Goal: Task Accomplishment & Management: Use online tool/utility

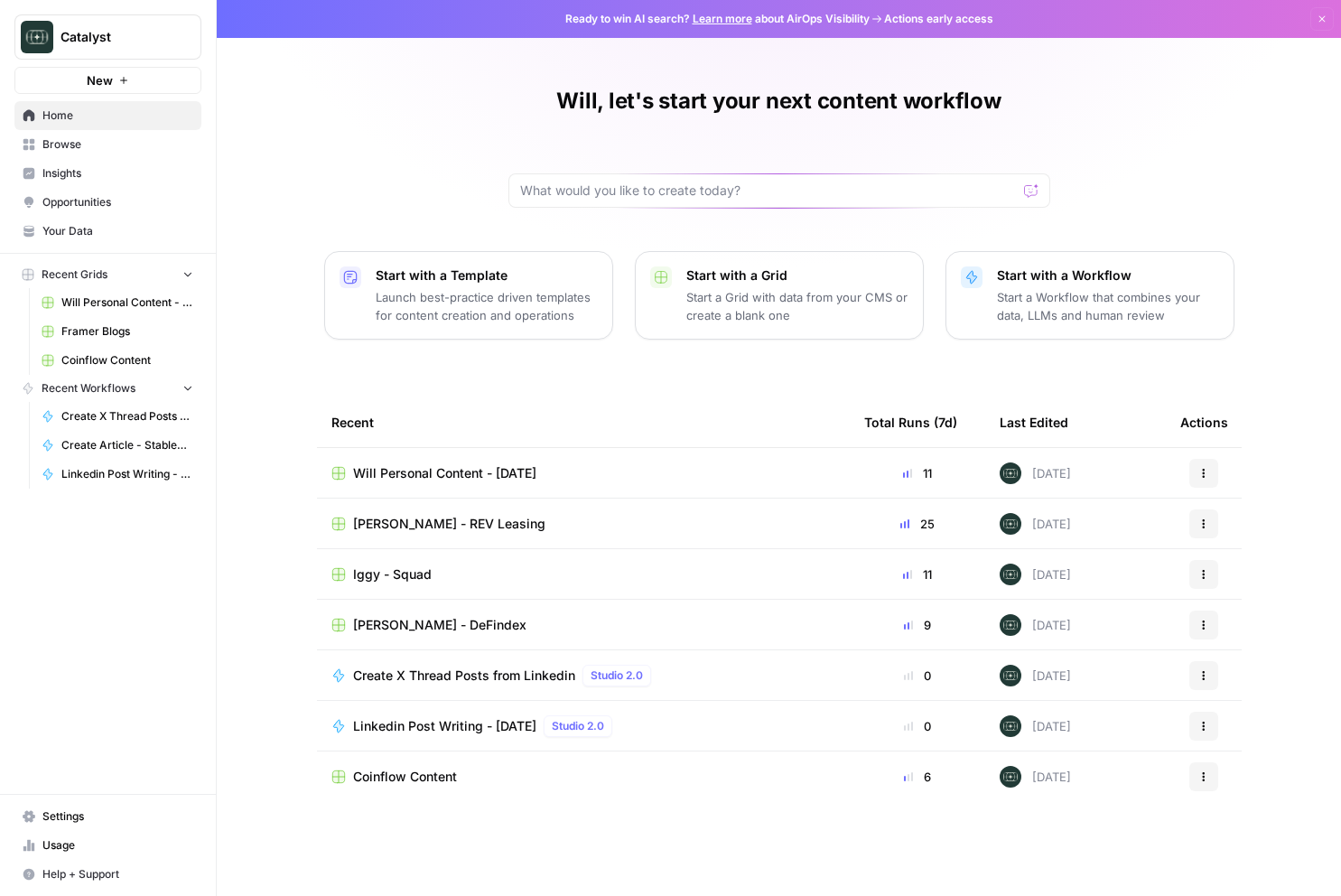
click at [466, 523] on span "[PERSON_NAME] - REV Leasing" at bounding box center [449, 523] width 192 height 18
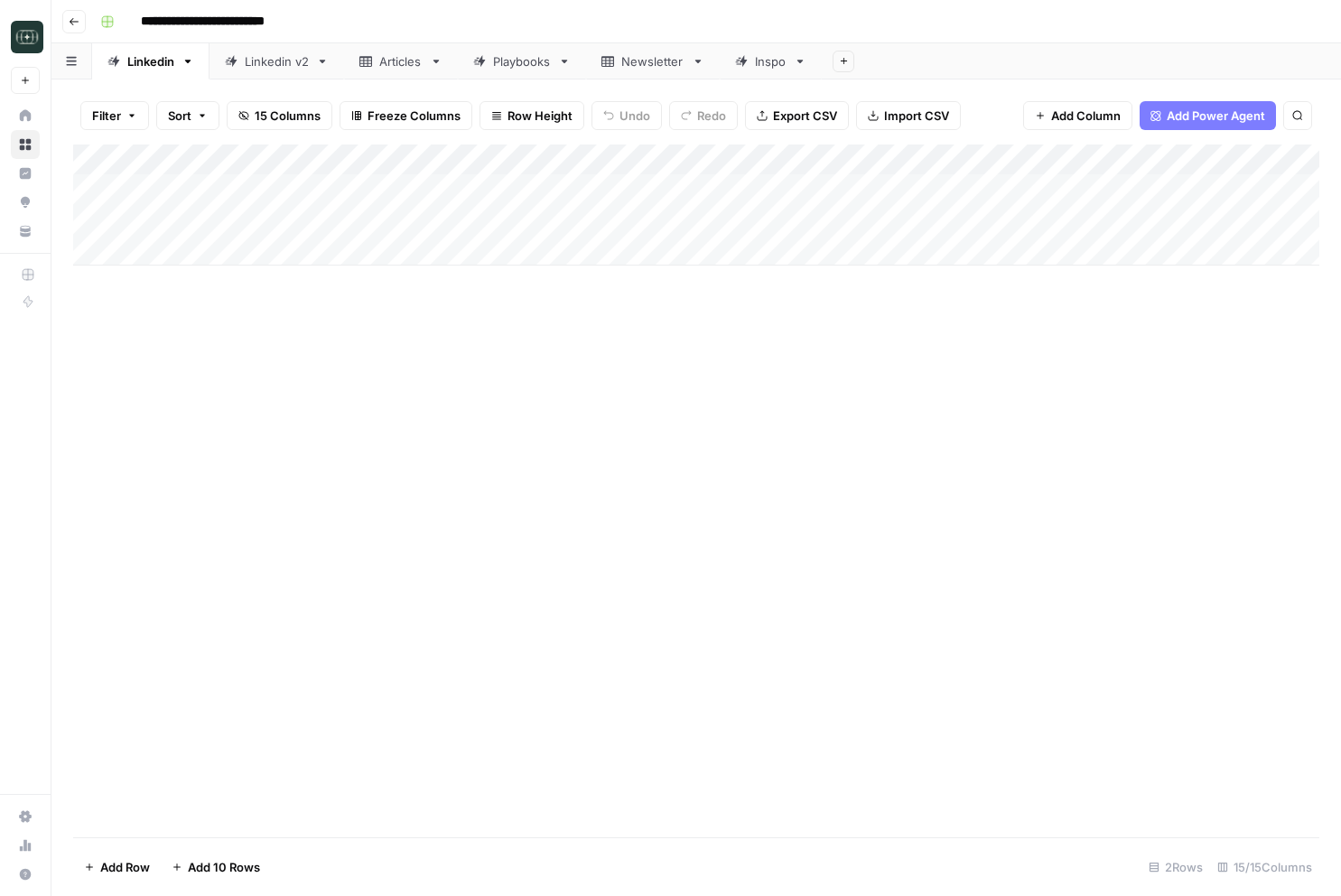
click at [265, 58] on div "Linkedin v2" at bounding box center [276, 61] width 64 height 18
click at [1156, 576] on div "Add Column" at bounding box center [696, 490] width 1246 height 692
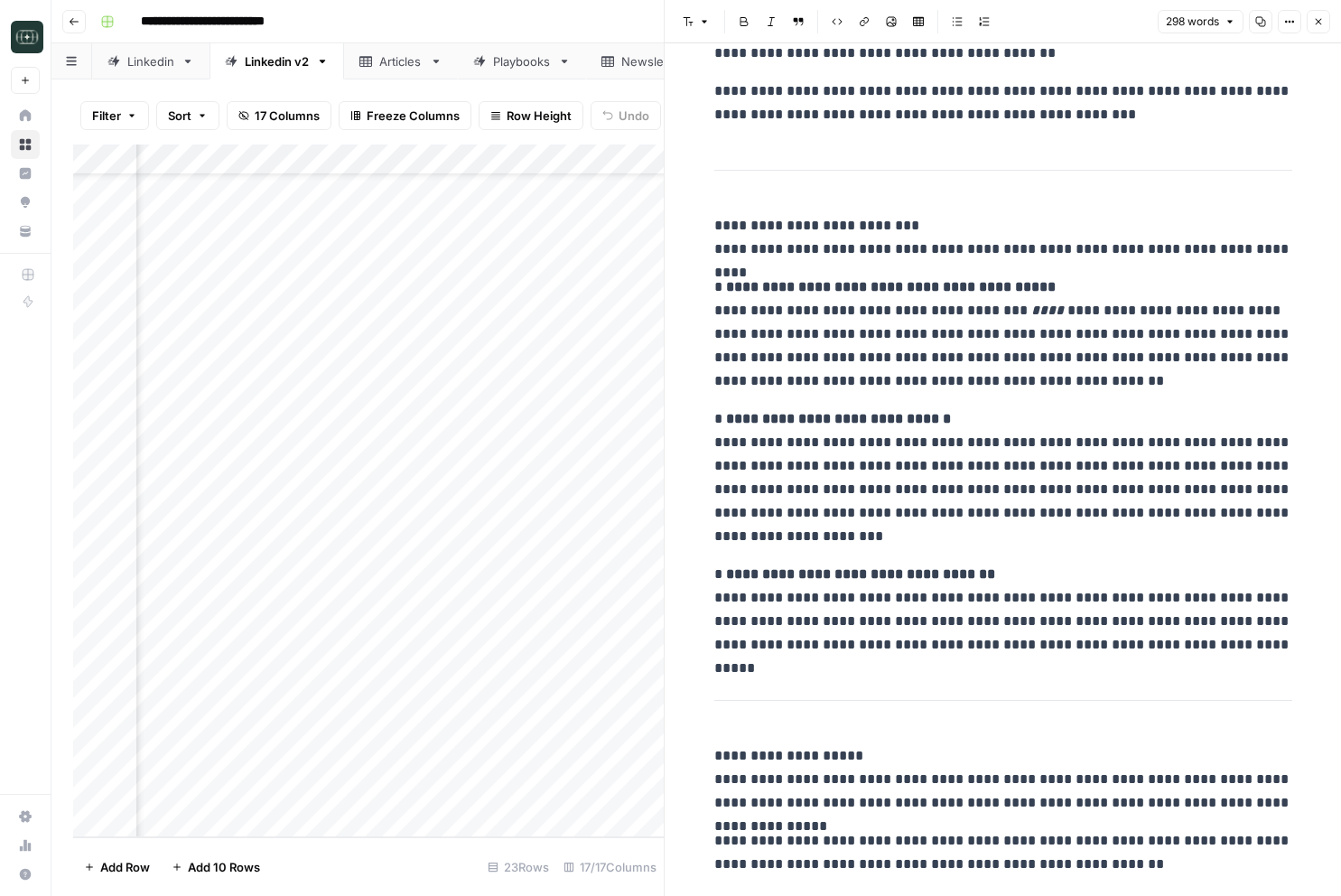
scroll to position [215, 0]
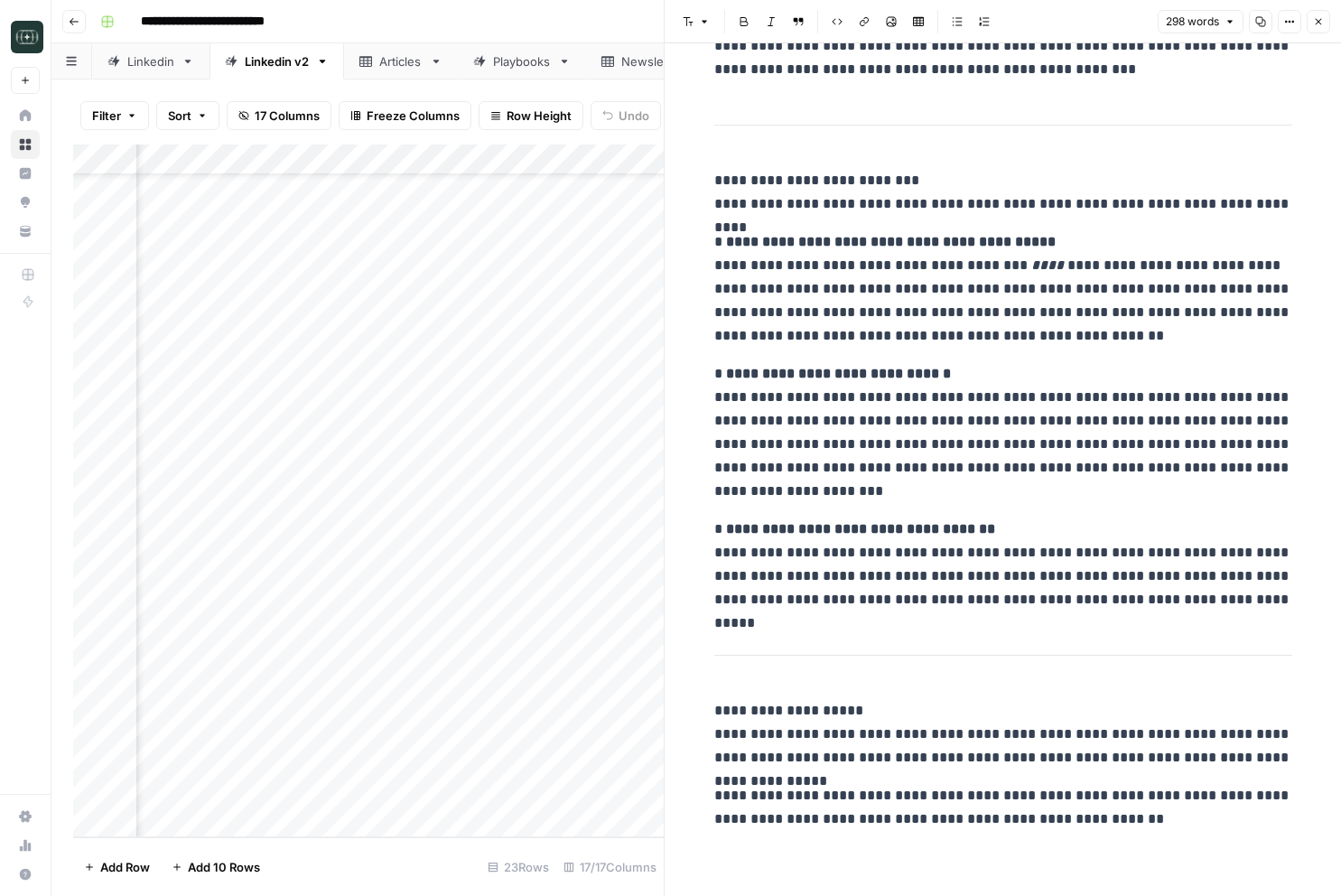
click at [1323, 23] on icon "button" at bounding box center [1317, 21] width 10 height 10
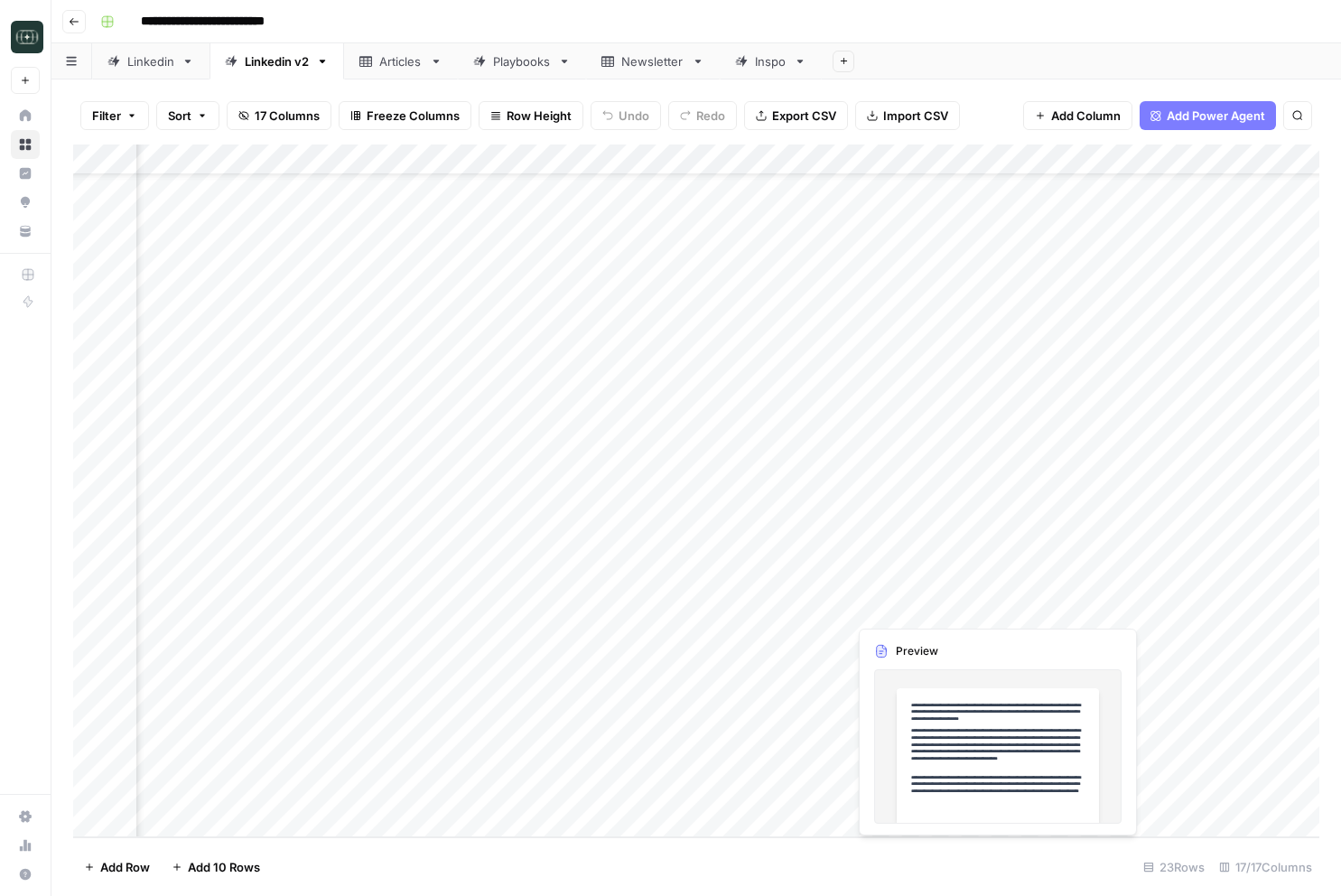
click at [1159, 606] on div "Add Column" at bounding box center [696, 490] width 1246 height 692
click at [1179, 606] on div "Add Column" at bounding box center [696, 490] width 1246 height 692
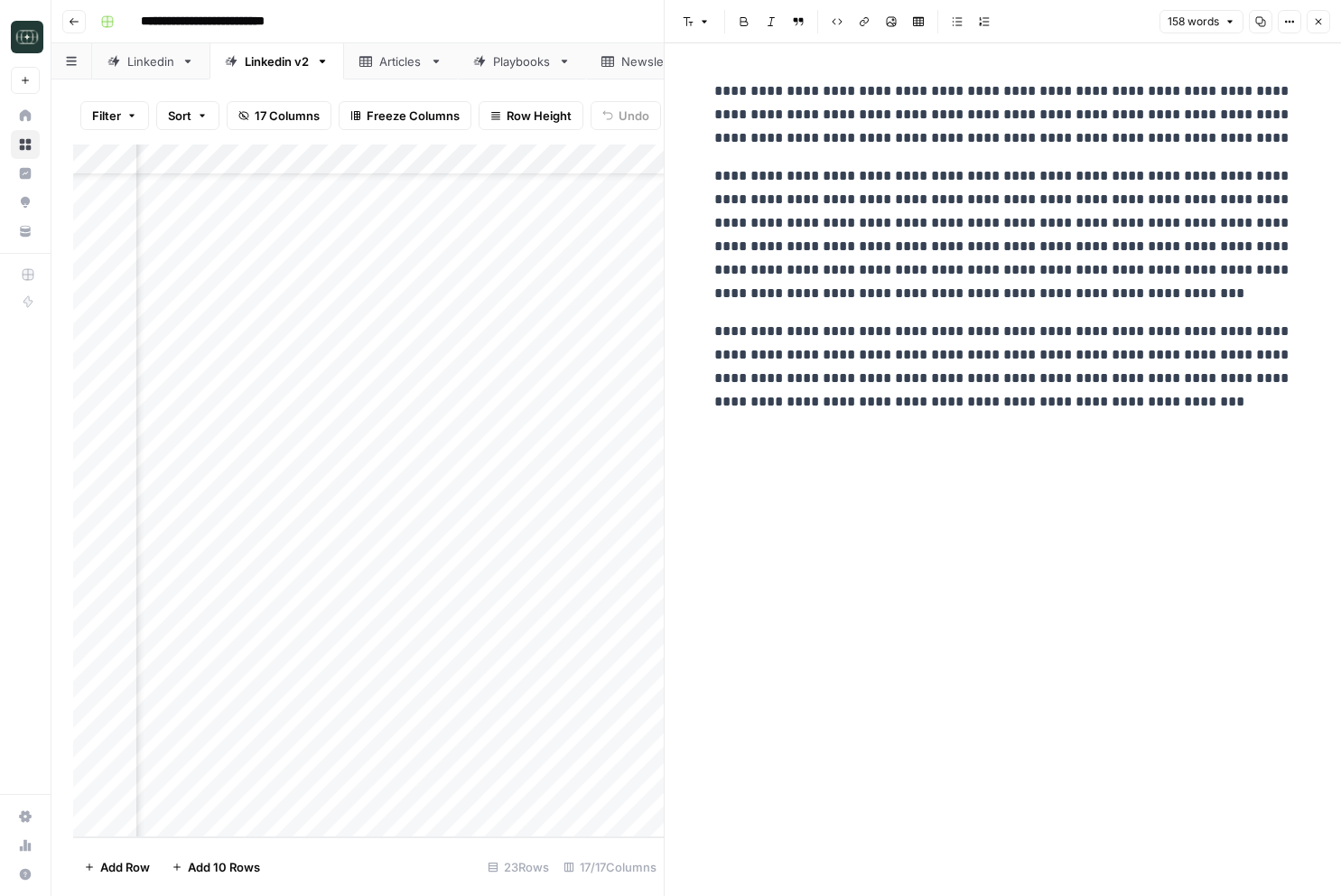
click at [1316, 22] on icon "button" at bounding box center [1318, 22] width 7 height 7
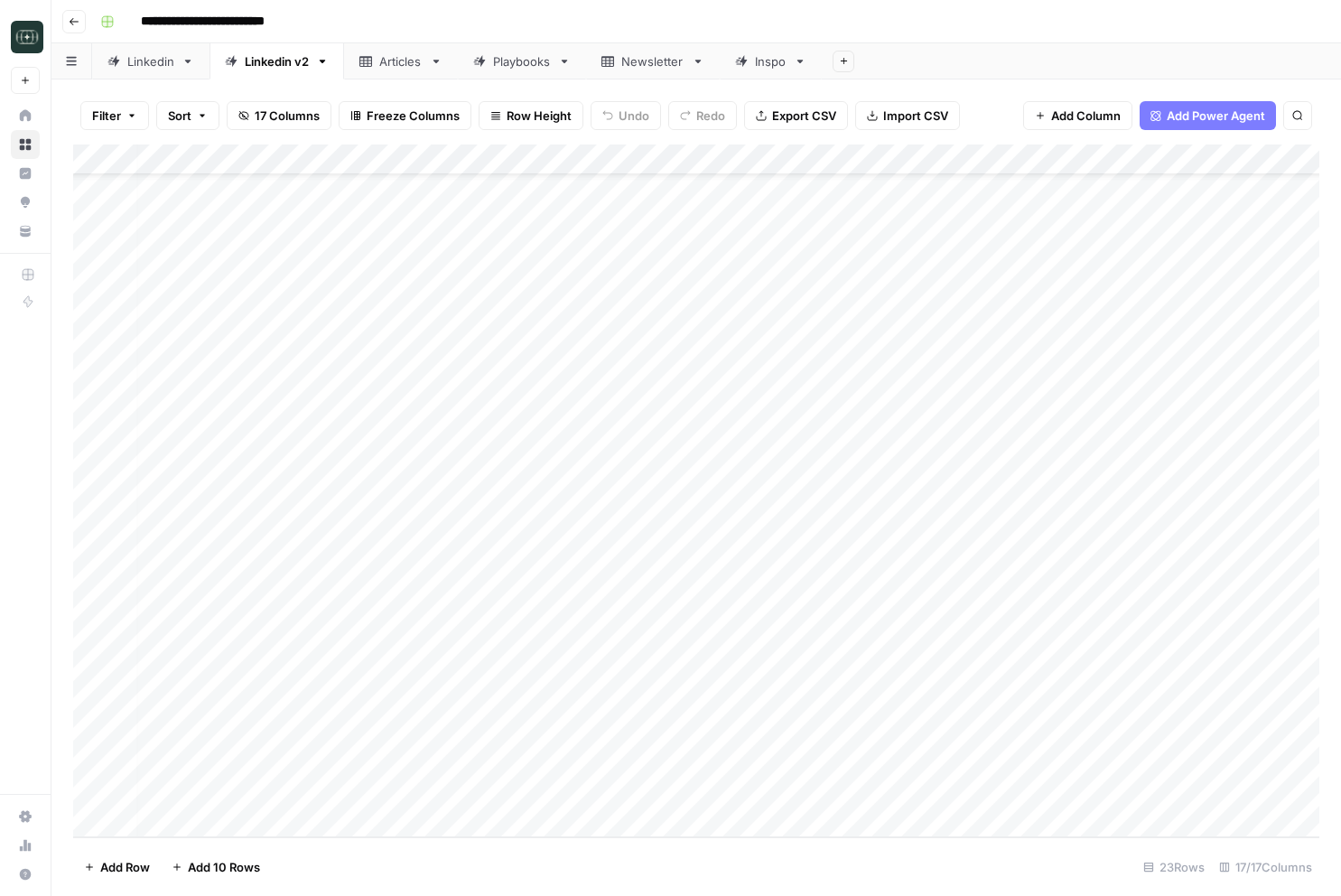
scroll to position [74, 9]
click at [282, 824] on div "Add Column" at bounding box center [696, 490] width 1246 height 692
click at [455, 788] on div "Add Column" at bounding box center [696, 490] width 1246 height 692
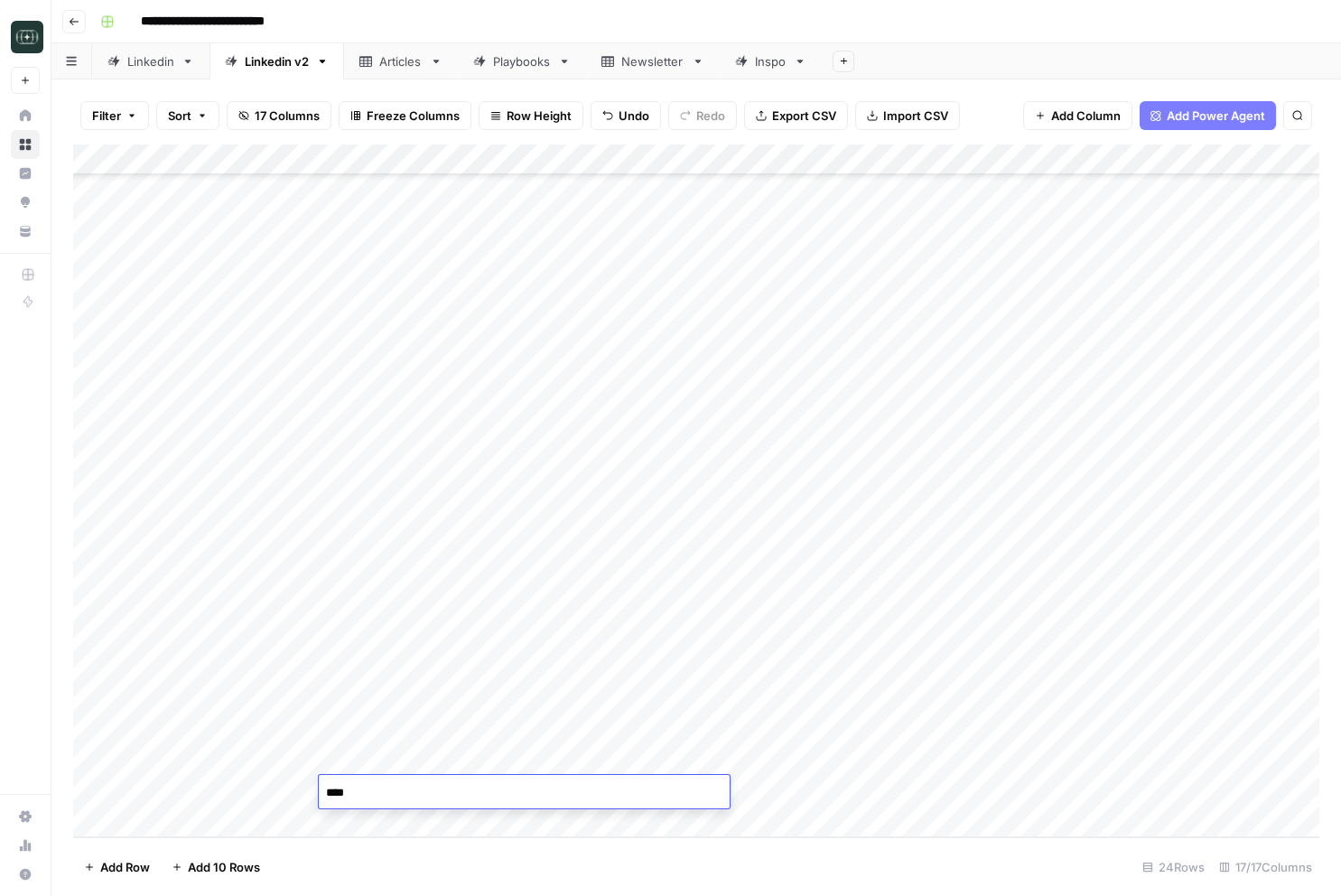
type textarea "*****"
click at [248, 828] on div "Add Column" at bounding box center [696, 490] width 1246 height 692
click at [223, 819] on div "Add Column" at bounding box center [696, 490] width 1246 height 692
click at [226, 824] on div "Add Column" at bounding box center [696, 490] width 1246 height 692
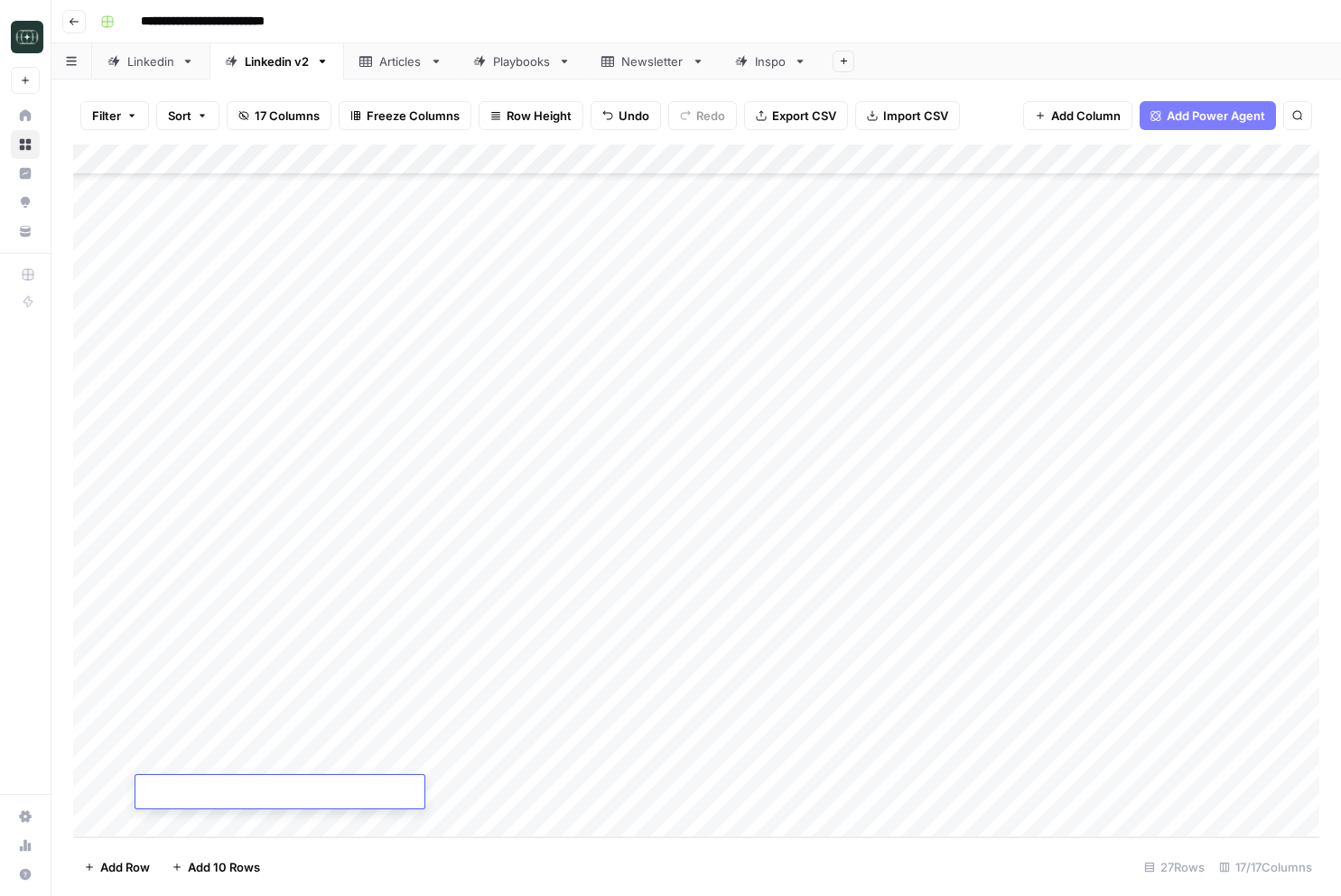
click at [244, 824] on div "Add Column" at bounding box center [696, 490] width 1246 height 692
click at [215, 824] on div "Add Column" at bounding box center [696, 490] width 1246 height 692
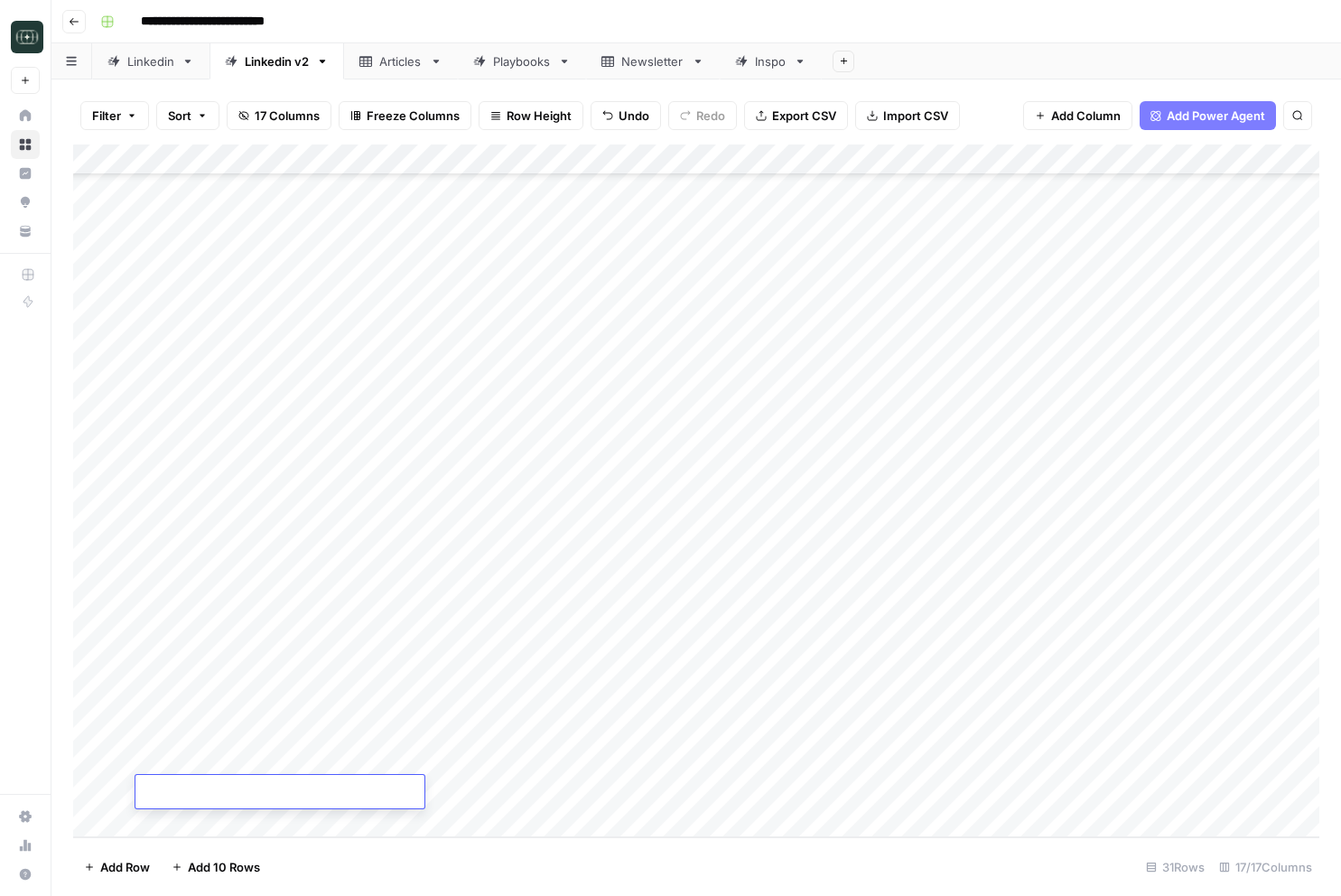
scroll to position [350, 0]
click at [278, 676] on div "Add Column" at bounding box center [696, 490] width 1246 height 692
click at [262, 583] on div "Add Column" at bounding box center [696, 490] width 1246 height 692
type textarea "**********"
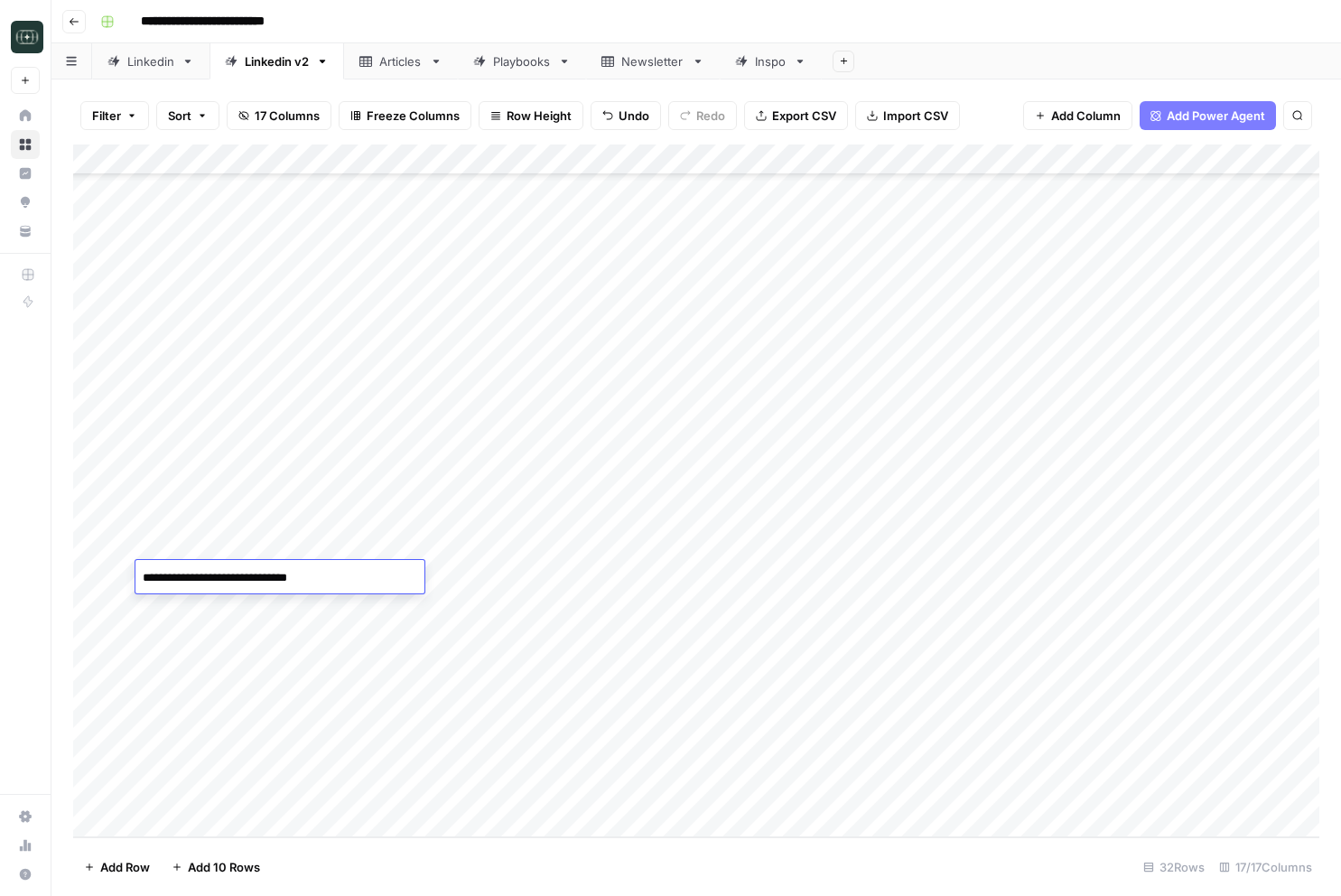
click at [558, 595] on div "Add Column" at bounding box center [696, 490] width 1246 height 692
click at [376, 583] on div "Add Column" at bounding box center [696, 490] width 1246 height 692
type textarea "**********"
click at [921, 600] on div "Add Column" at bounding box center [696, 490] width 1246 height 692
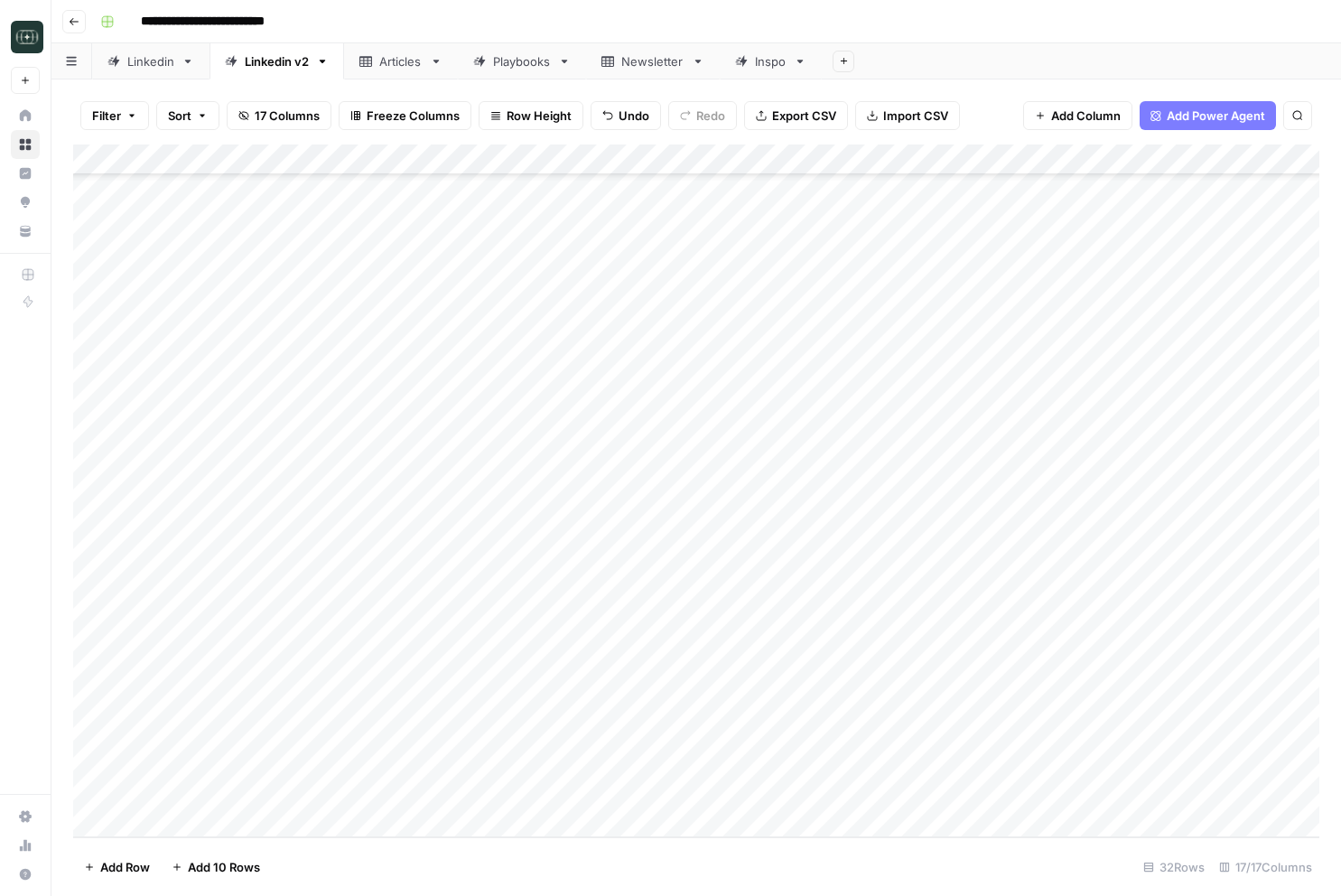
click at [955, 571] on div "Add Column" at bounding box center [696, 490] width 1246 height 692
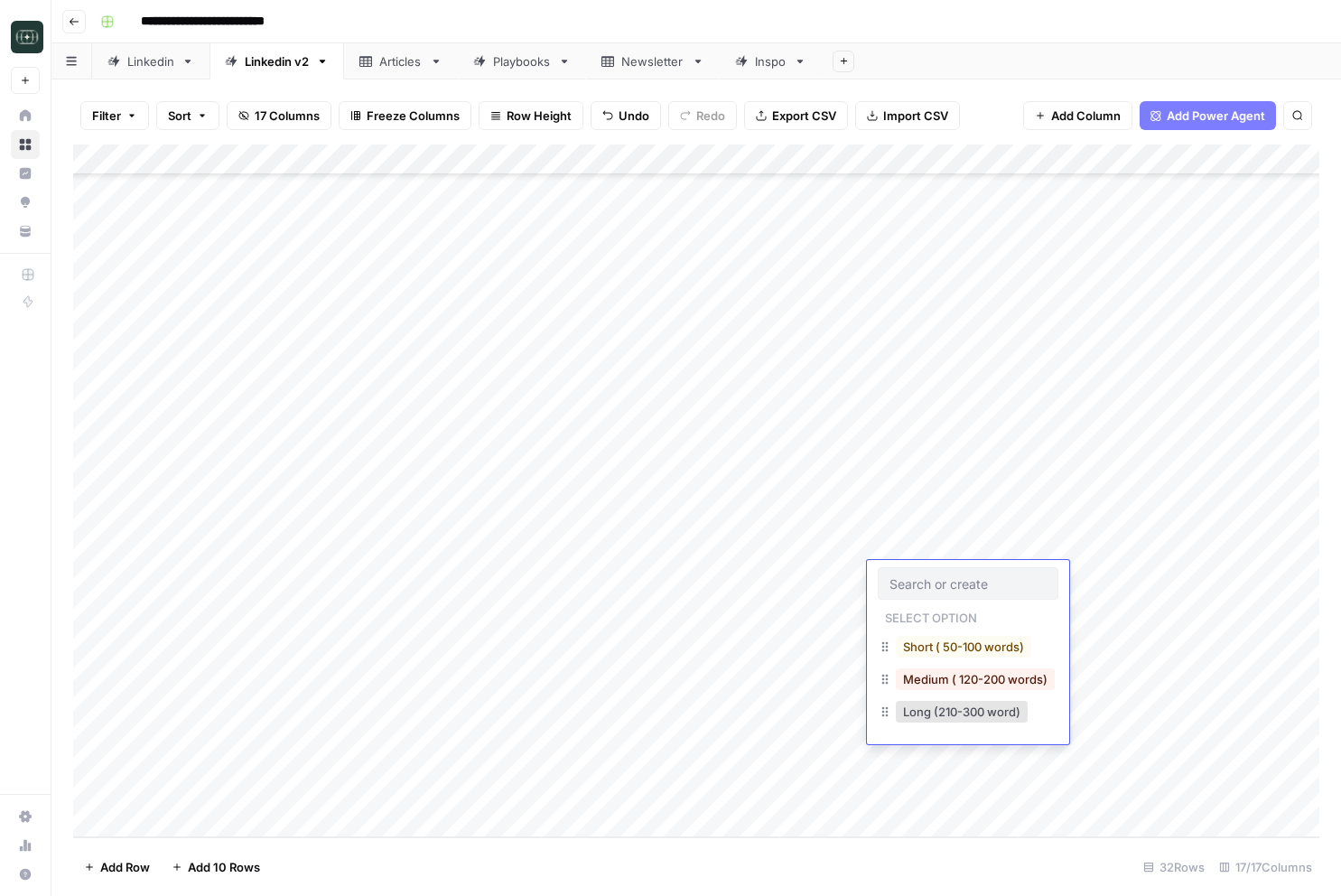
click at [927, 663] on div "Short ( 50-100 words) Medium ( 120-200 words) Long (210-300 word)" at bounding box center [968, 680] width 180 height 97
click at [927, 669] on button "Medium ( 120-200 words)" at bounding box center [975, 678] width 159 height 22
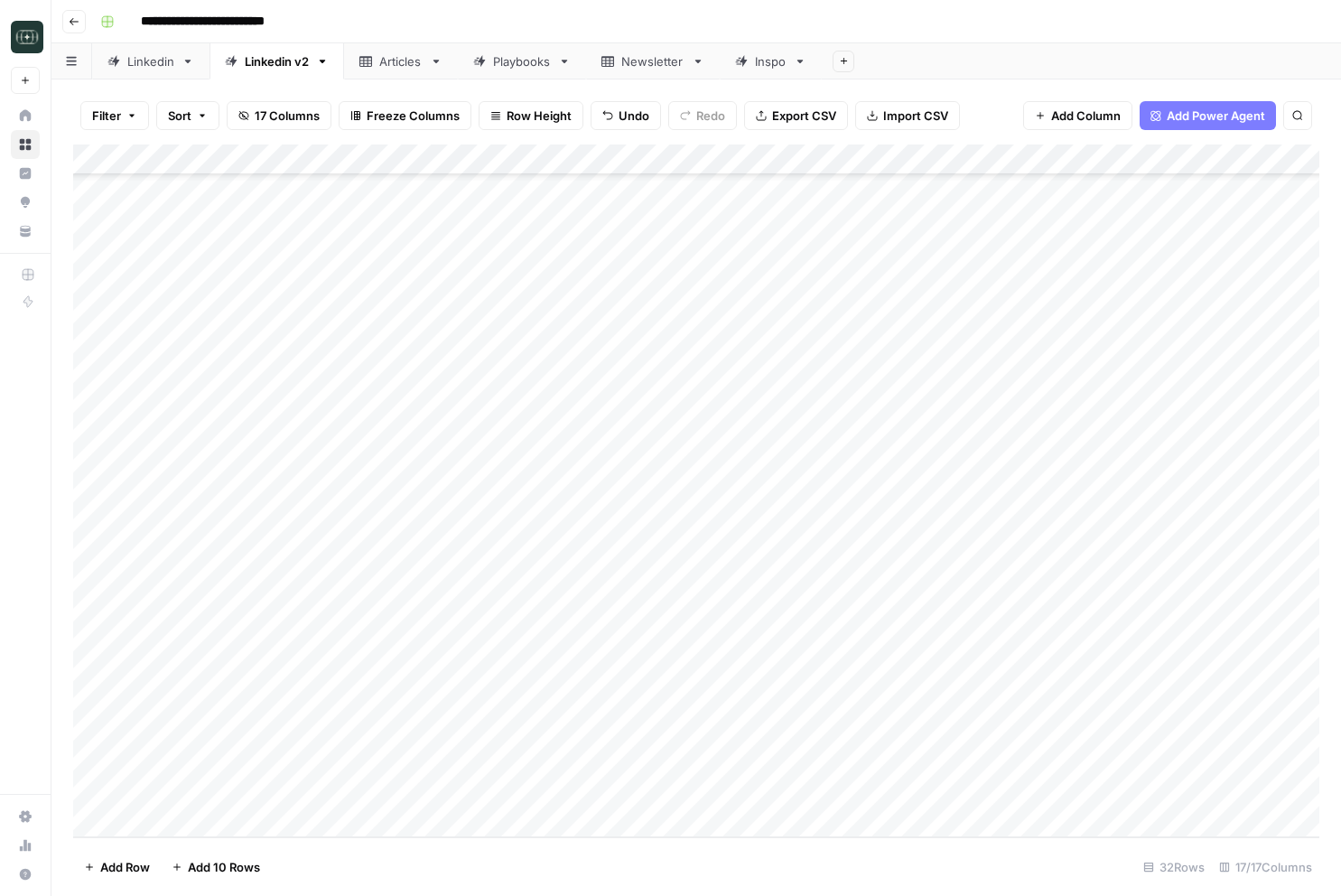
click at [1101, 575] on div "Add Column" at bounding box center [696, 490] width 1246 height 692
click at [258, 611] on div "Add Column" at bounding box center [696, 490] width 1246 height 692
type textarea "**********"
click at [510, 621] on div "Add Column" at bounding box center [696, 490] width 1246 height 692
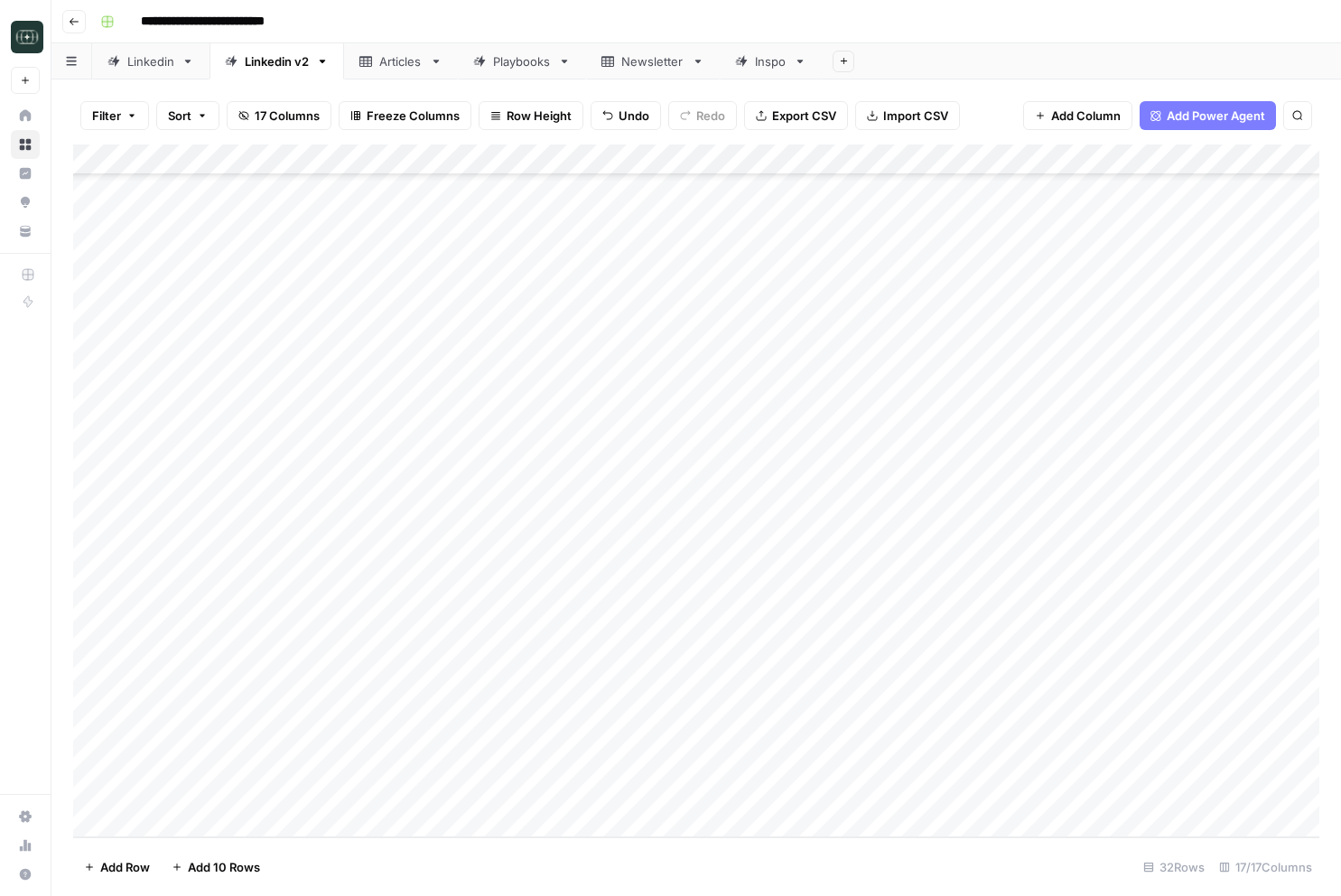
click at [367, 607] on div "Add Column" at bounding box center [696, 490] width 1246 height 692
type textarea "**********"
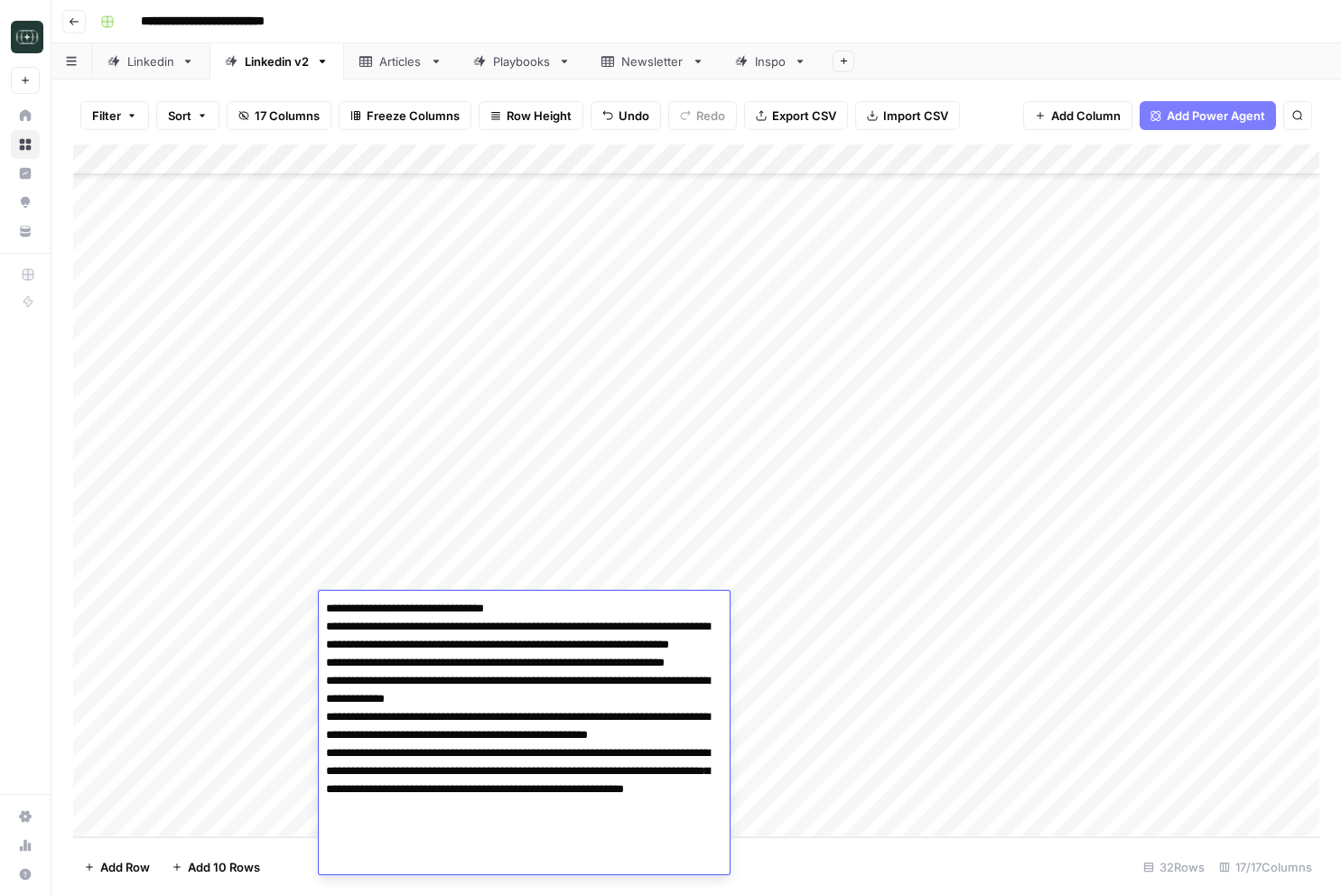
click at [828, 634] on div "Add Column" at bounding box center [696, 490] width 1246 height 692
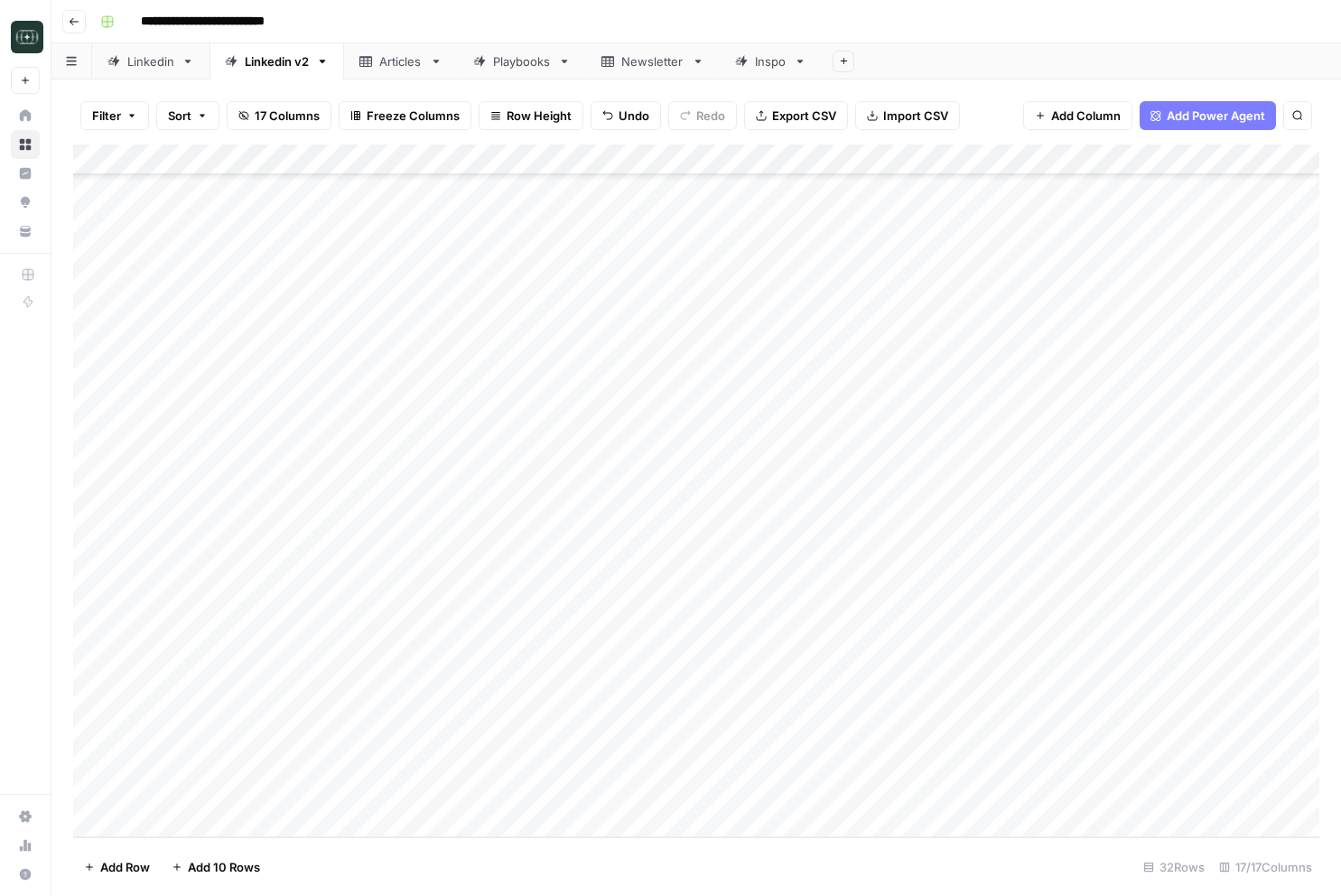
click at [960, 623] on div "Add Column" at bounding box center [696, 490] width 1246 height 692
click at [980, 608] on div "Add Column" at bounding box center [696, 490] width 1246 height 692
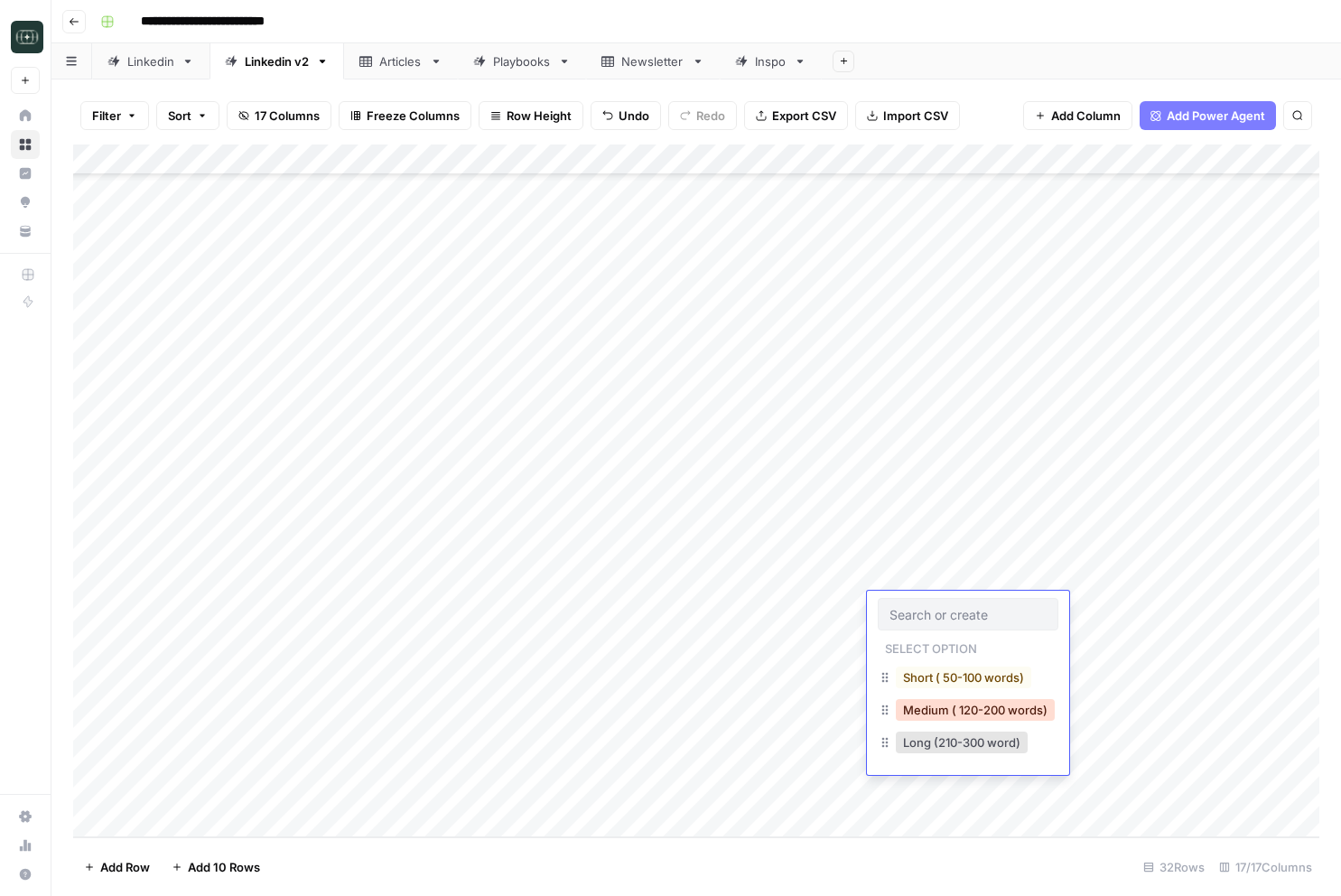
click at [948, 703] on button "Medium ( 120-200 words)" at bounding box center [975, 709] width 159 height 22
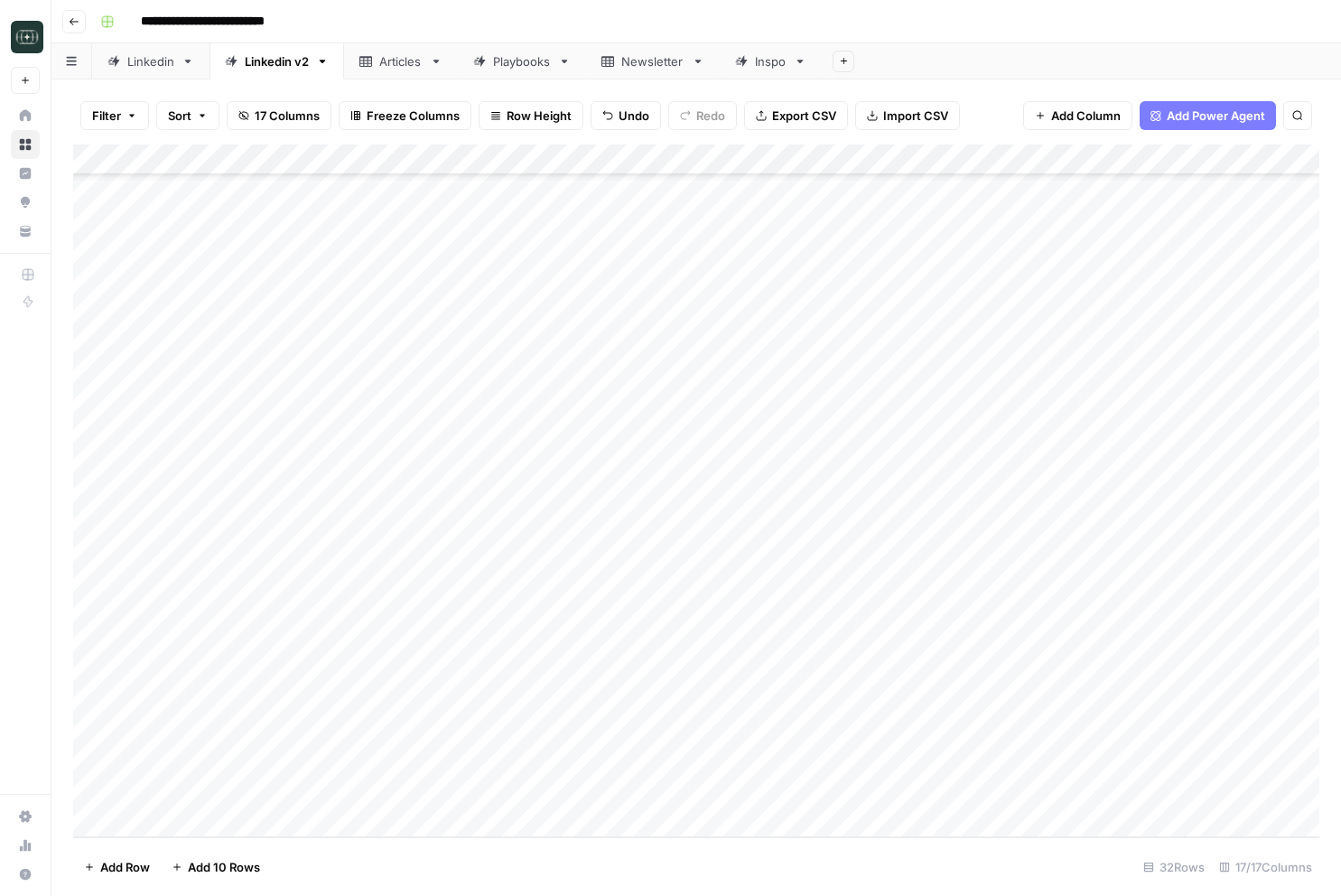
click at [1140, 614] on div "Add Column" at bounding box center [696, 490] width 1246 height 692
click at [178, 645] on div "Add Column" at bounding box center [696, 490] width 1246 height 692
type textarea "**********"
click at [457, 647] on div "Add Column" at bounding box center [696, 490] width 1246 height 692
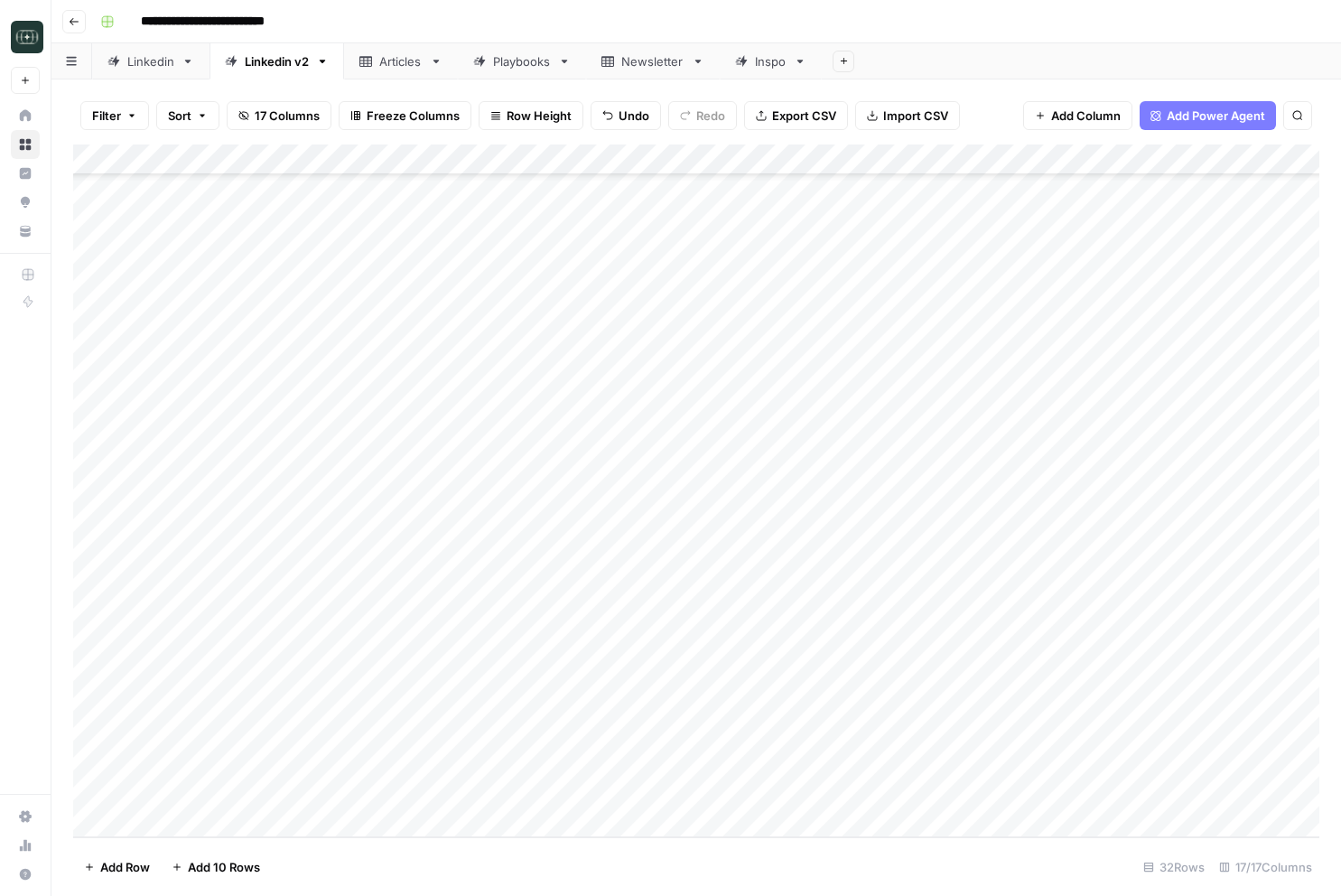
click at [457, 647] on div "Add Column" at bounding box center [696, 490] width 1246 height 692
type textarea "**********"
click at [911, 646] on div "Add Column" at bounding box center [696, 490] width 1246 height 692
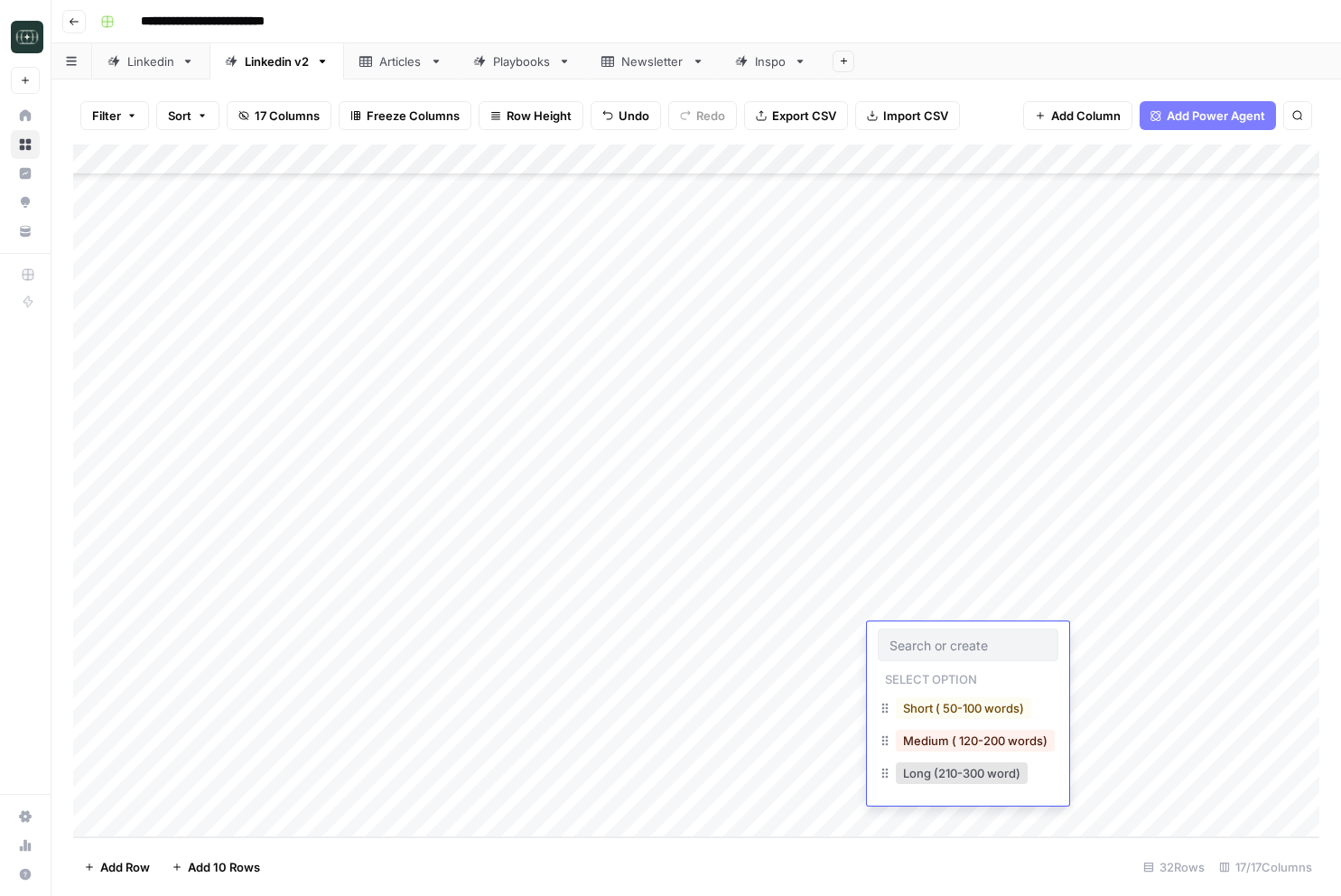
click at [953, 753] on div "Medium ( 120-200 words)" at bounding box center [975, 740] width 166 height 25
click at [962, 741] on button "Medium ( 120-200 words)" at bounding box center [975, 740] width 159 height 22
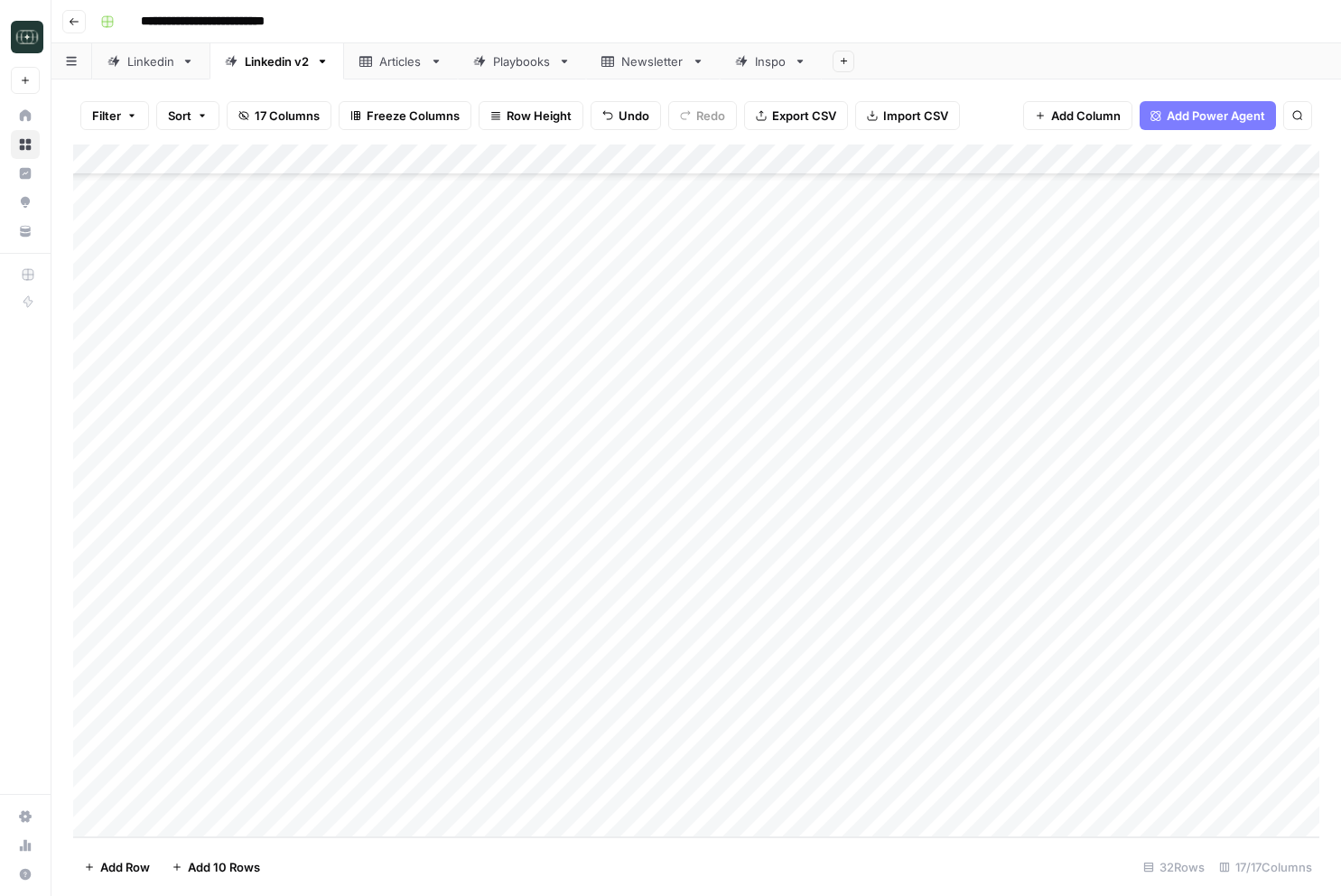
click at [1122, 640] on div "Add Column" at bounding box center [696, 490] width 1246 height 692
click at [211, 670] on div "Add Column" at bounding box center [696, 490] width 1246 height 692
type textarea "**********"
click at [596, 658] on div "Add Column" at bounding box center [696, 490] width 1246 height 692
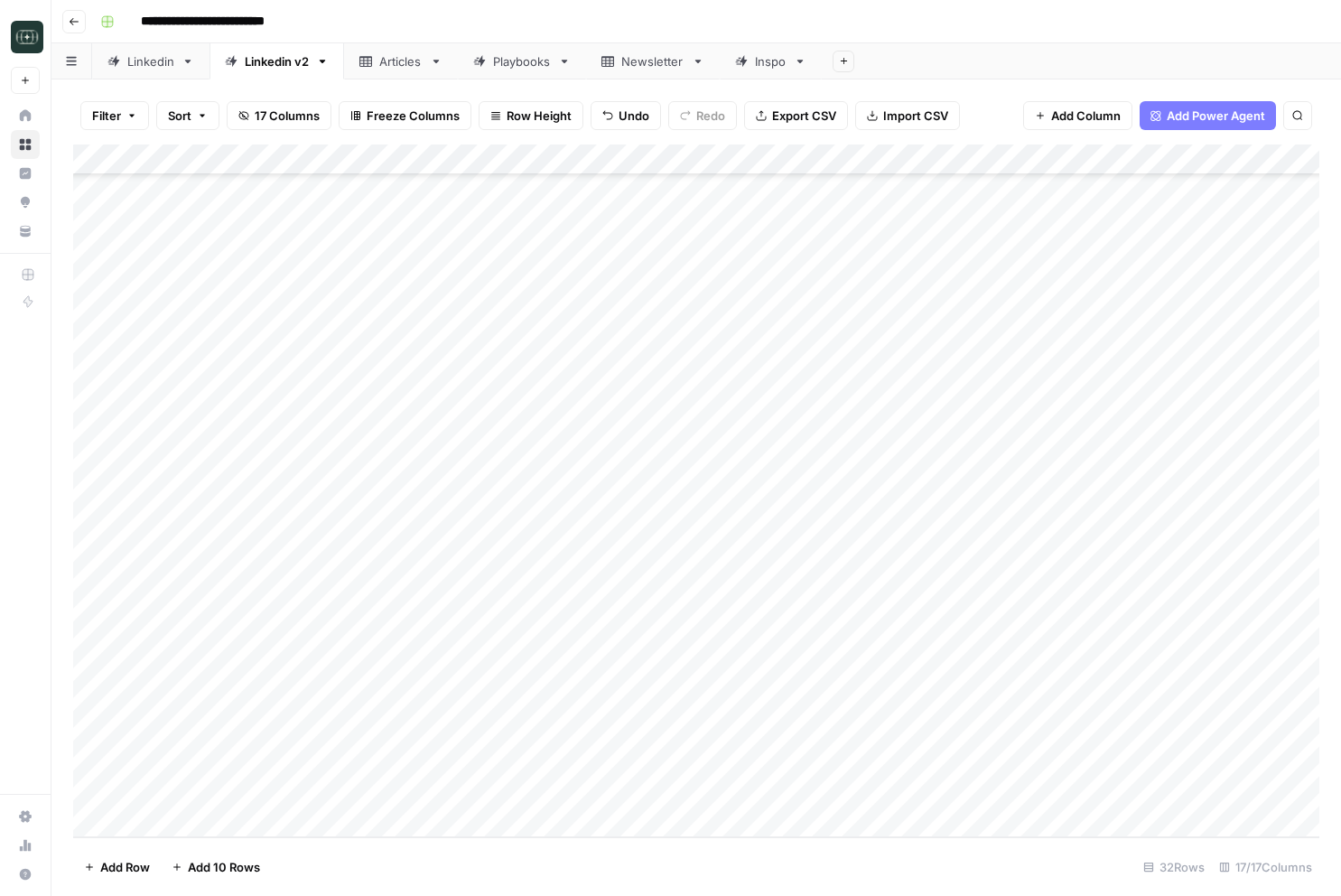
click at [596, 658] on div "Add Column" at bounding box center [696, 490] width 1246 height 692
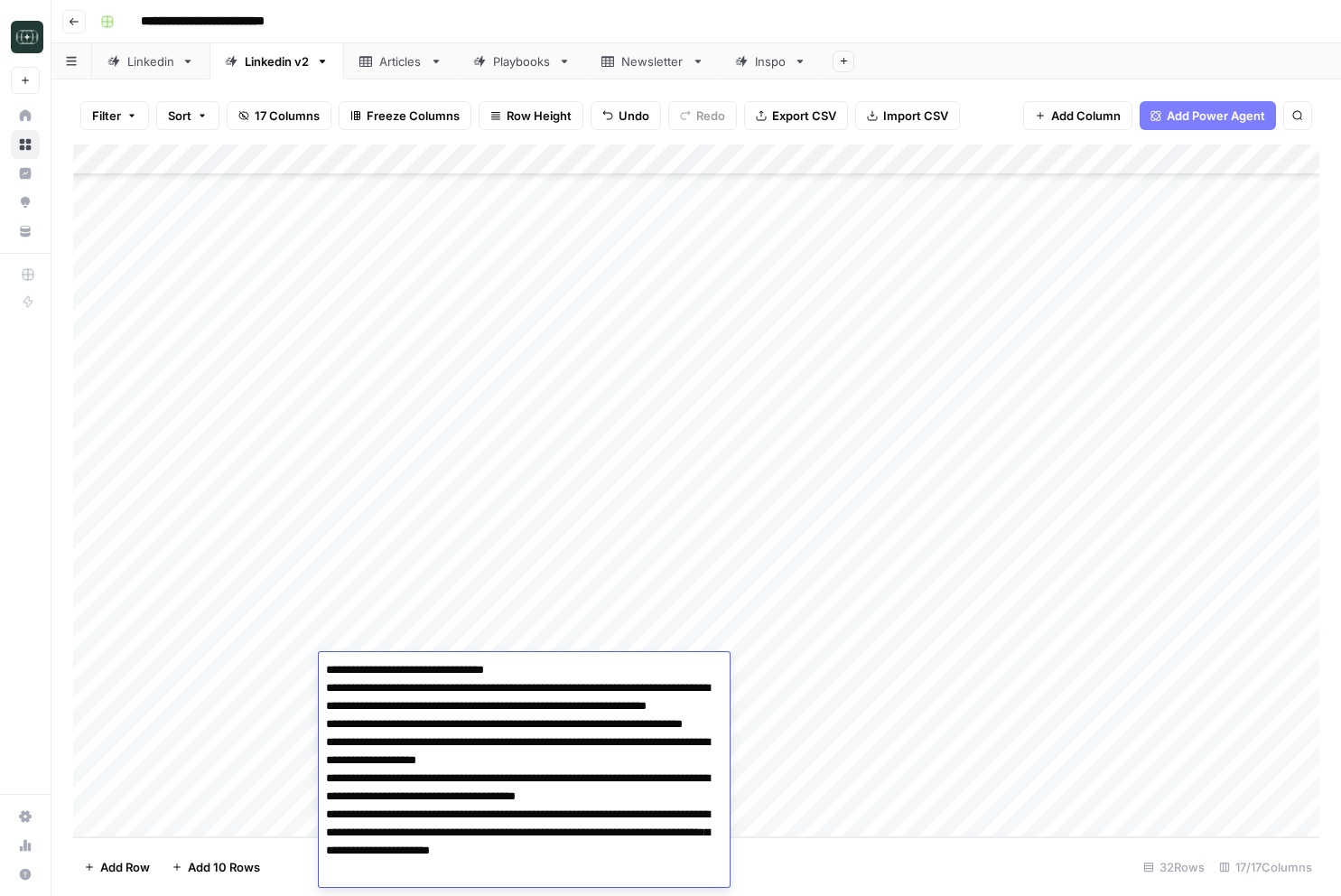
scroll to position [7, 0]
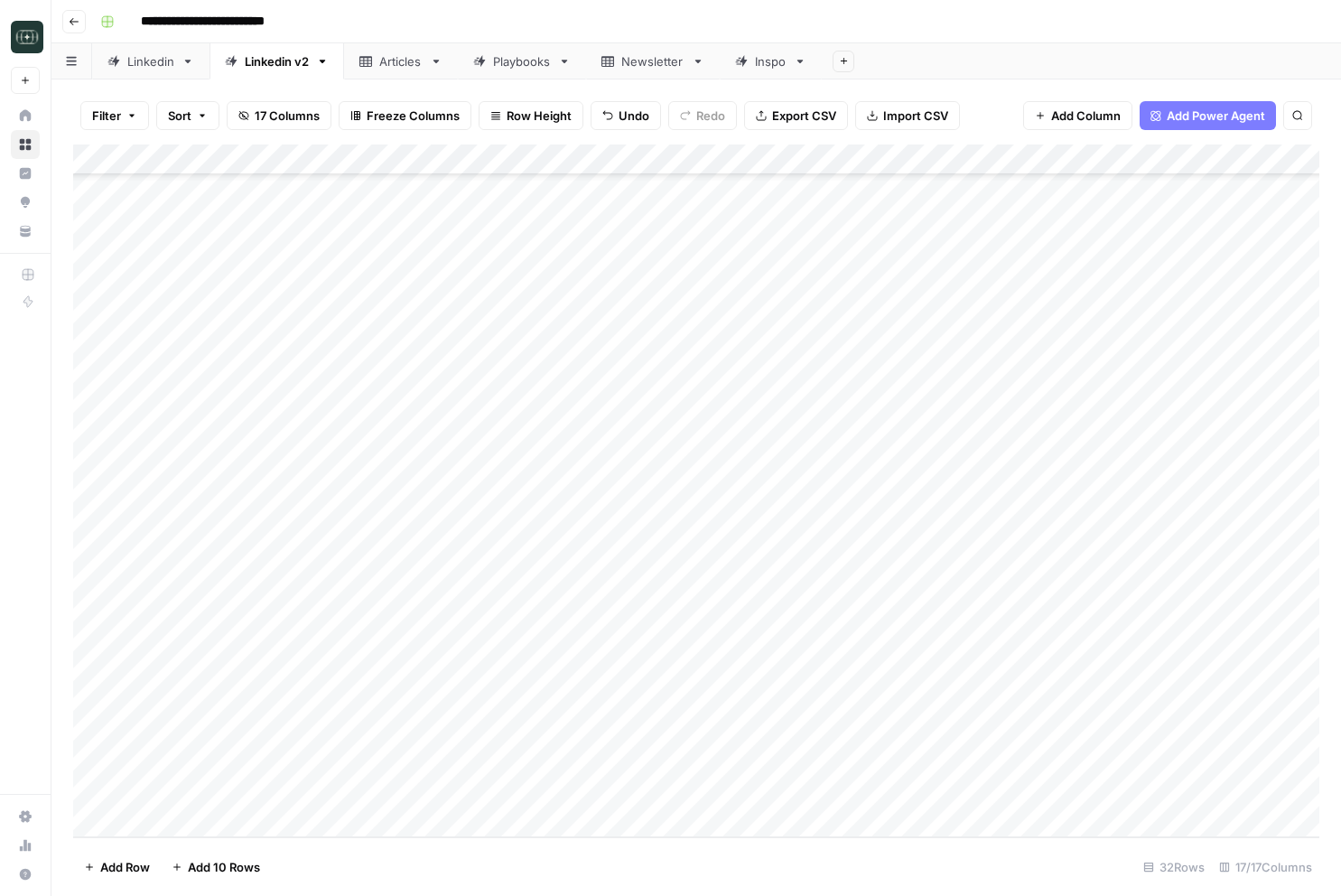
click at [960, 674] on div "Add Column" at bounding box center [696, 490] width 1246 height 692
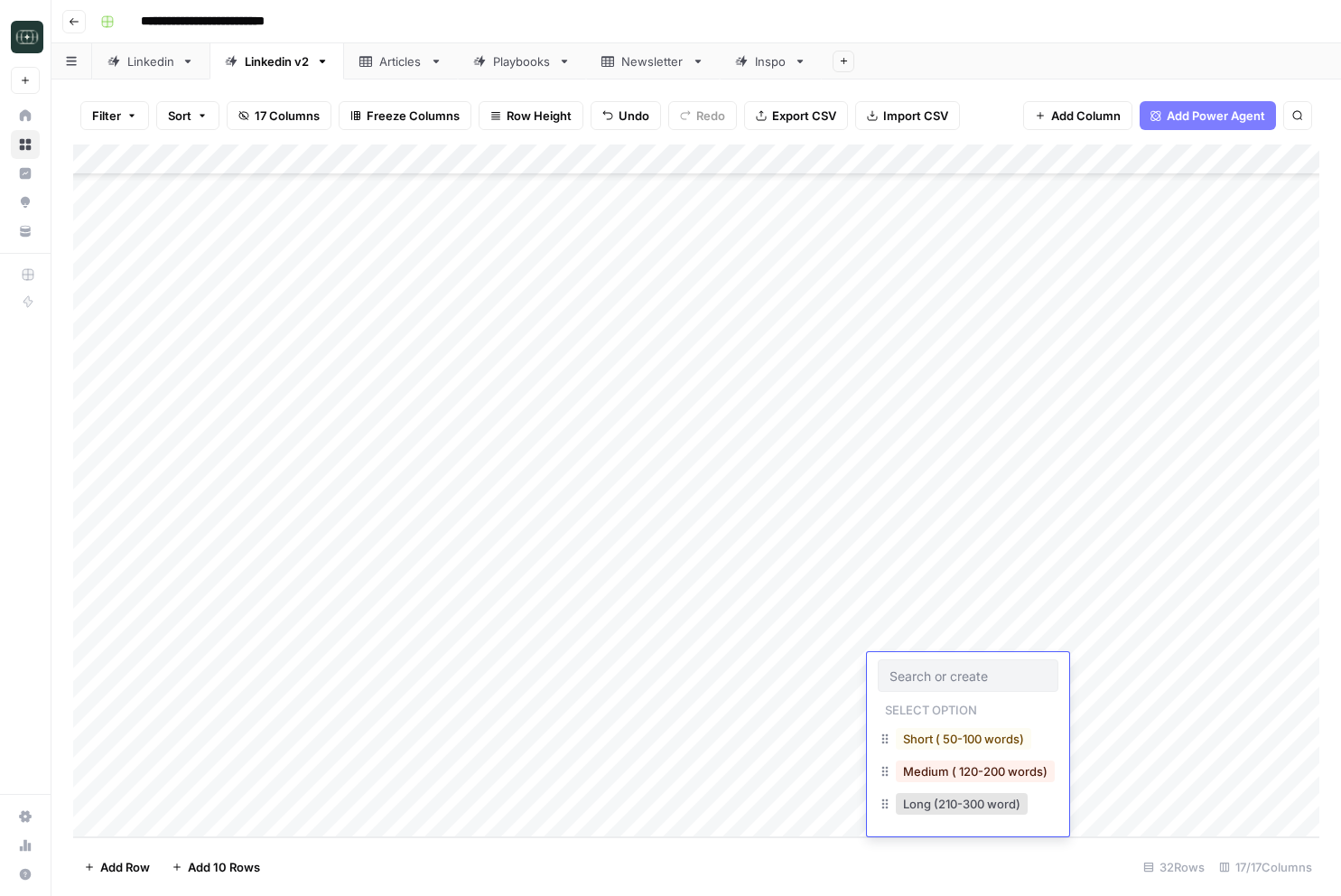
click at [922, 763] on button "Medium ( 120-200 words)" at bounding box center [975, 771] width 159 height 22
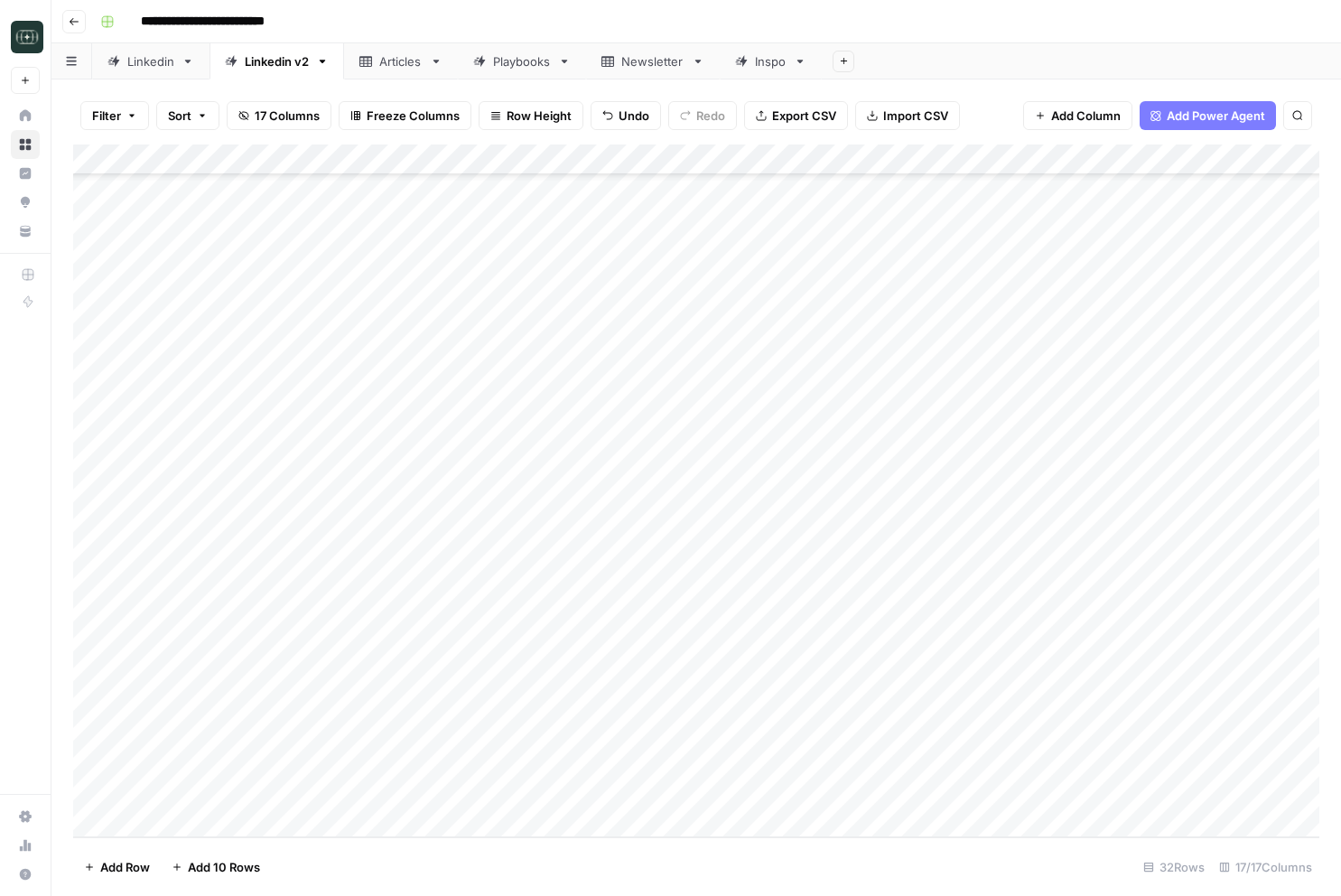
click at [1125, 668] on div "Add Column" at bounding box center [696, 490] width 1246 height 692
click at [370, 696] on div "Add Column" at bounding box center [696, 490] width 1246 height 692
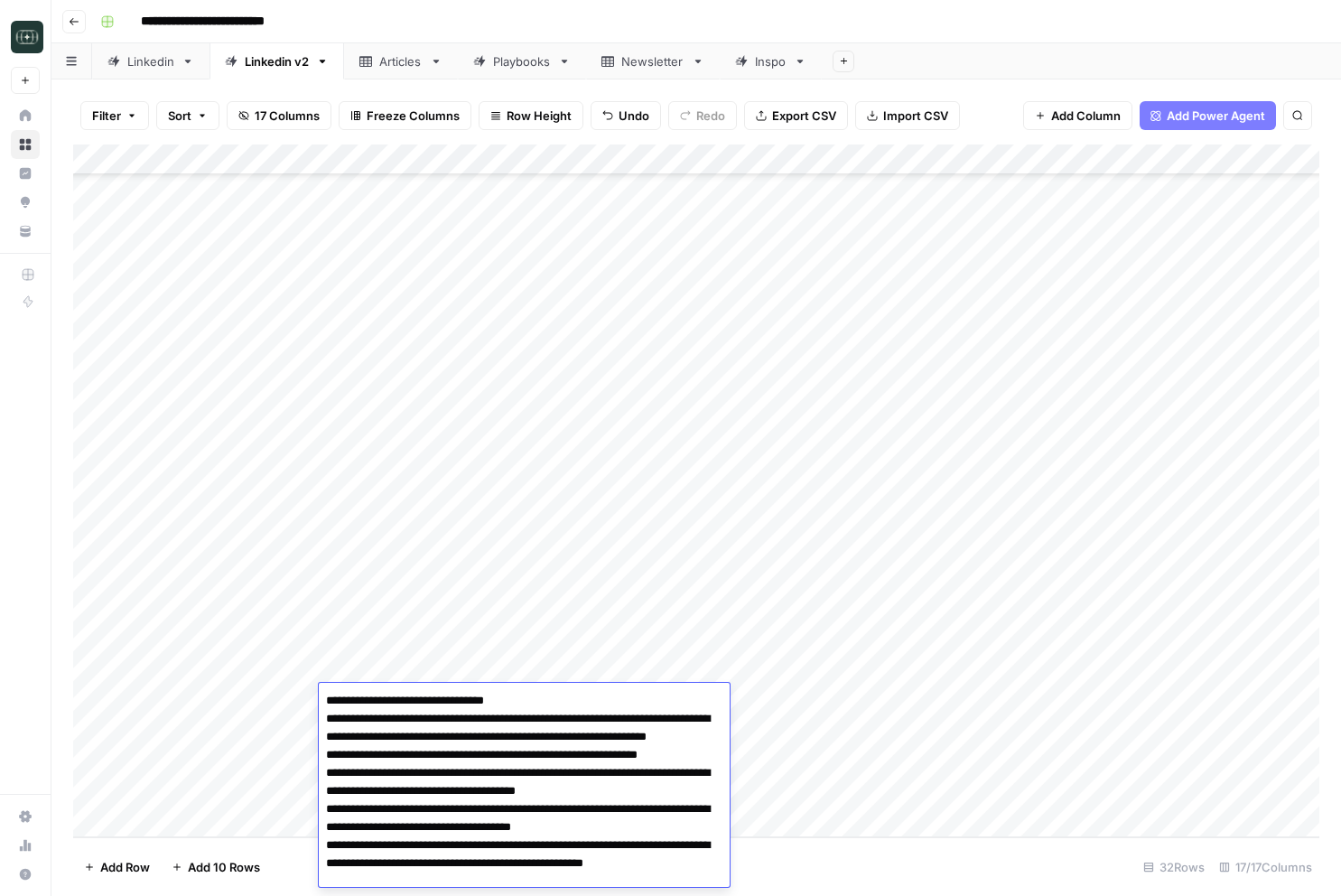
scroll to position [37, 0]
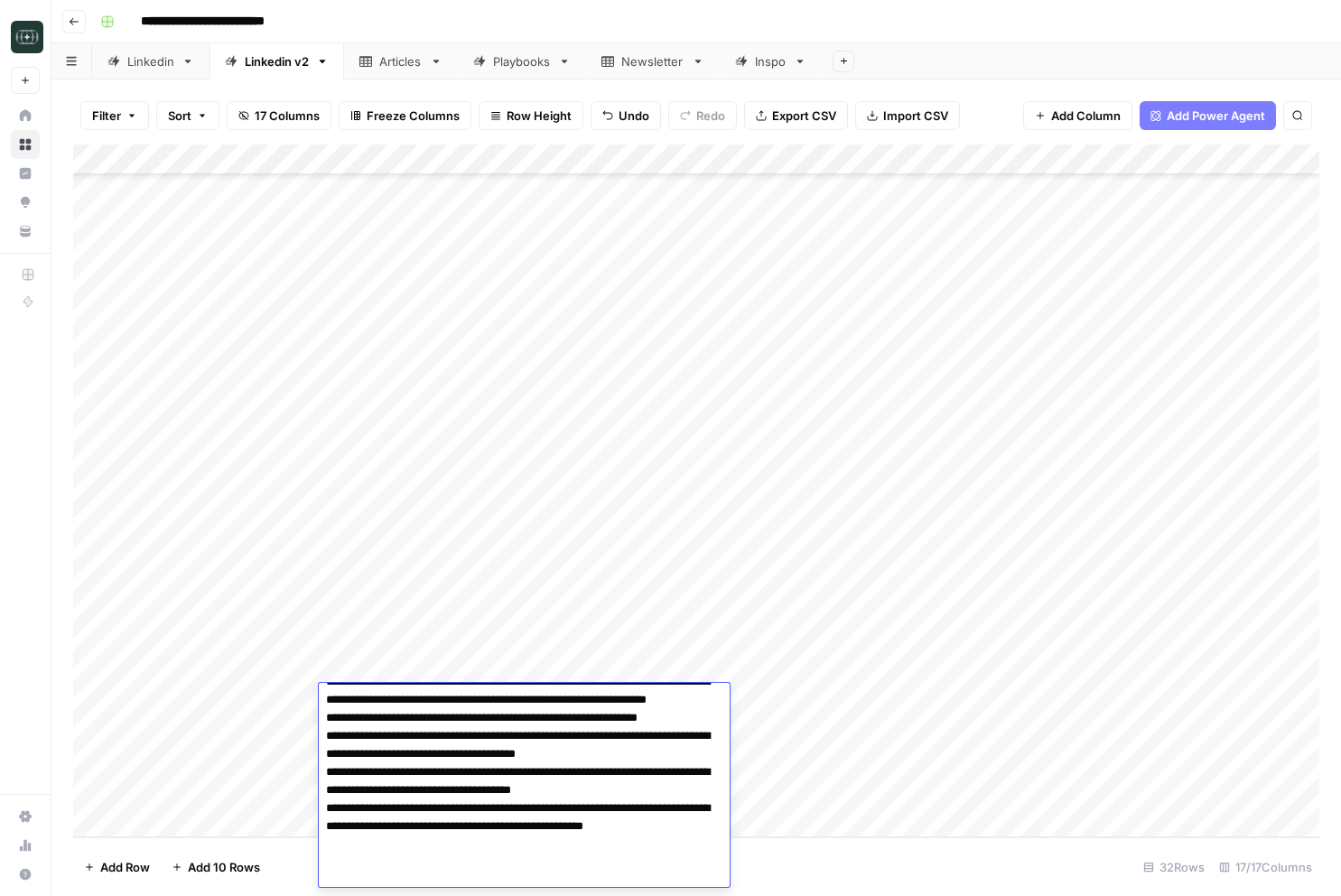
type textarea "**********"
click at [609, 614] on div "Add Column" at bounding box center [696, 490] width 1246 height 692
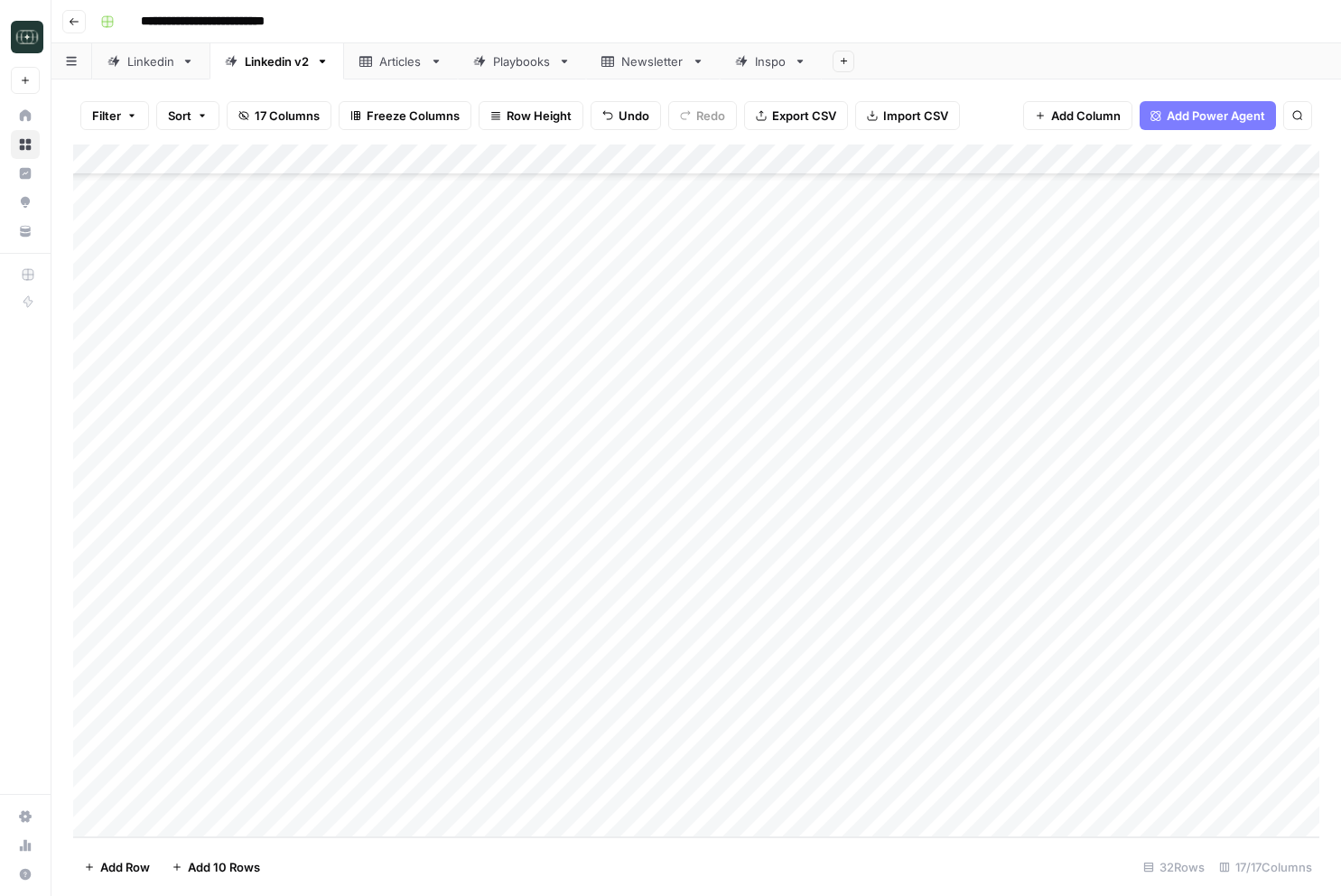
click at [503, 728] on div "Add Column" at bounding box center [696, 490] width 1246 height 692
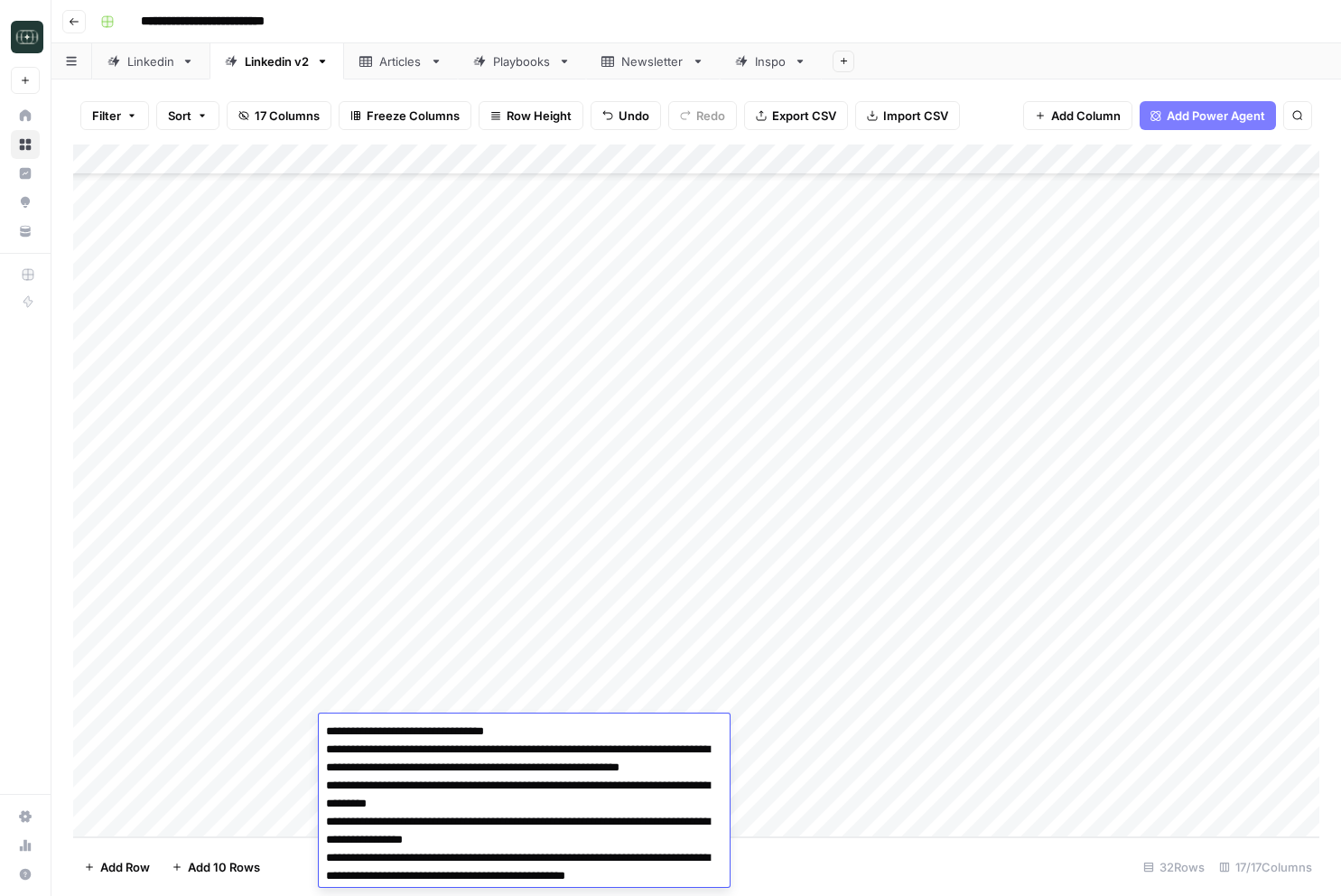
scroll to position [68, 0]
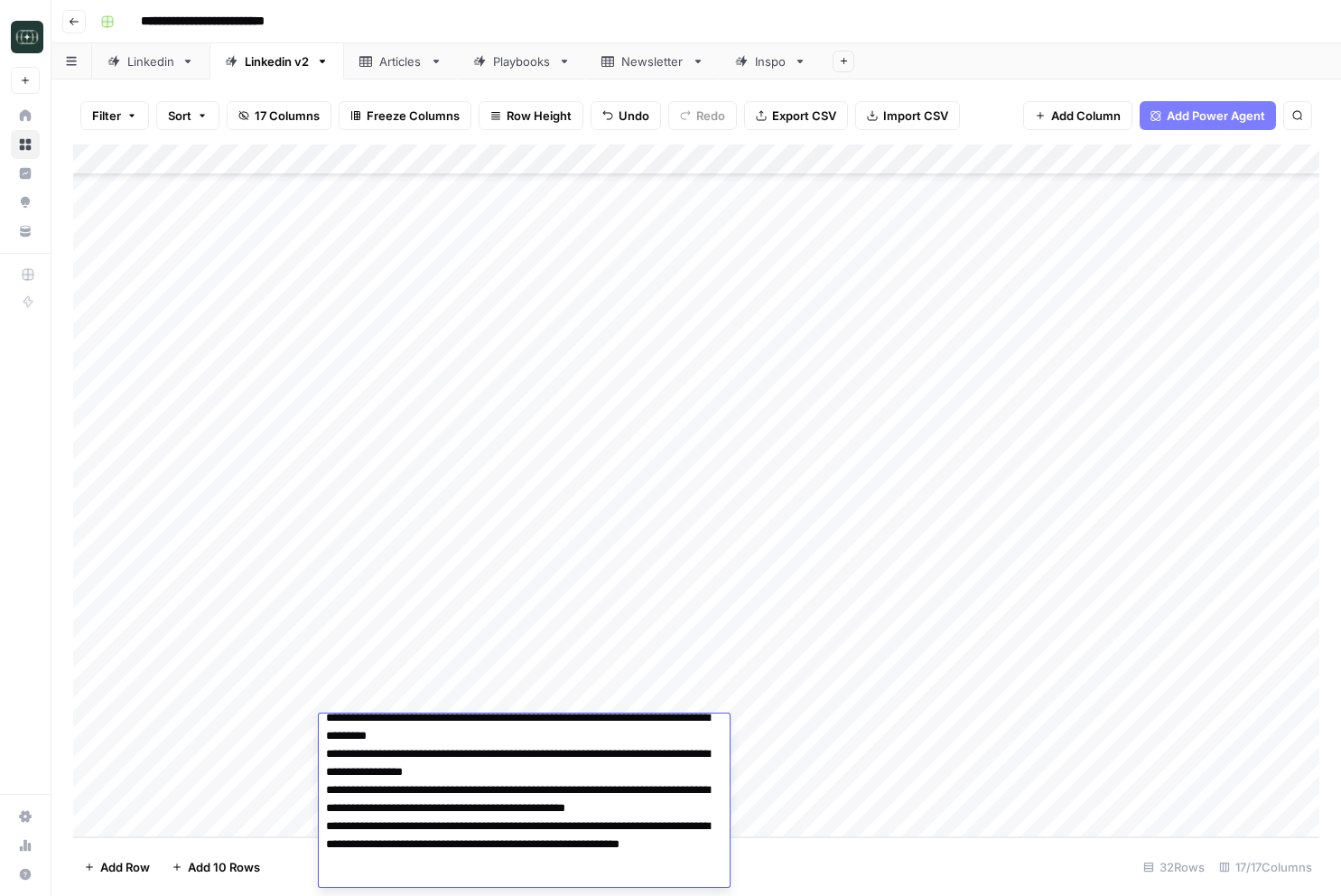
click at [201, 675] on div "Add Column" at bounding box center [696, 490] width 1246 height 692
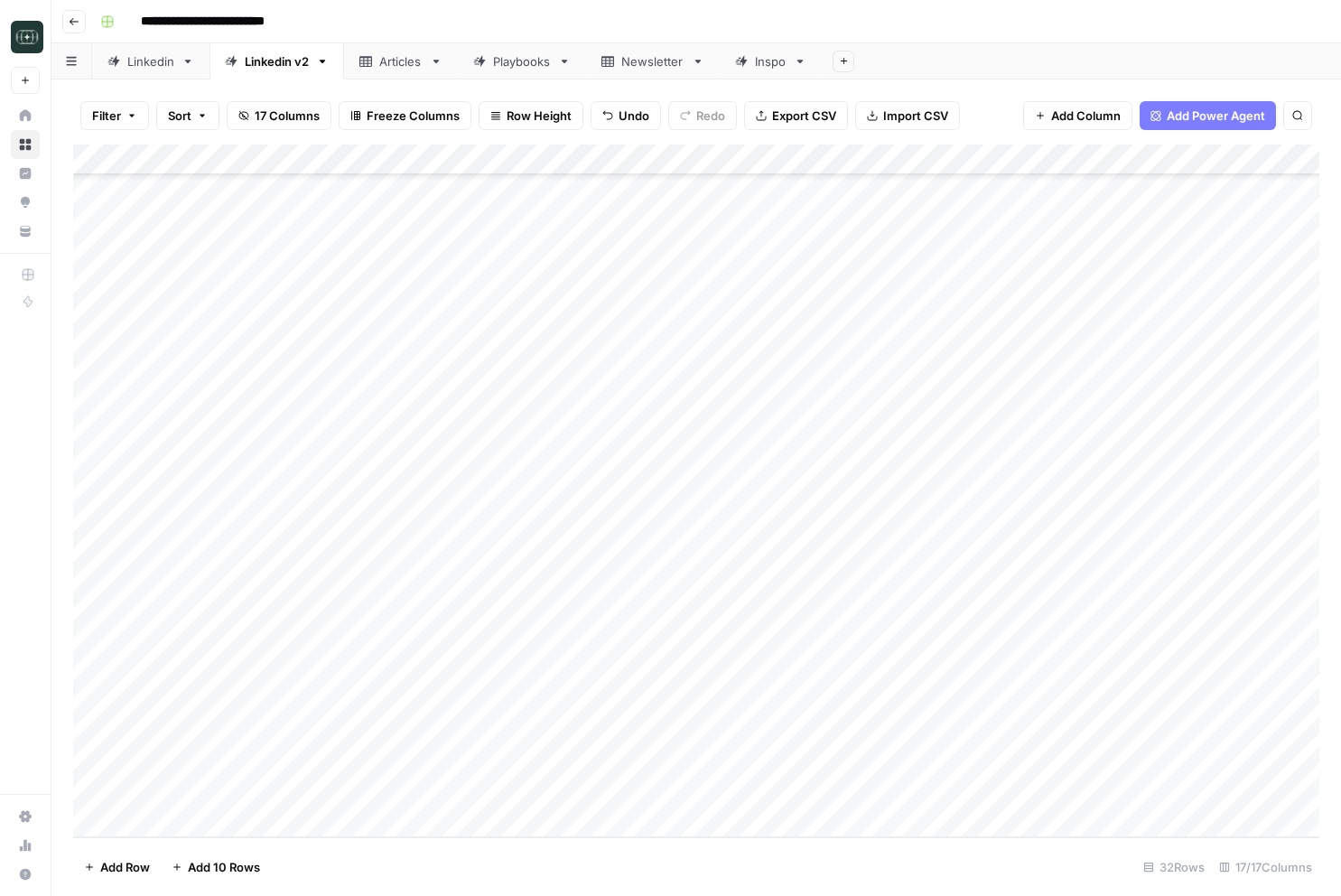
click at [372, 765] on div "Add Column" at bounding box center [696, 490] width 1246 height 692
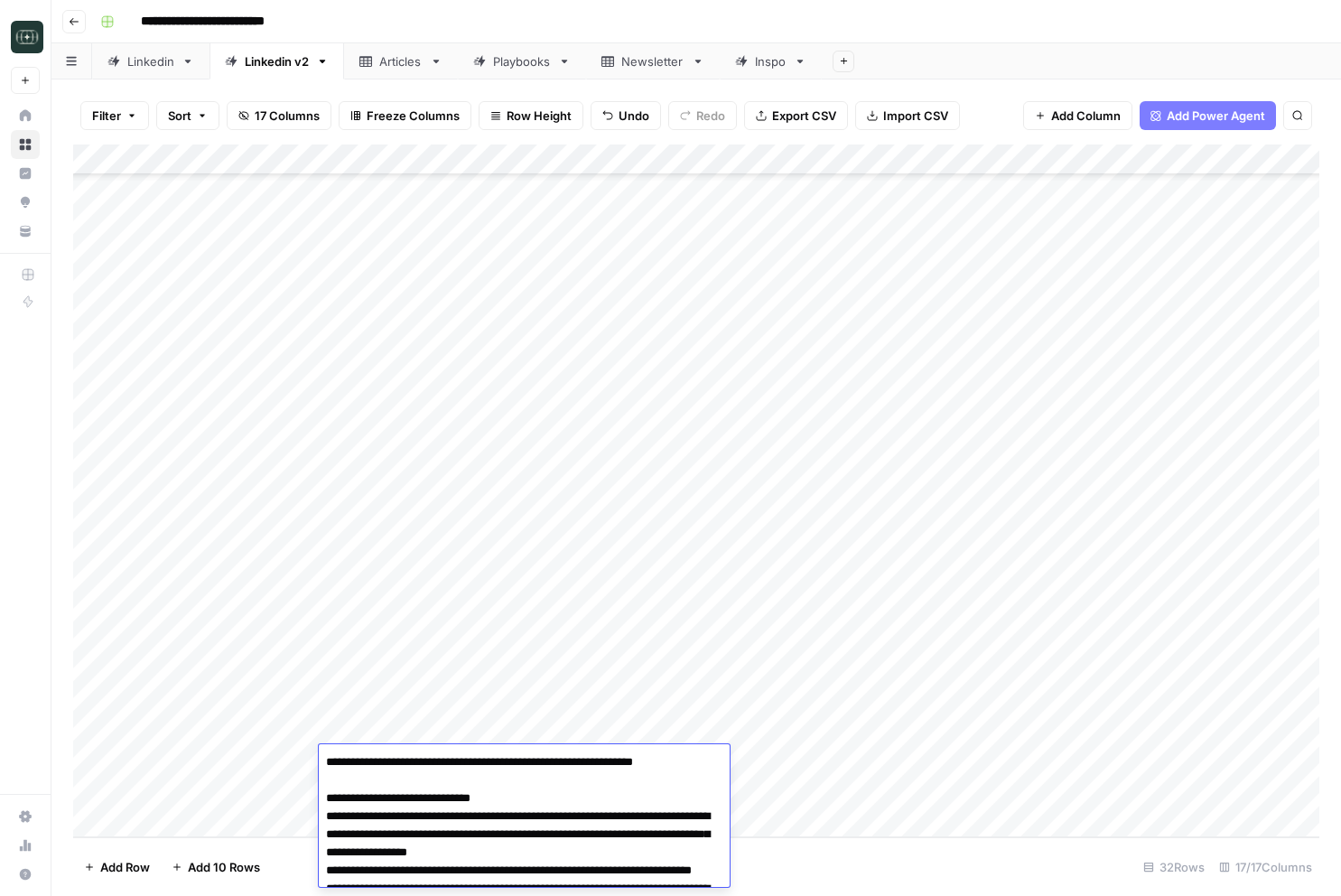
scroll to position [153, 0]
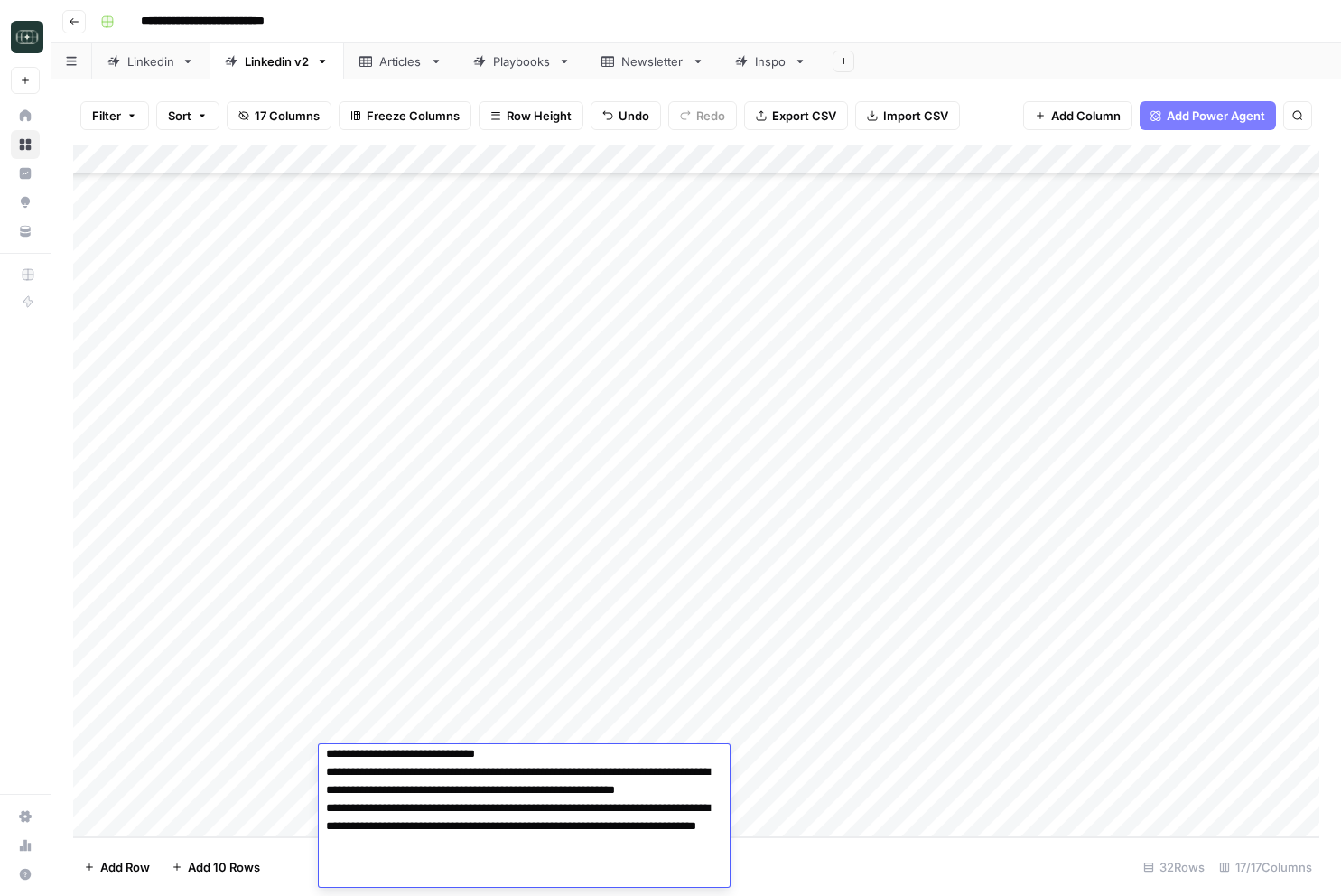
type textarea "**********"
click at [285, 761] on div "Add Column" at bounding box center [696, 490] width 1246 height 692
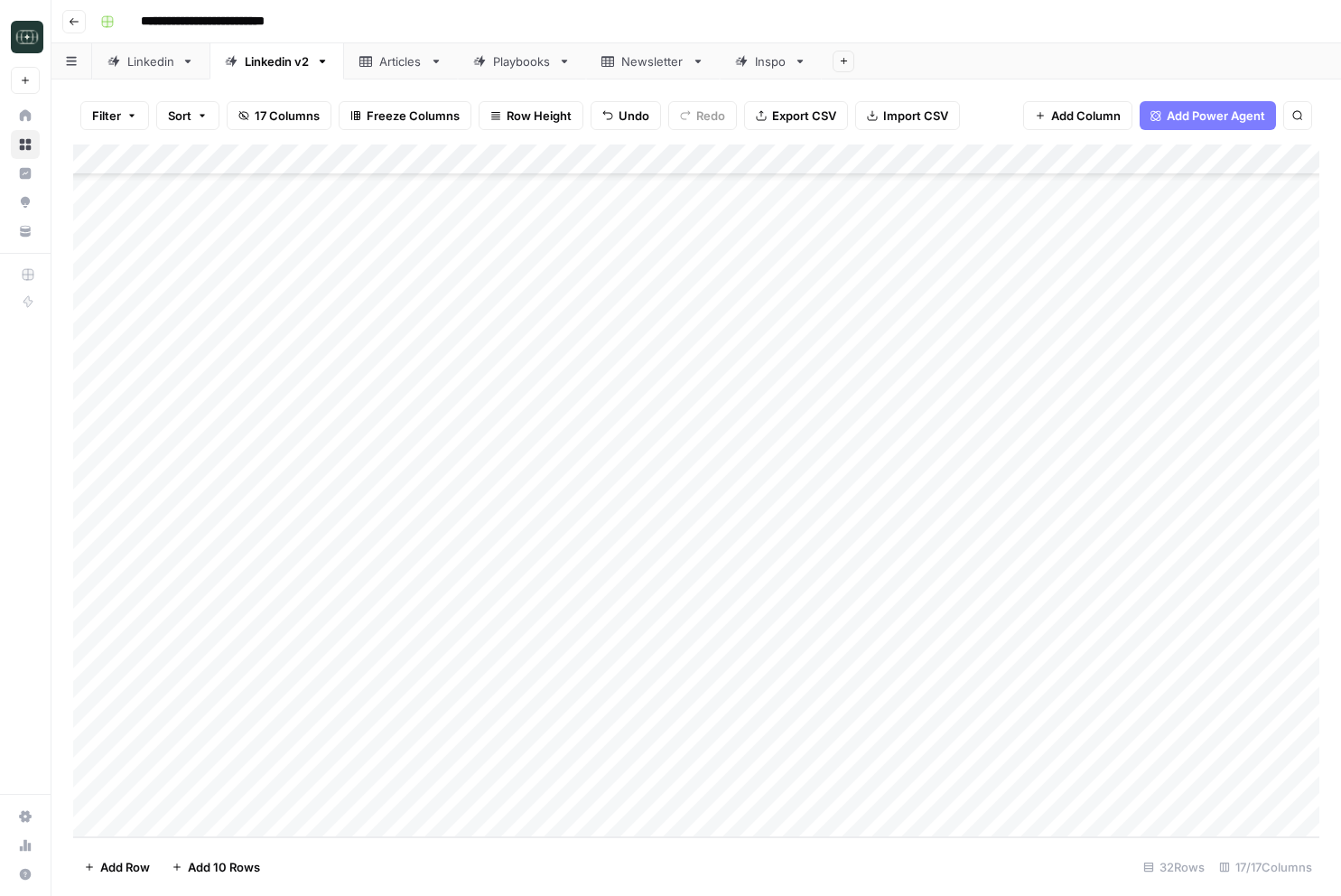
click at [409, 799] on div "Add Column" at bounding box center [696, 490] width 1246 height 692
type textarea "**********"
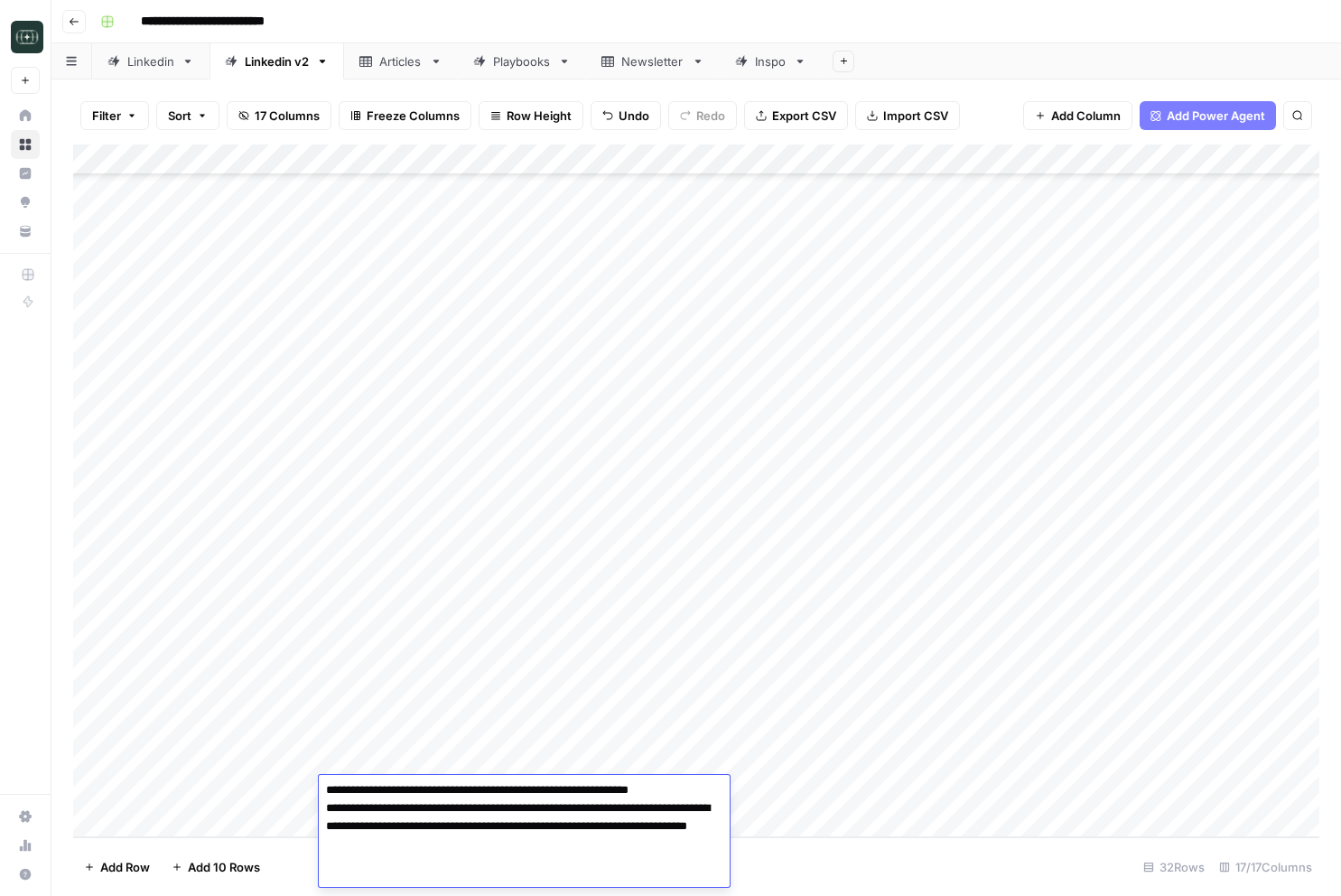
click at [277, 768] on div "Add Column" at bounding box center [696, 490] width 1246 height 692
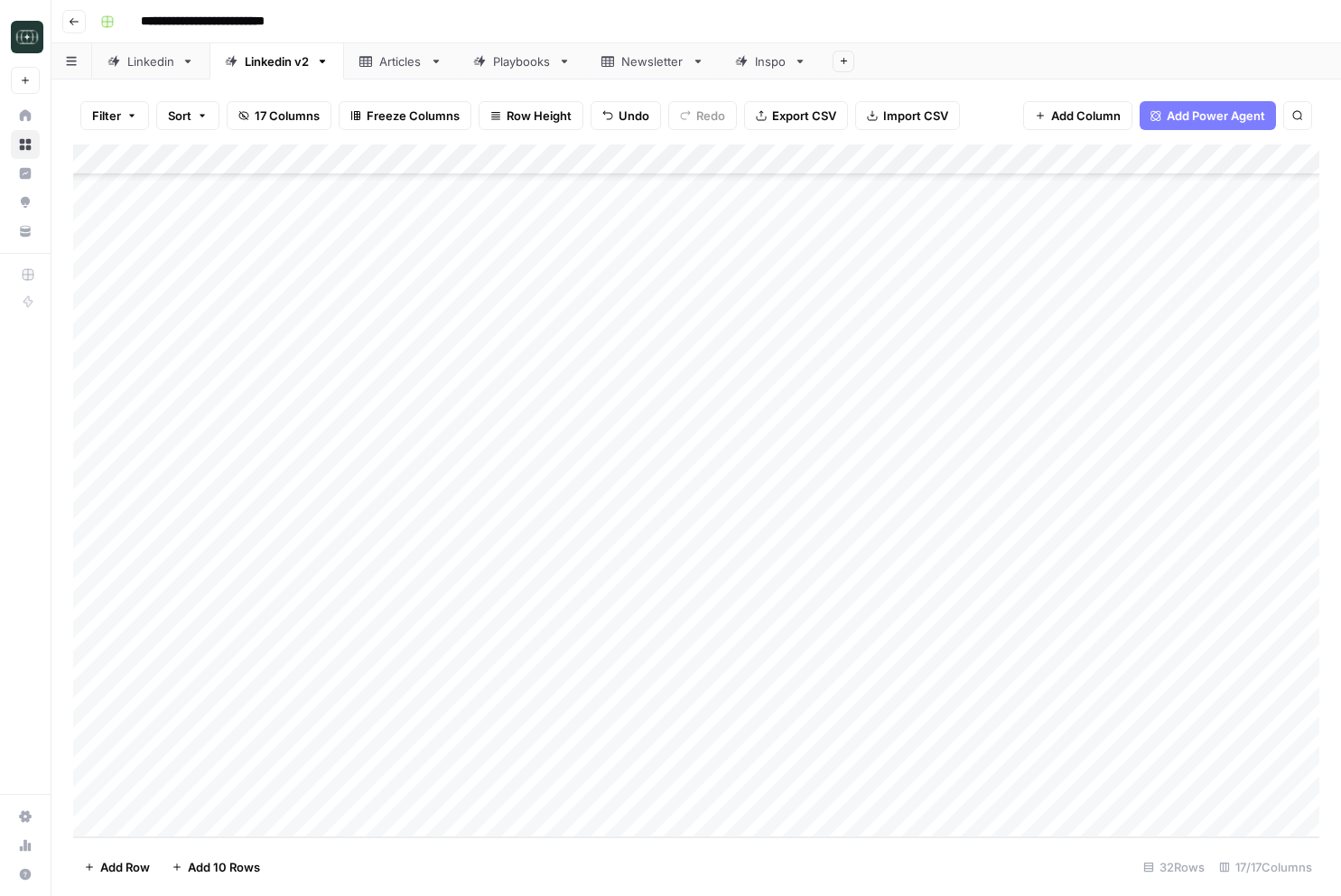
click at [270, 817] on div "Add Column" at bounding box center [696, 490] width 1246 height 692
click at [265, 817] on div "Add Column" at bounding box center [696, 490] width 1246 height 692
click at [228, 817] on div "Add Column" at bounding box center [696, 490] width 1246 height 692
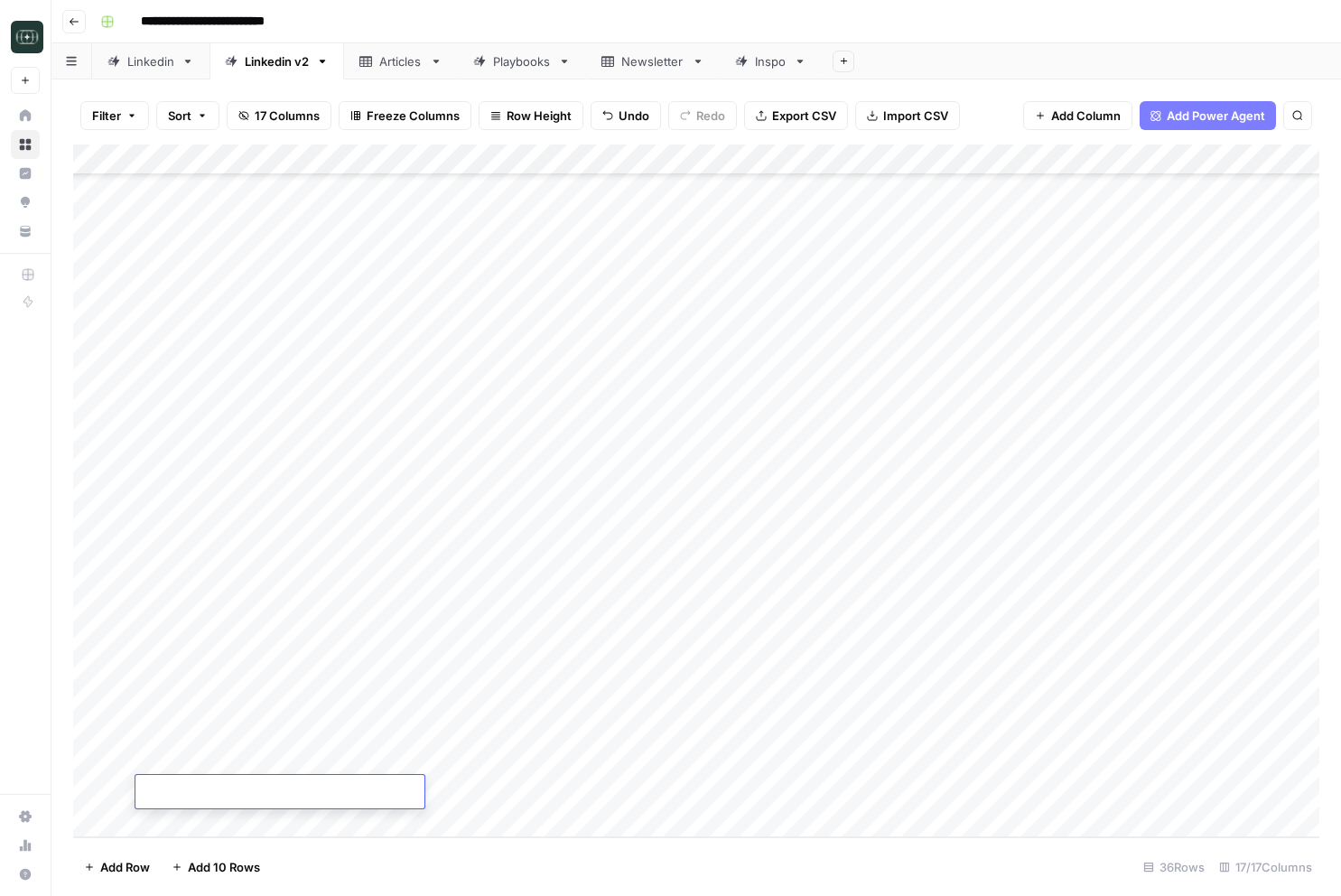
click at [358, 699] on div "Add Column" at bounding box center [696, 490] width 1246 height 692
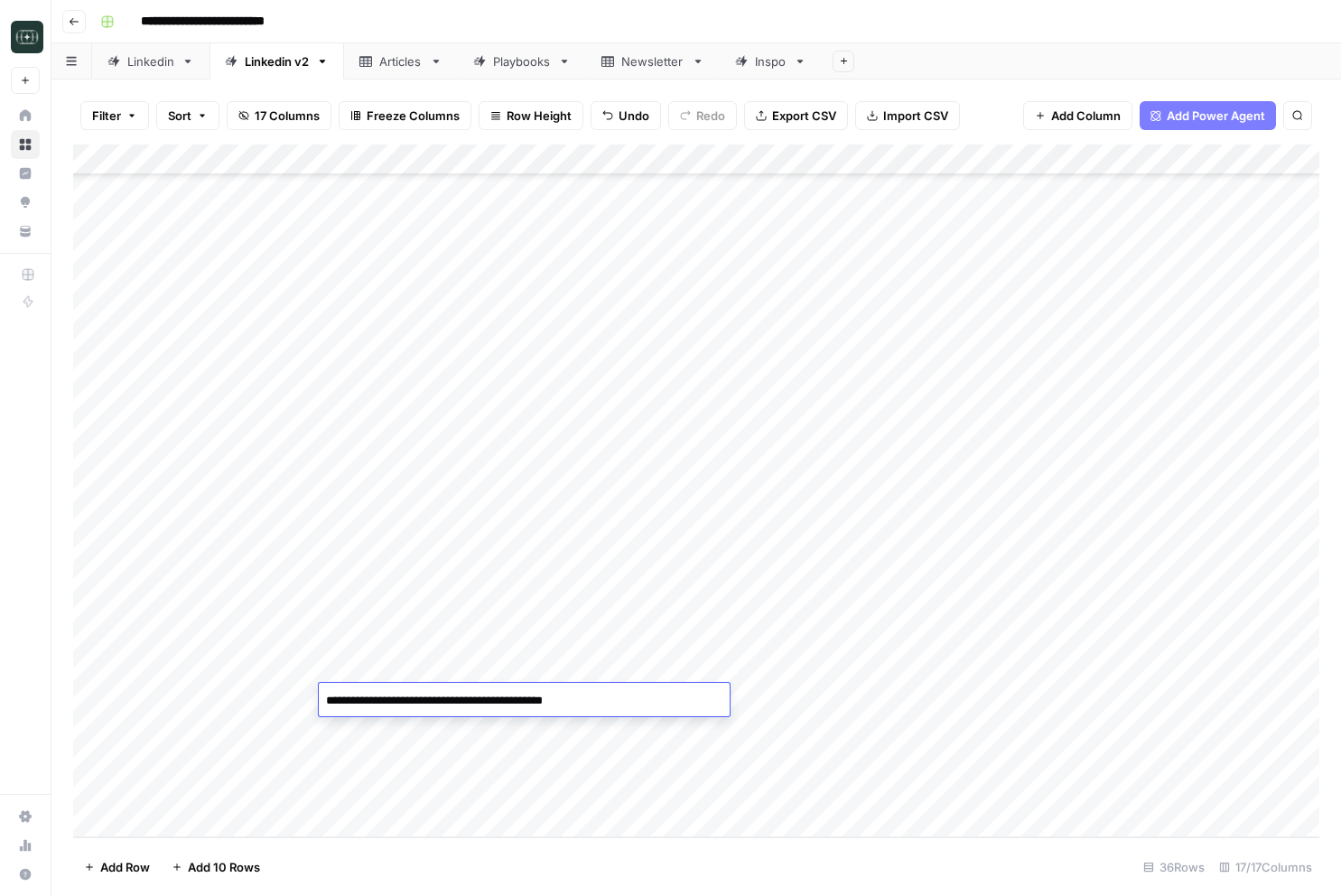
scroll to position [91, 0]
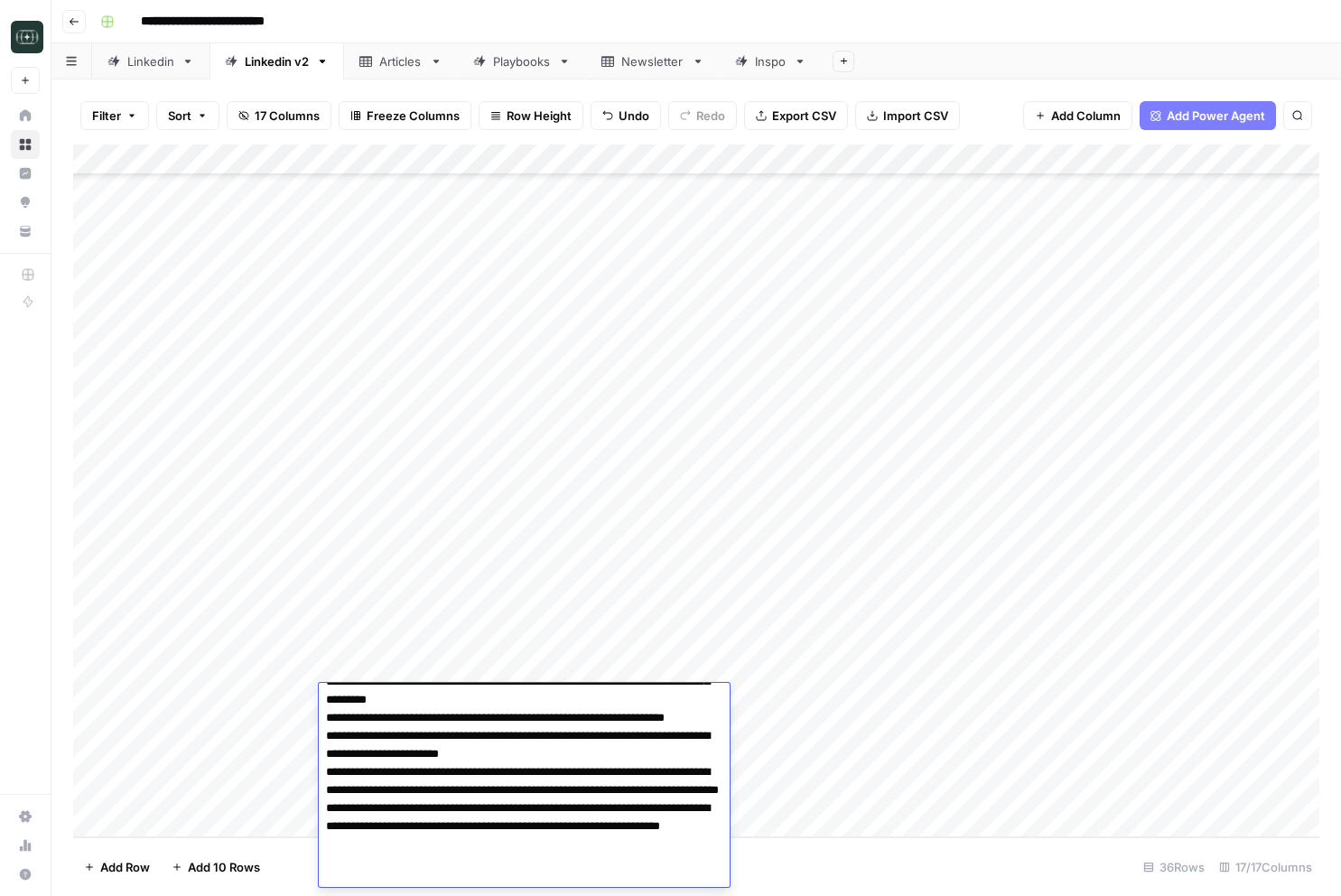
type textarea "**********"
click at [999, 777] on div "Add Column" at bounding box center [696, 490] width 1246 height 692
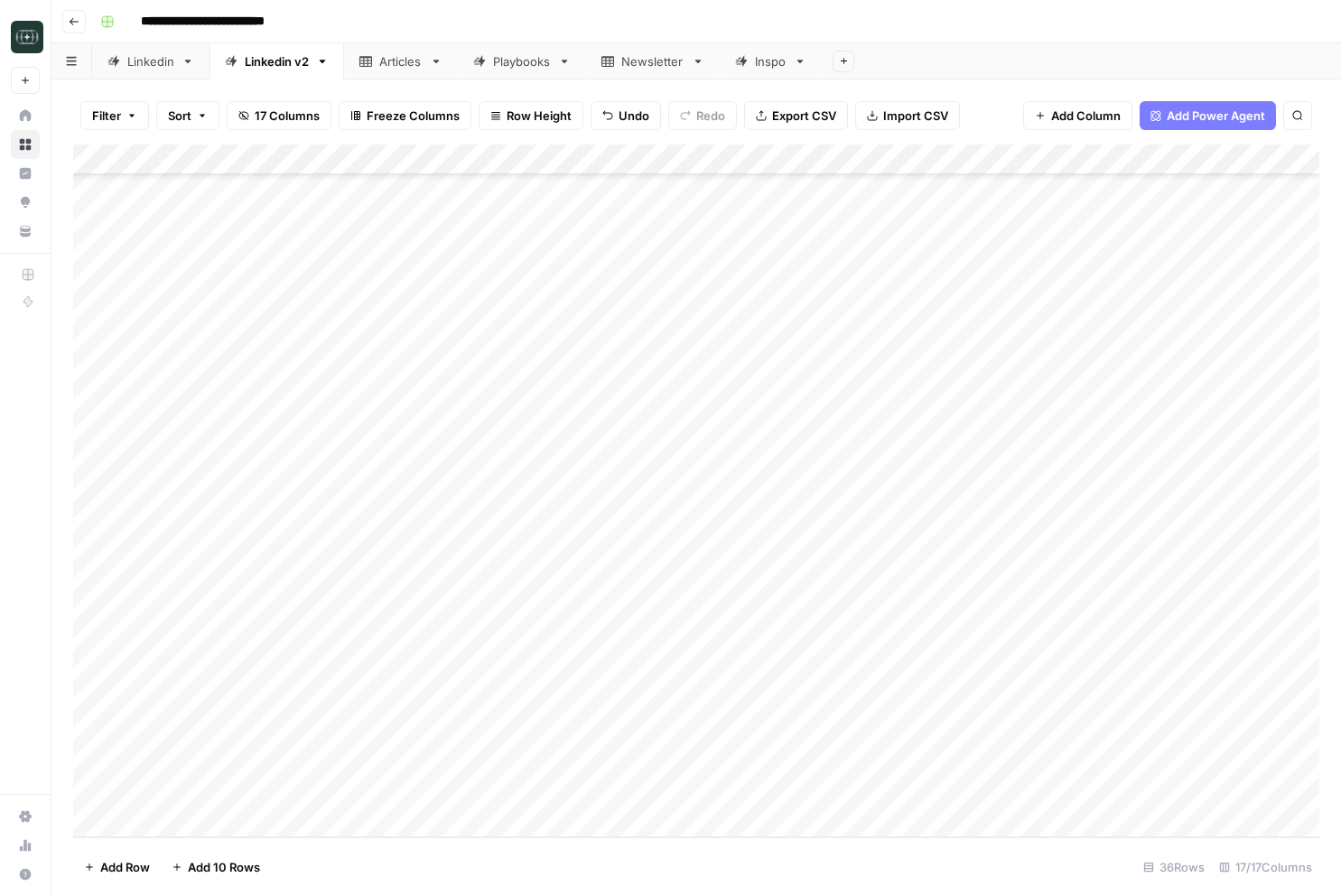
click at [499, 745] on div "Add Column" at bounding box center [696, 490] width 1246 height 692
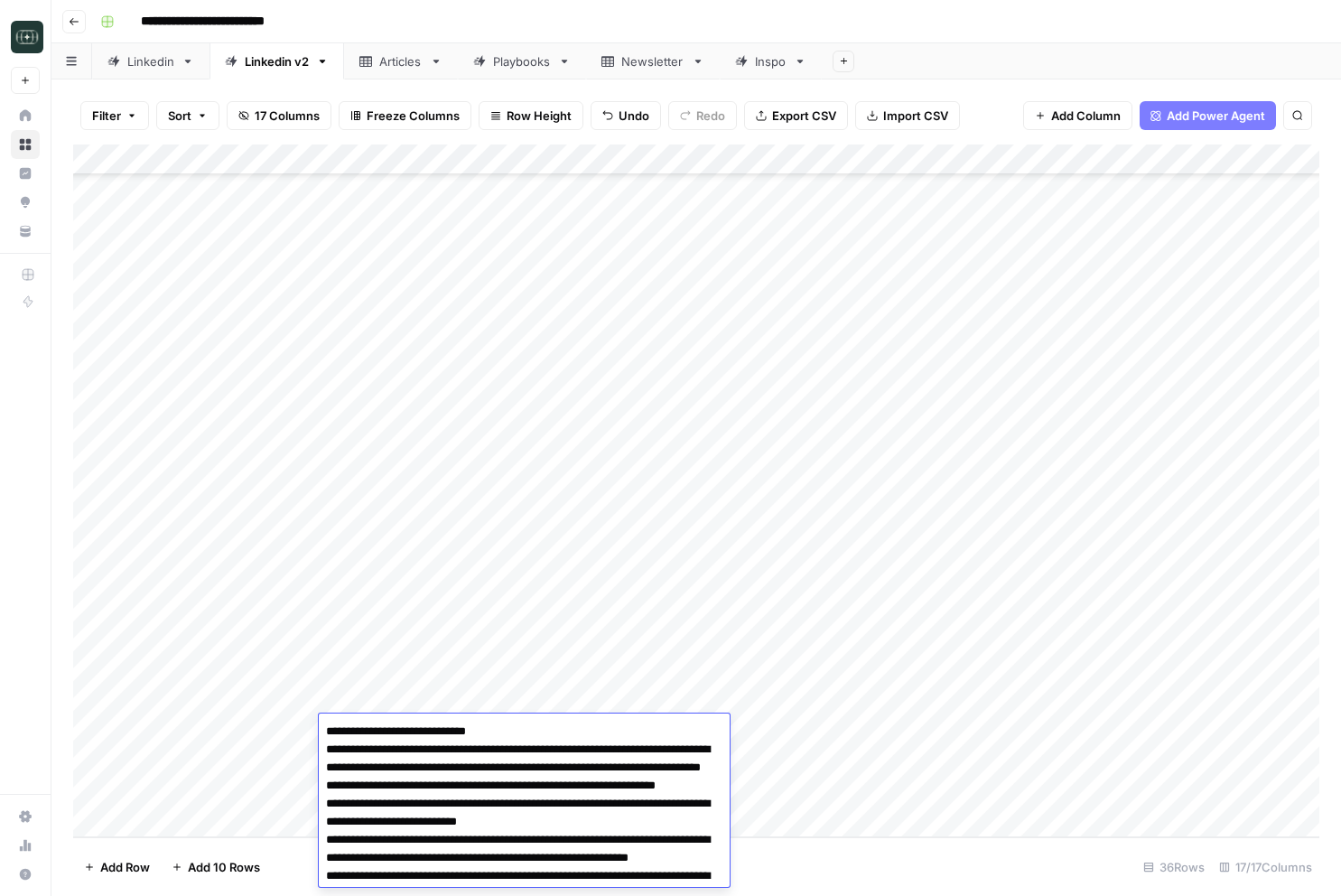
scroll to position [68, 0]
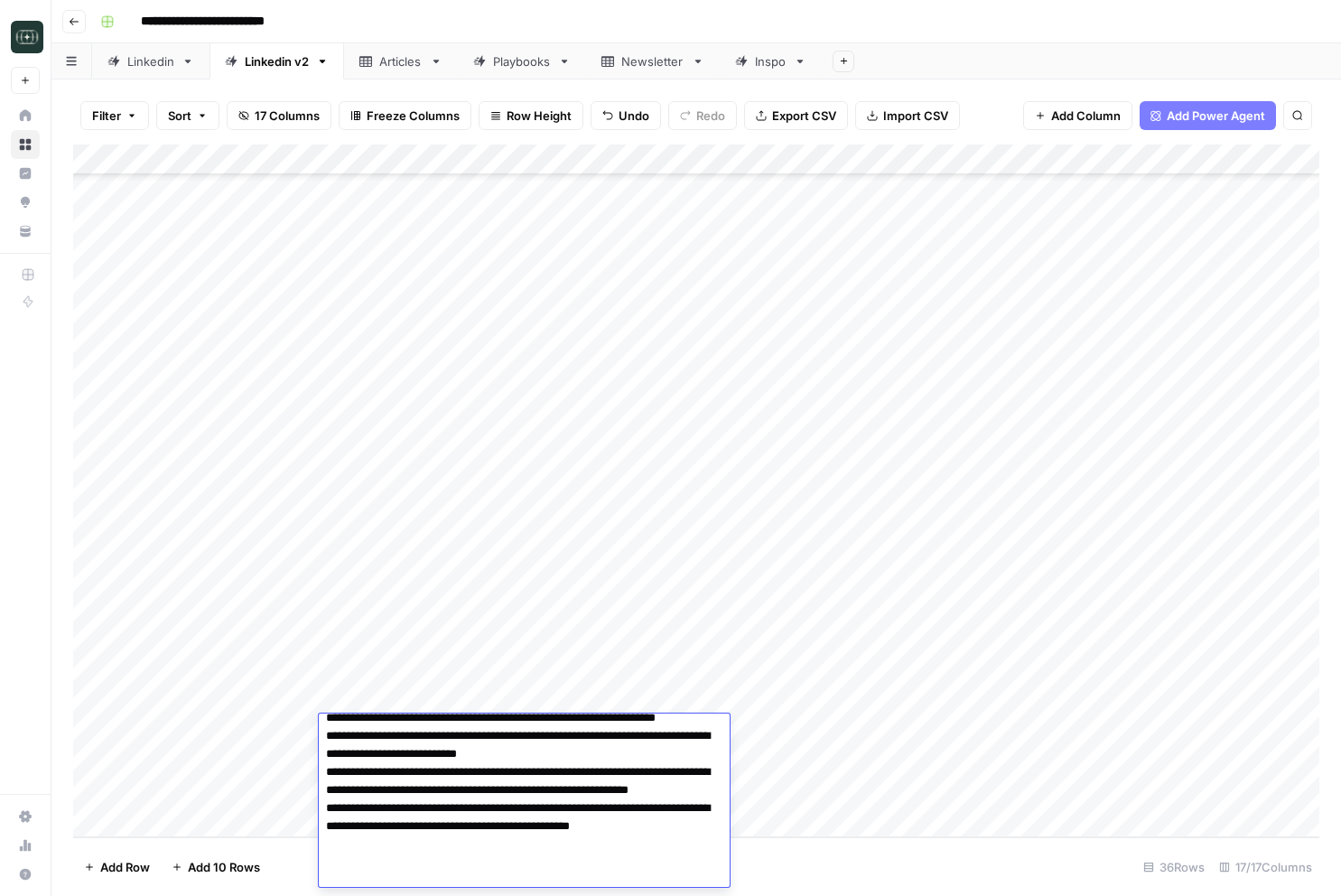
click at [253, 689] on div "Add Column" at bounding box center [696, 490] width 1246 height 692
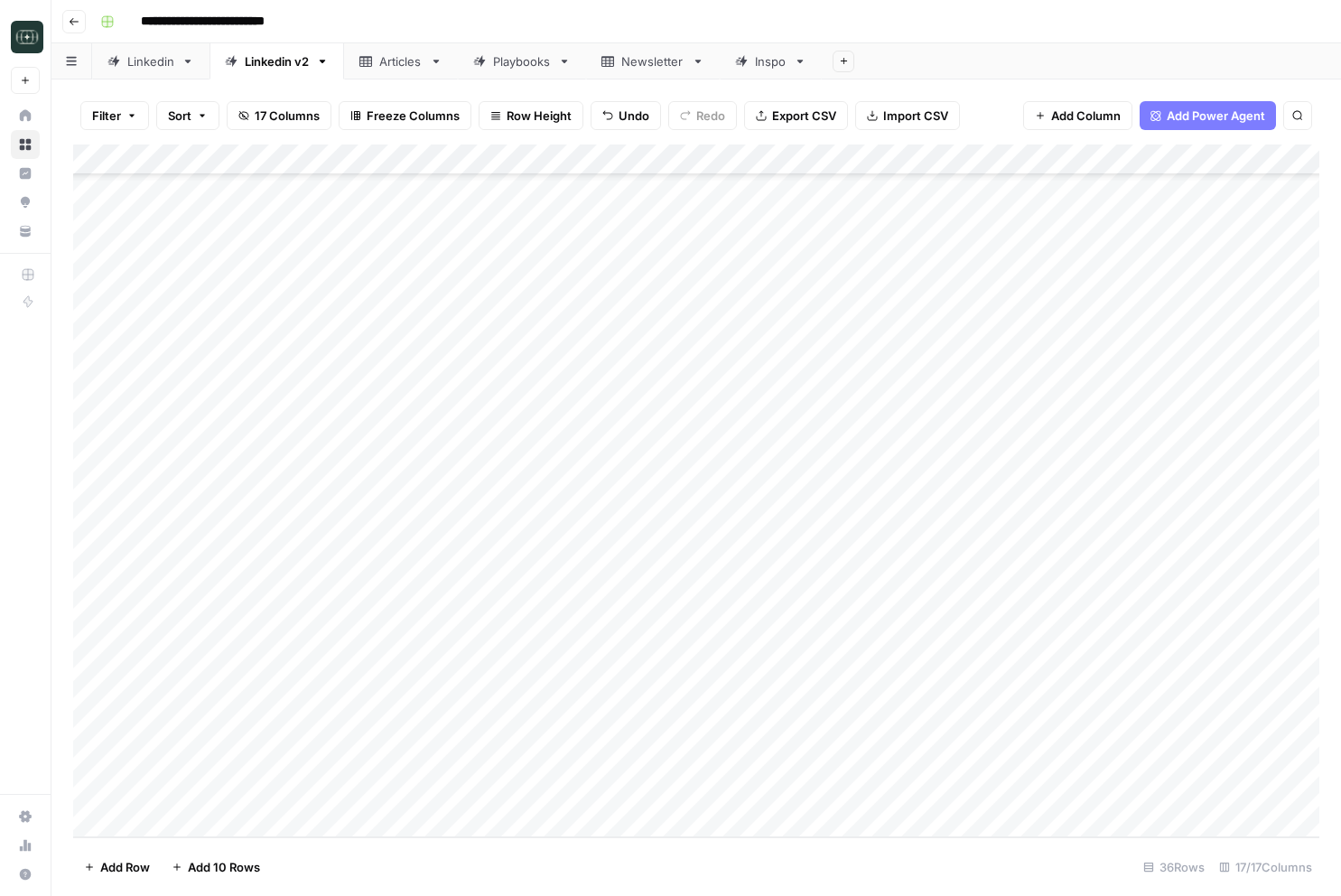
click at [1155, 582] on div "Add Column" at bounding box center [696, 490] width 1246 height 692
click at [1134, 615] on div "Add Column" at bounding box center [696, 490] width 1246 height 692
click at [1123, 633] on div "Add Column" at bounding box center [696, 490] width 1246 height 692
click at [1229, 572] on div "Add Column" at bounding box center [696, 490] width 1246 height 692
click at [1233, 611] on div "Add Column" at bounding box center [696, 490] width 1246 height 692
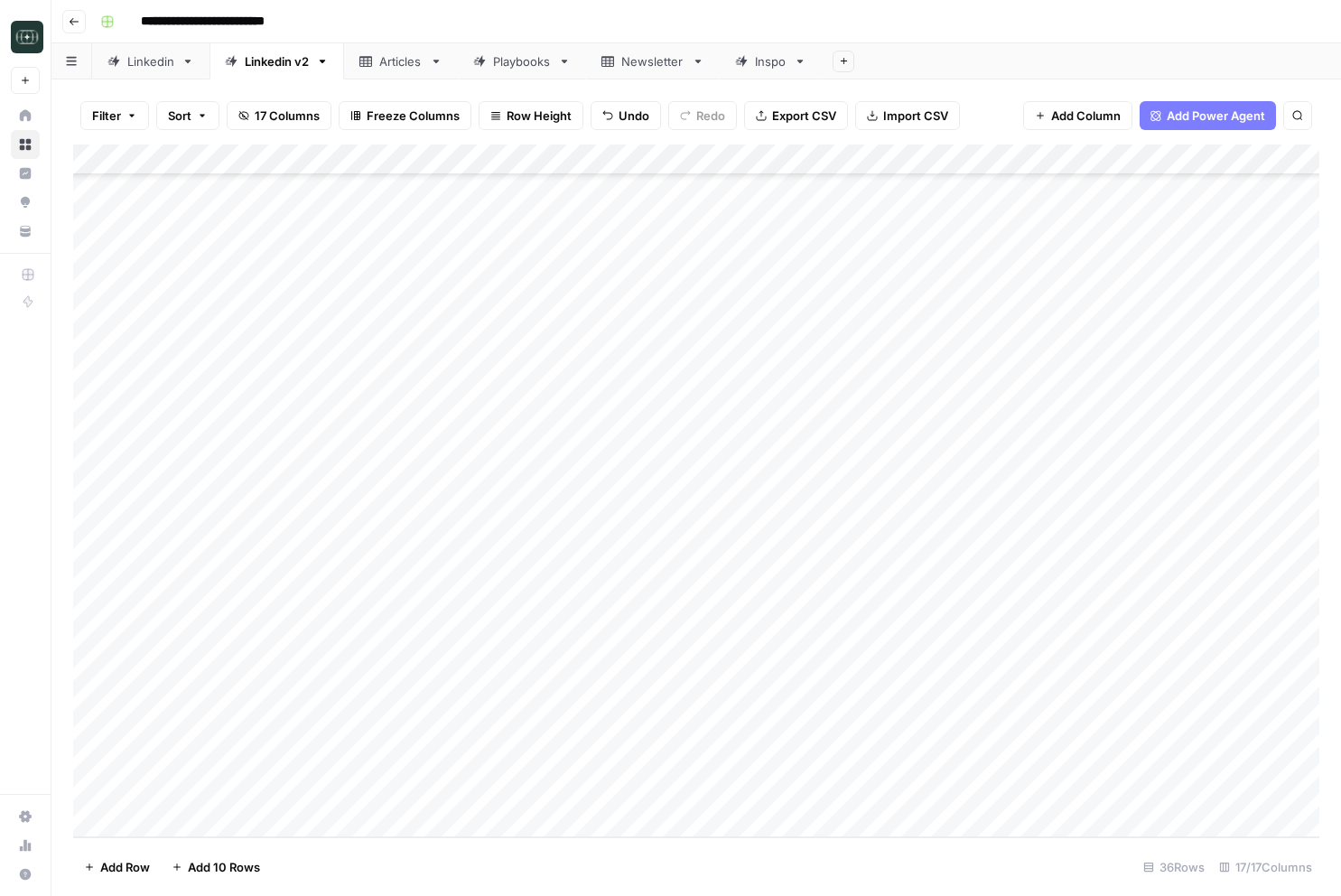
click at [1230, 639] on div "Add Column" at bounding box center [696, 490] width 1246 height 692
click at [984, 585] on div "Add Column" at bounding box center [696, 490] width 1246 height 692
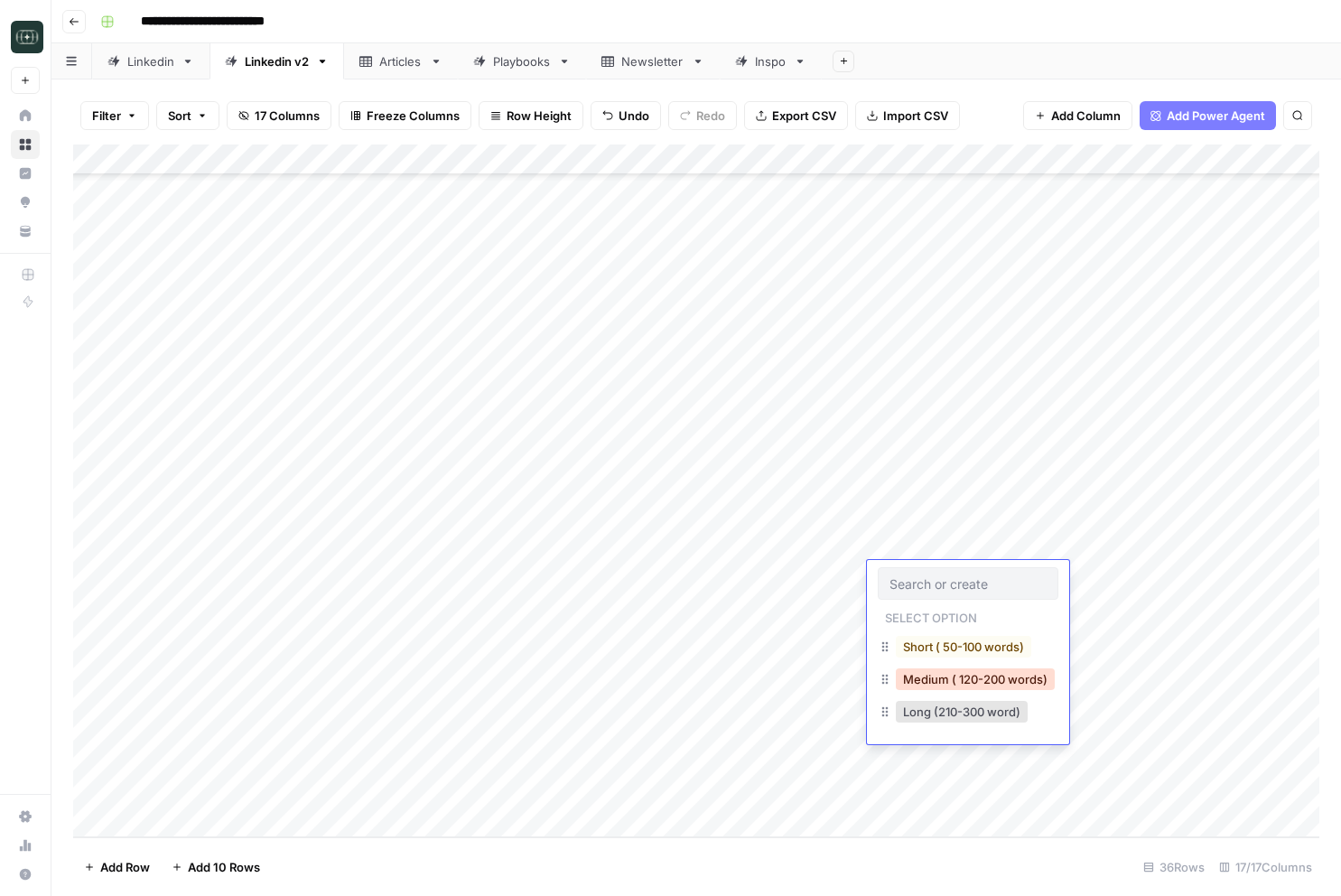
click at [930, 673] on button "Medium ( 120-200 words)" at bounding box center [975, 678] width 159 height 22
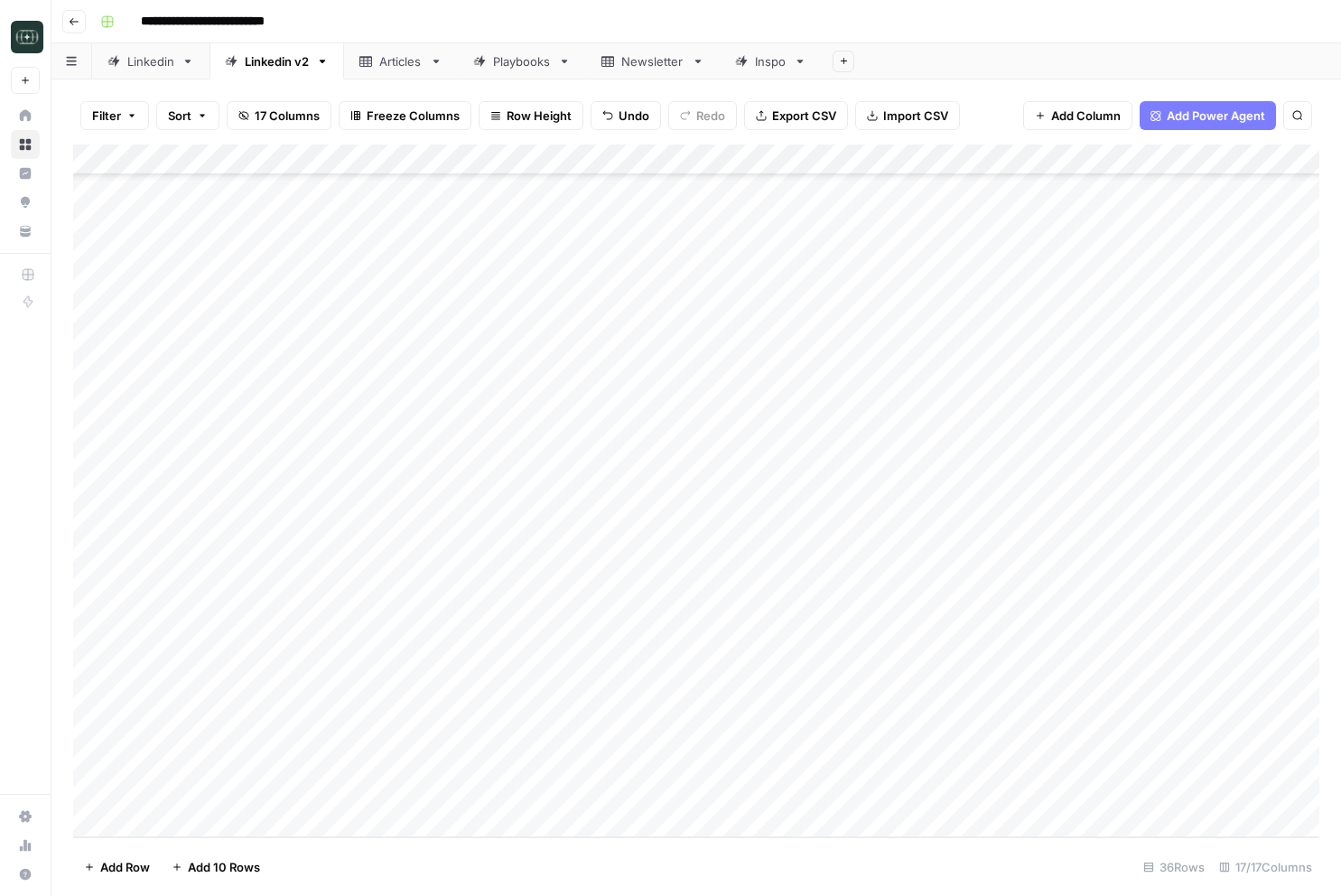
click at [922, 618] on div "Add Column" at bounding box center [696, 490] width 1246 height 692
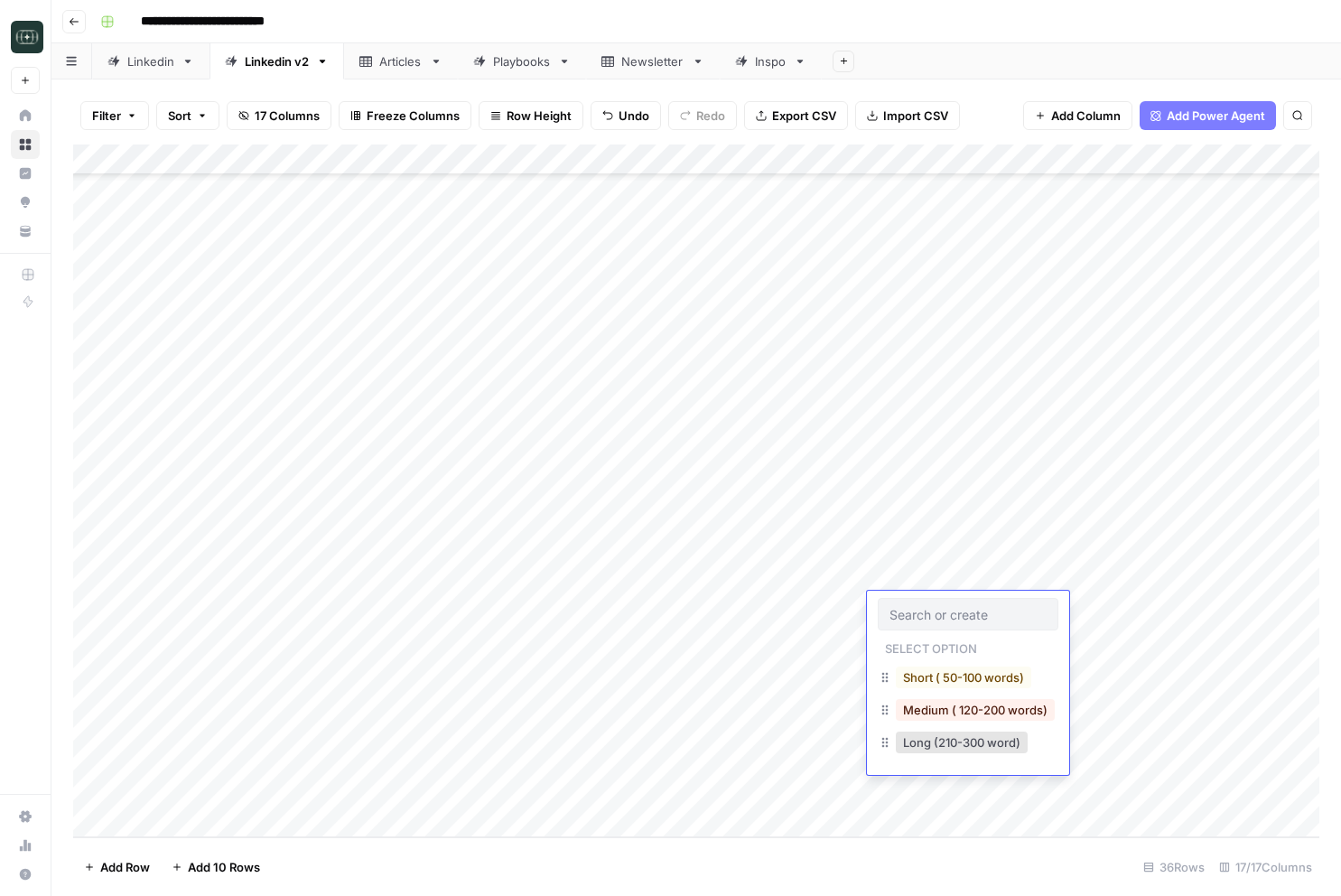
click at [920, 676] on button "Short ( 50-100 words)" at bounding box center [964, 677] width 136 height 22
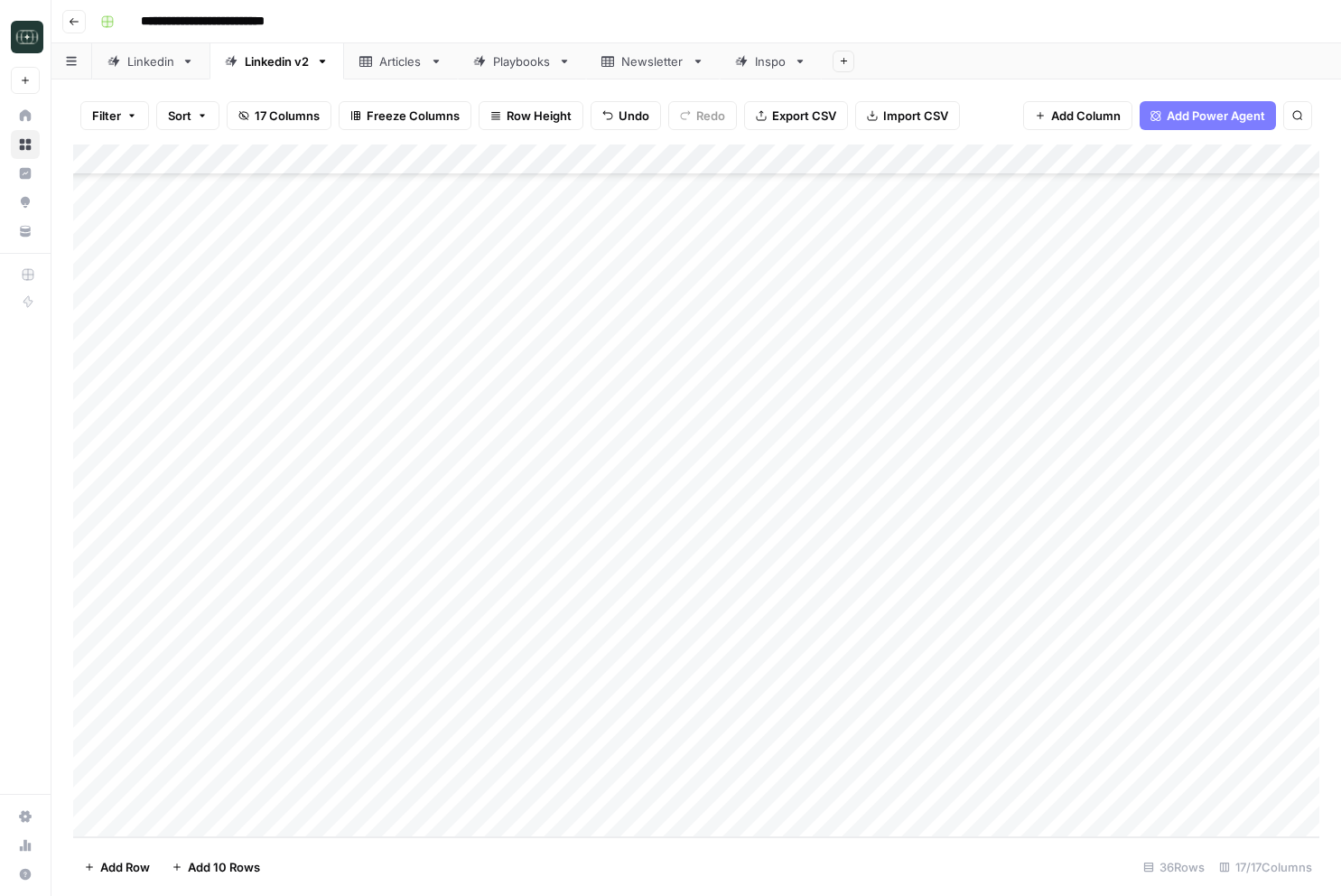
click at [908, 640] on div "Add Column" at bounding box center [696, 490] width 1246 height 692
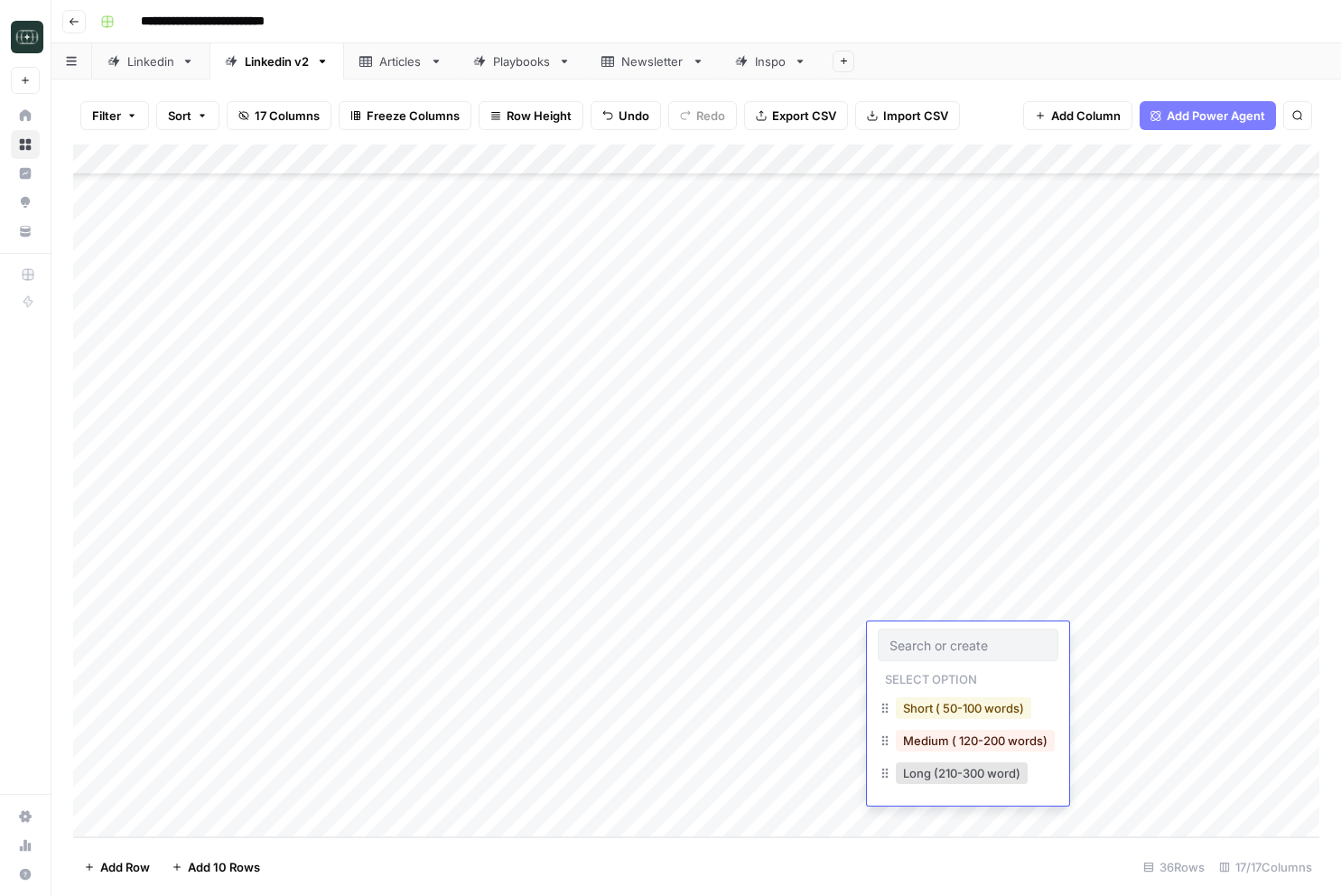
click at [919, 705] on button "Short ( 50-100 words)" at bounding box center [964, 707] width 136 height 22
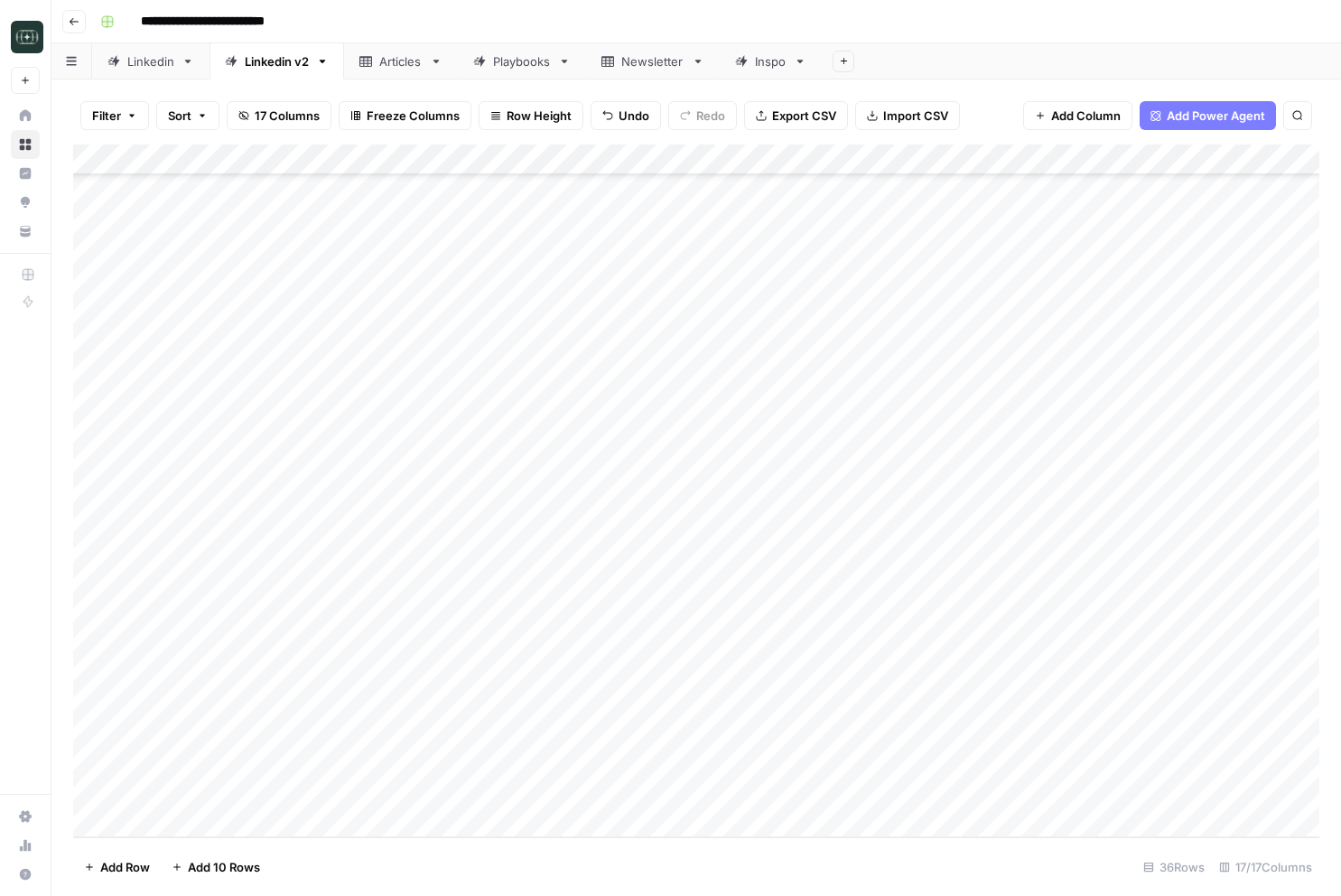
click at [902, 668] on div "Add Column" at bounding box center [696, 490] width 1246 height 692
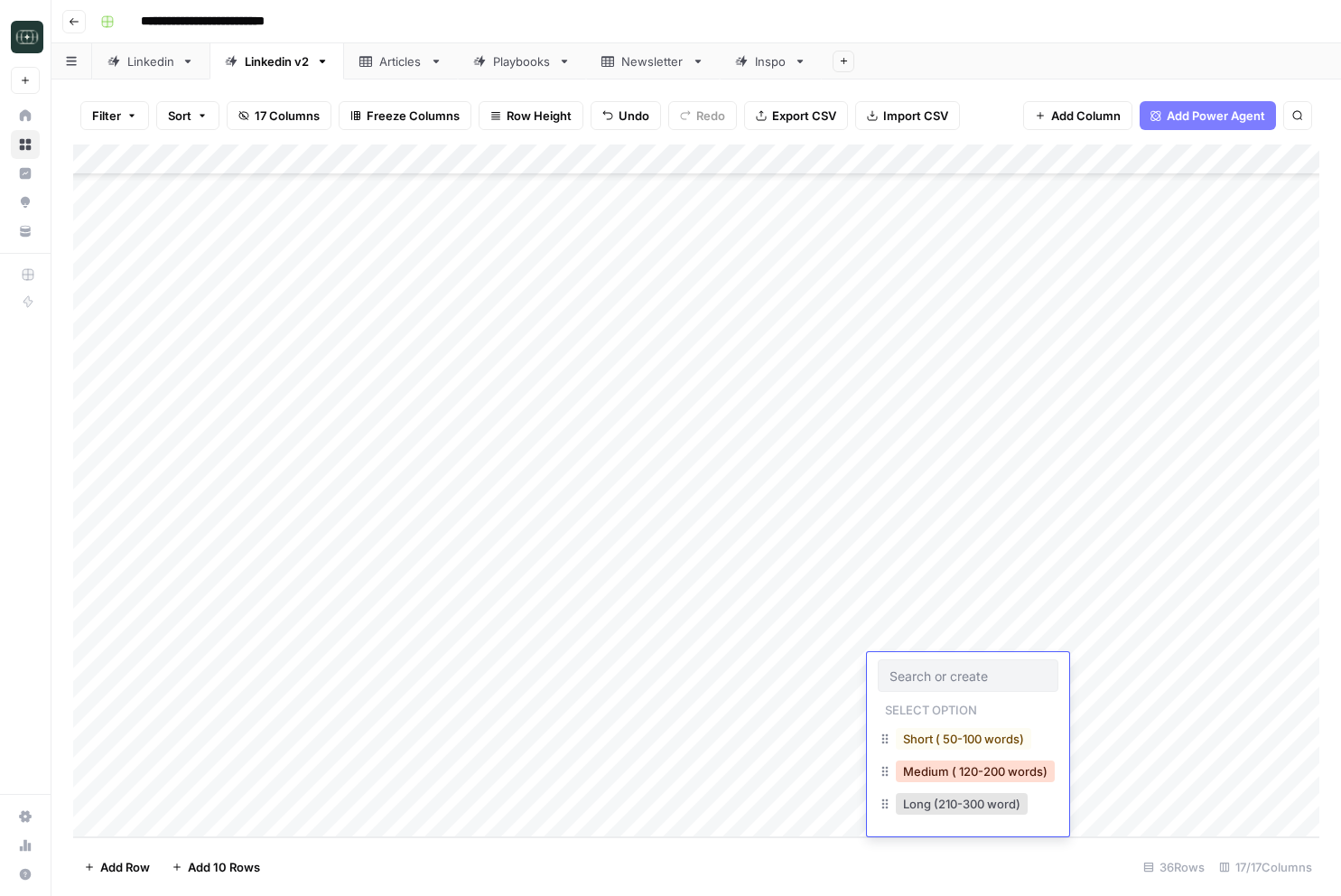
click at [920, 763] on button "Medium ( 120-200 words)" at bounding box center [975, 771] width 159 height 22
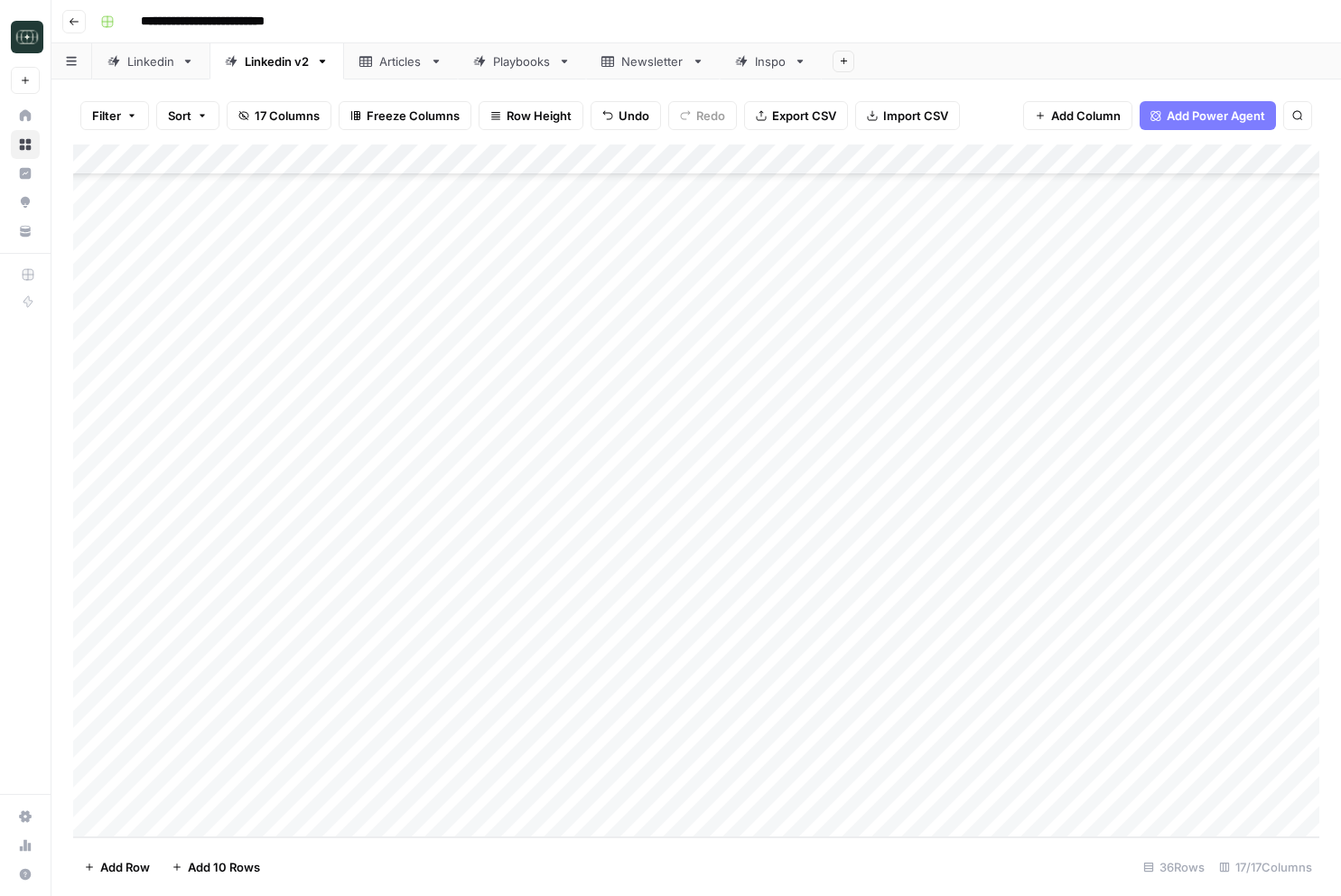
click at [926, 701] on div "Add Column" at bounding box center [696, 490] width 1246 height 692
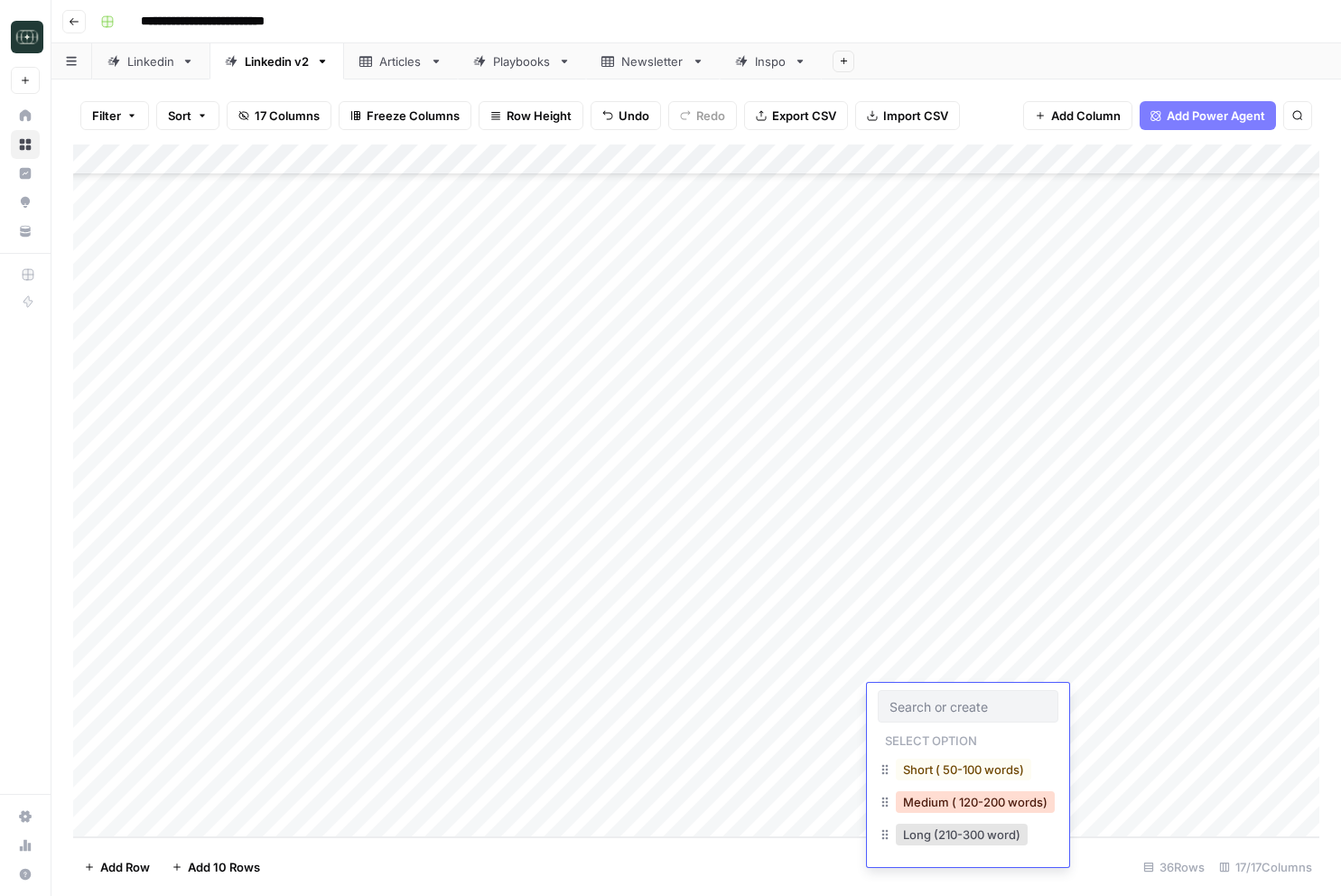
click at [916, 795] on button "Medium ( 120-200 words)" at bounding box center [975, 802] width 159 height 22
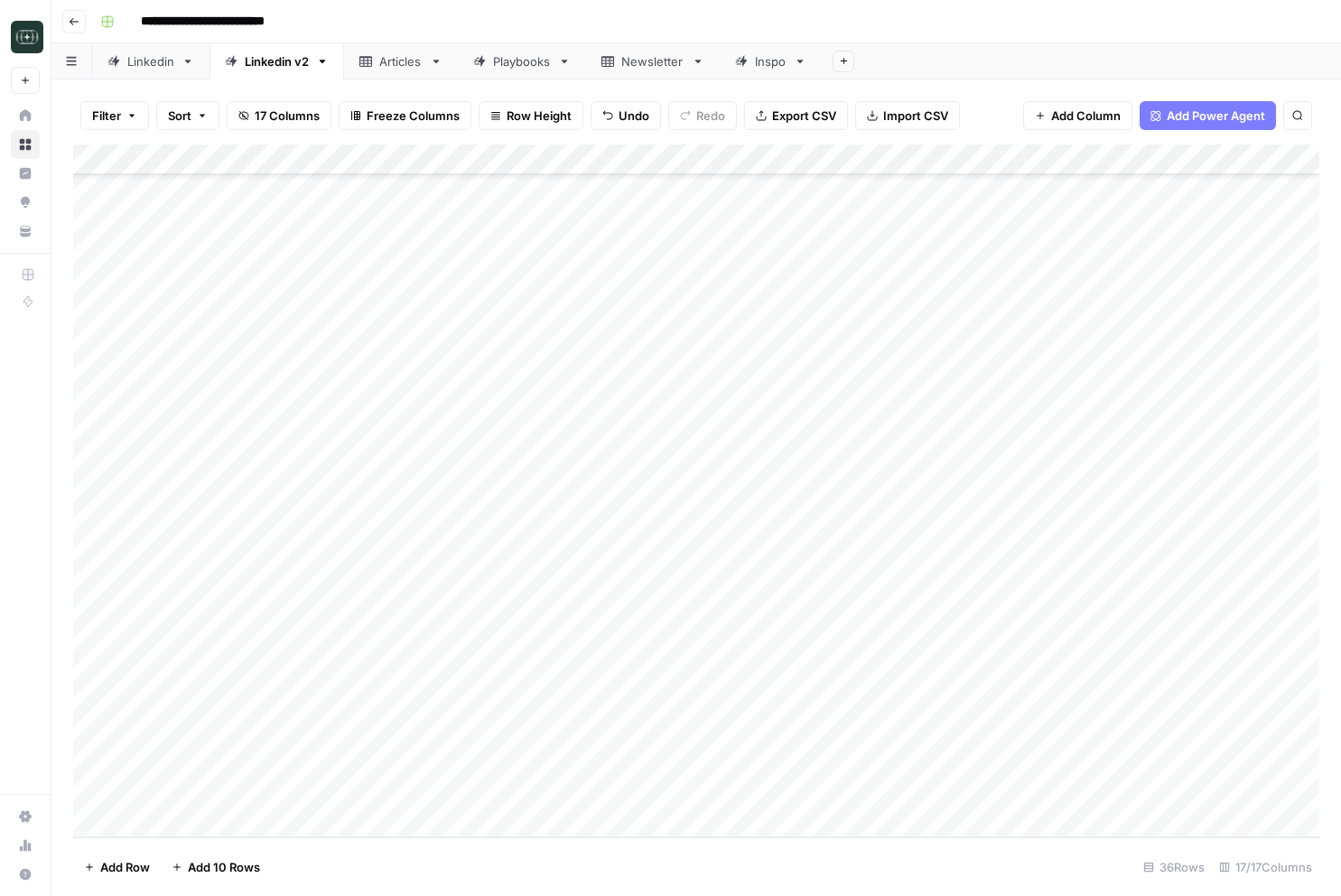
click at [938, 732] on div "Add Column" at bounding box center [696, 490] width 1246 height 692
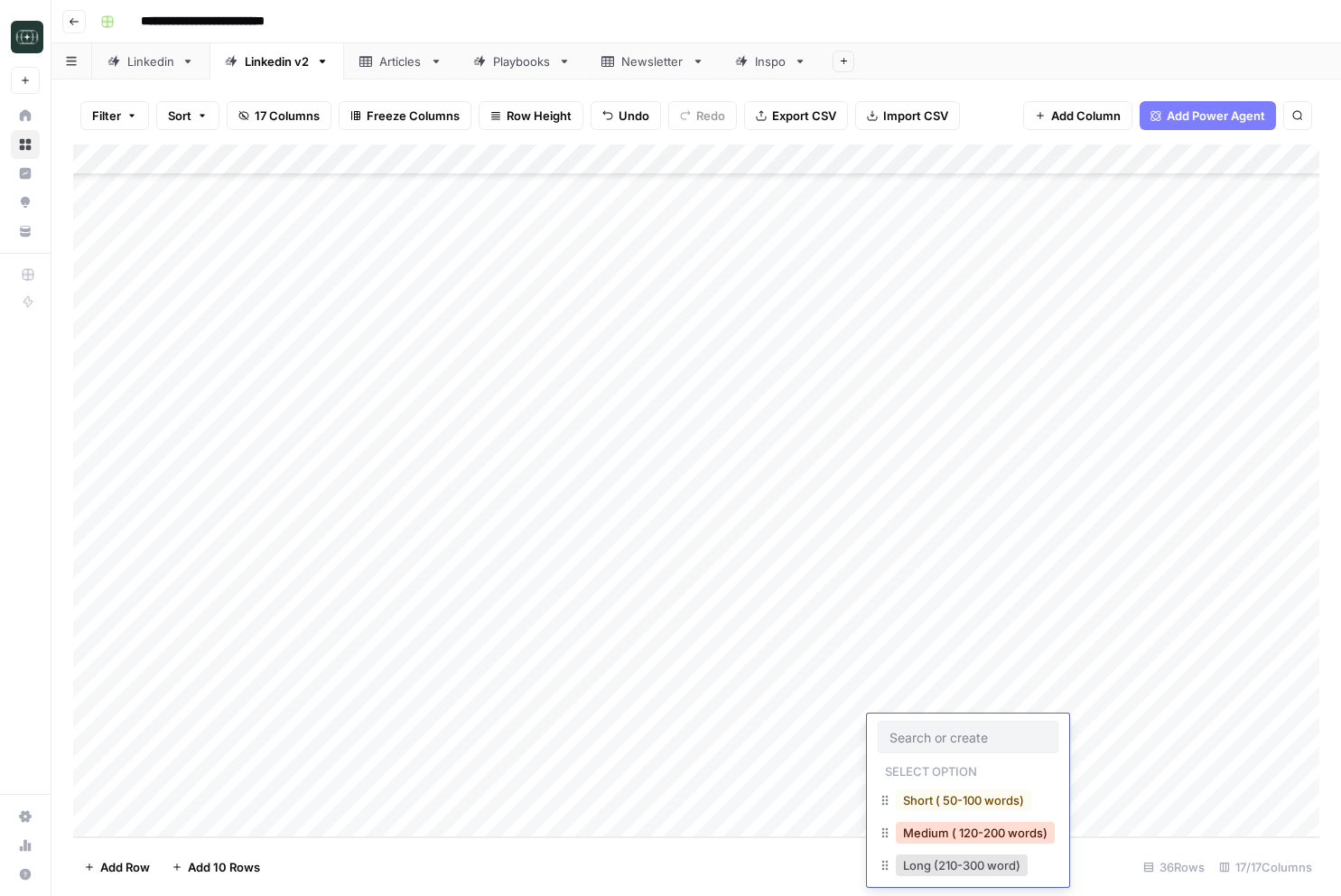
click at [927, 834] on button "Medium ( 120-200 words)" at bounding box center [975, 832] width 159 height 22
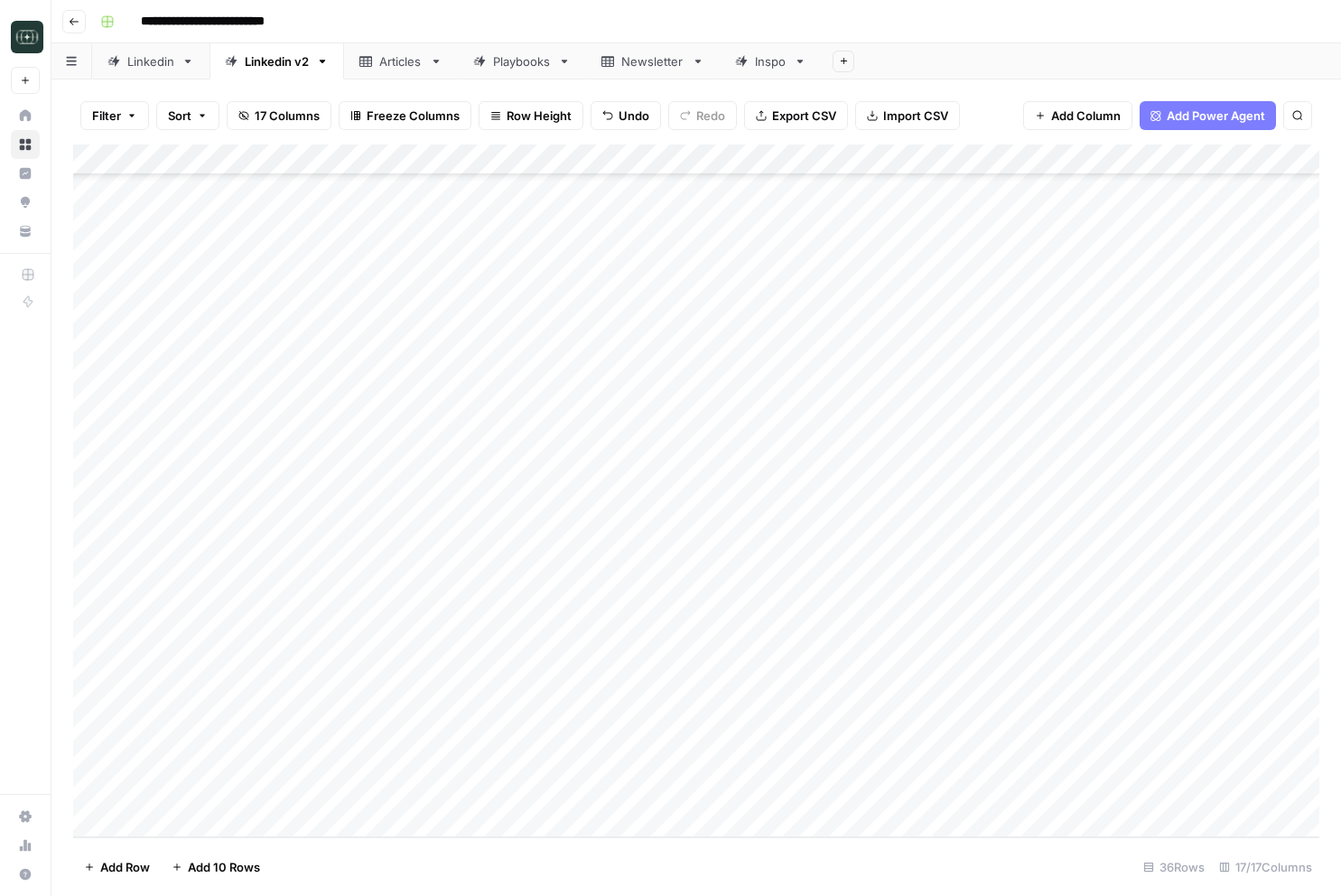
click at [1226, 581] on div "Add Column" at bounding box center [696, 490] width 1246 height 692
click at [1227, 601] on div "Add Column" at bounding box center [696, 490] width 1246 height 692
click at [1226, 636] on div "Add Column" at bounding box center [696, 490] width 1246 height 692
click at [1209, 664] on div "Add Column" at bounding box center [696, 490] width 1246 height 692
click at [1155, 703] on div "Add Column" at bounding box center [696, 490] width 1246 height 692
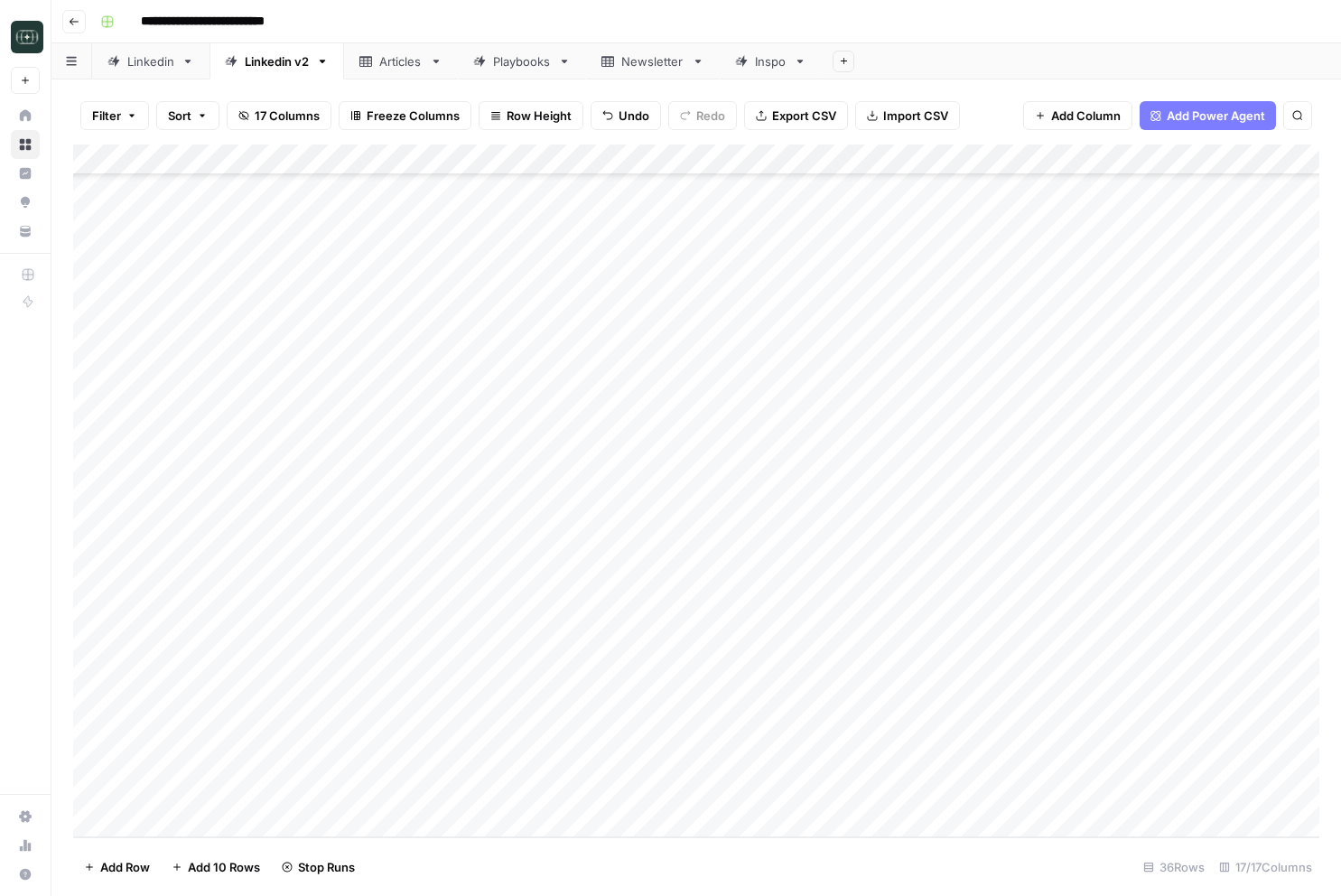
click at [1119, 736] on div "Add Column" at bounding box center [696, 490] width 1246 height 692
click at [1189, 450] on div "Add Column" at bounding box center [696, 490] width 1246 height 692
